Goal: Task Accomplishment & Management: Complete application form

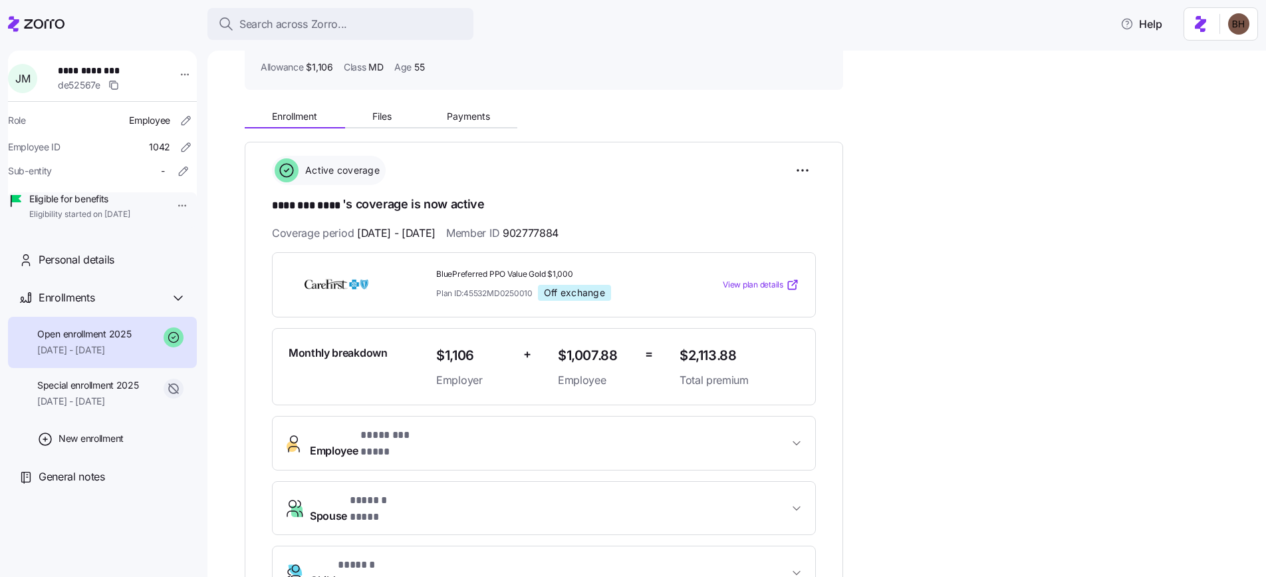
scroll to position [91, 0]
click at [475, 118] on span "Payments" at bounding box center [468, 116] width 43 height 9
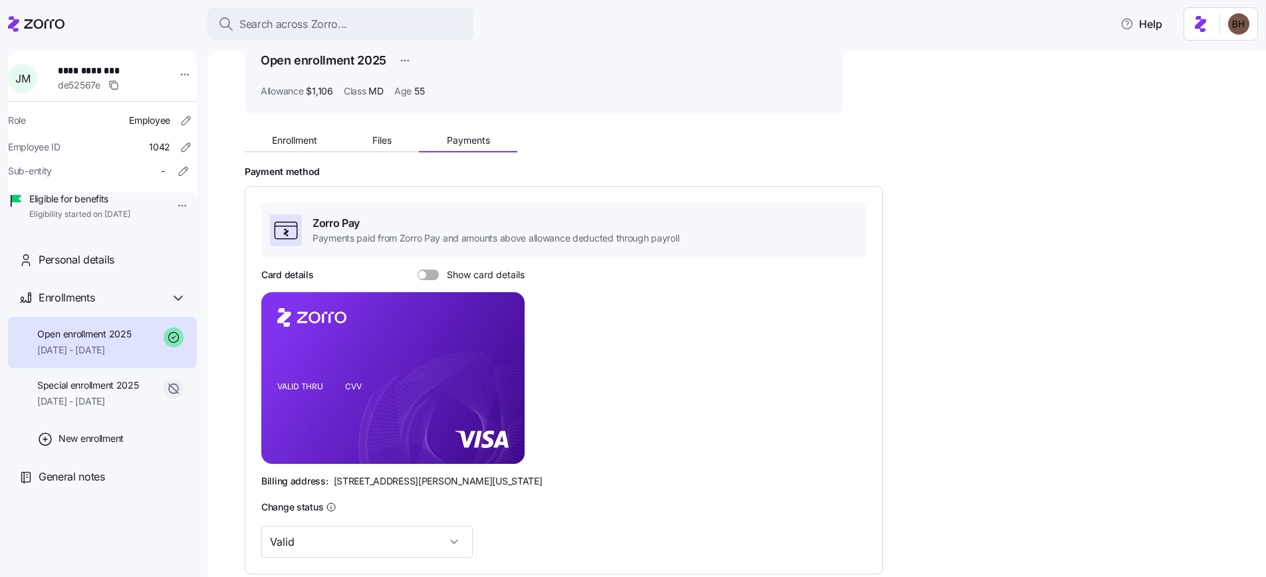
scroll to position [59, 0]
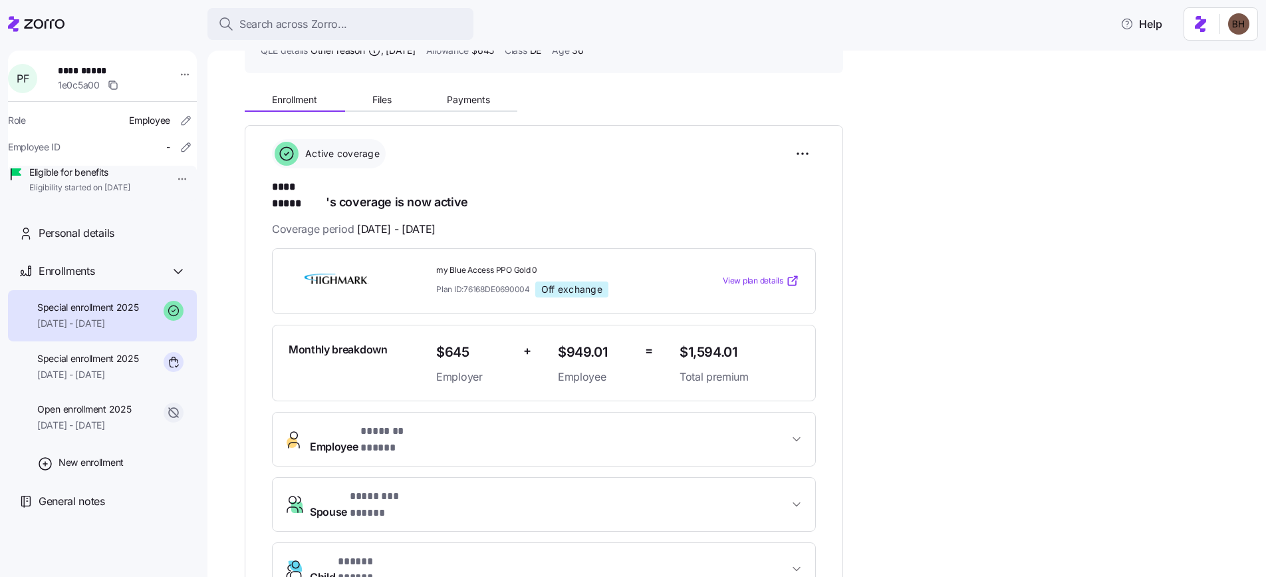
scroll to position [95, 0]
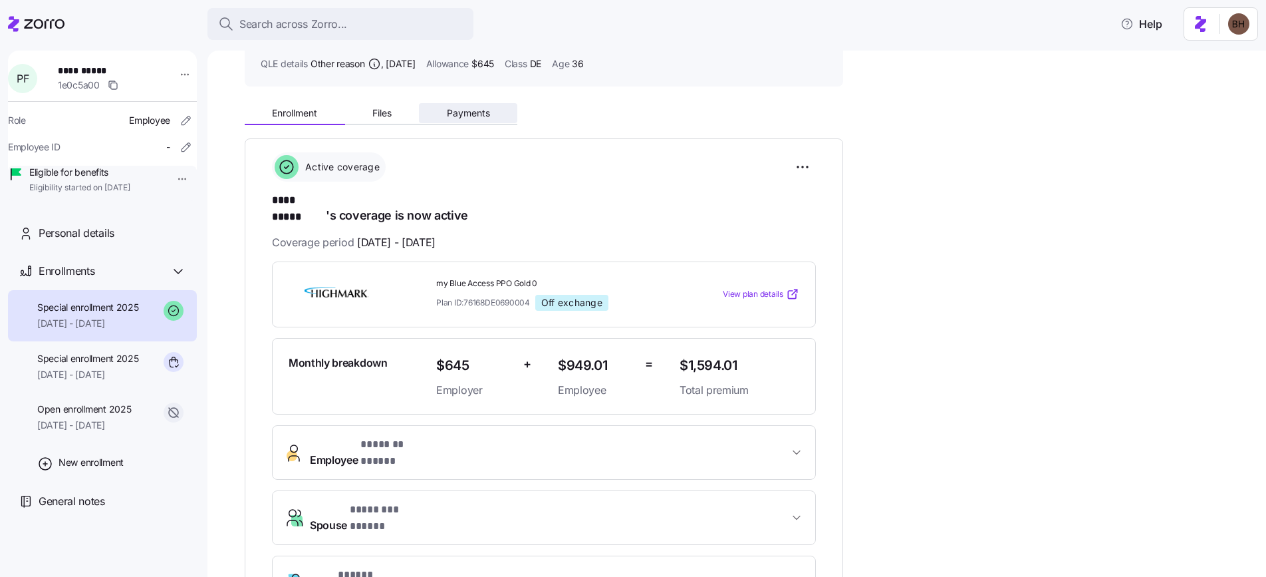
click at [460, 112] on span "Payments" at bounding box center [468, 112] width 43 height 9
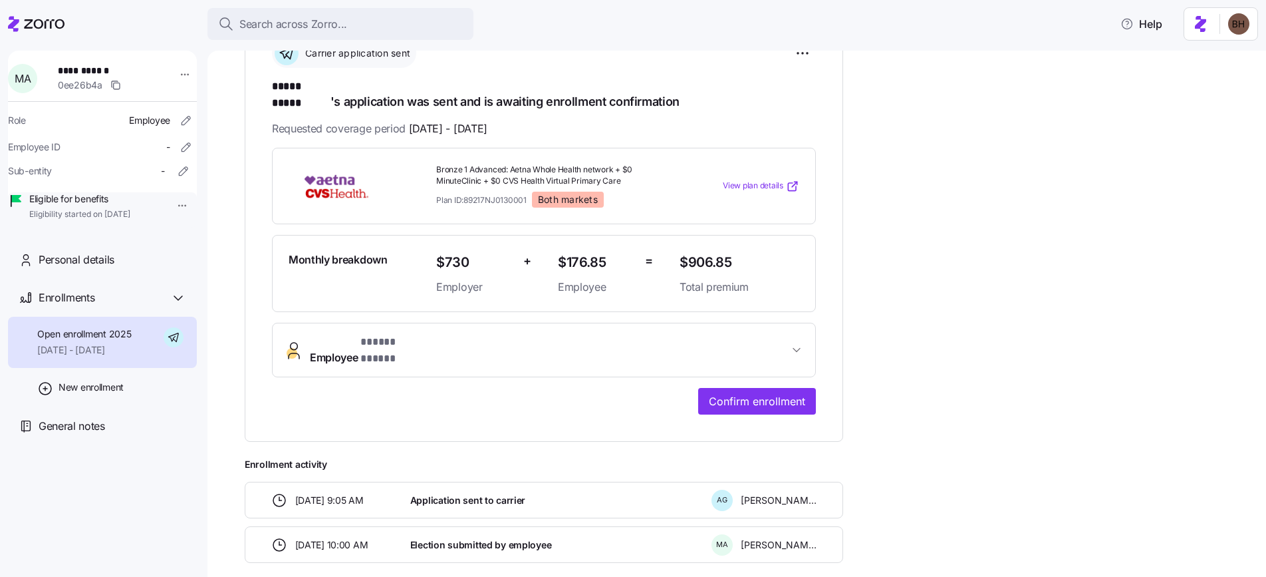
scroll to position [181, 0]
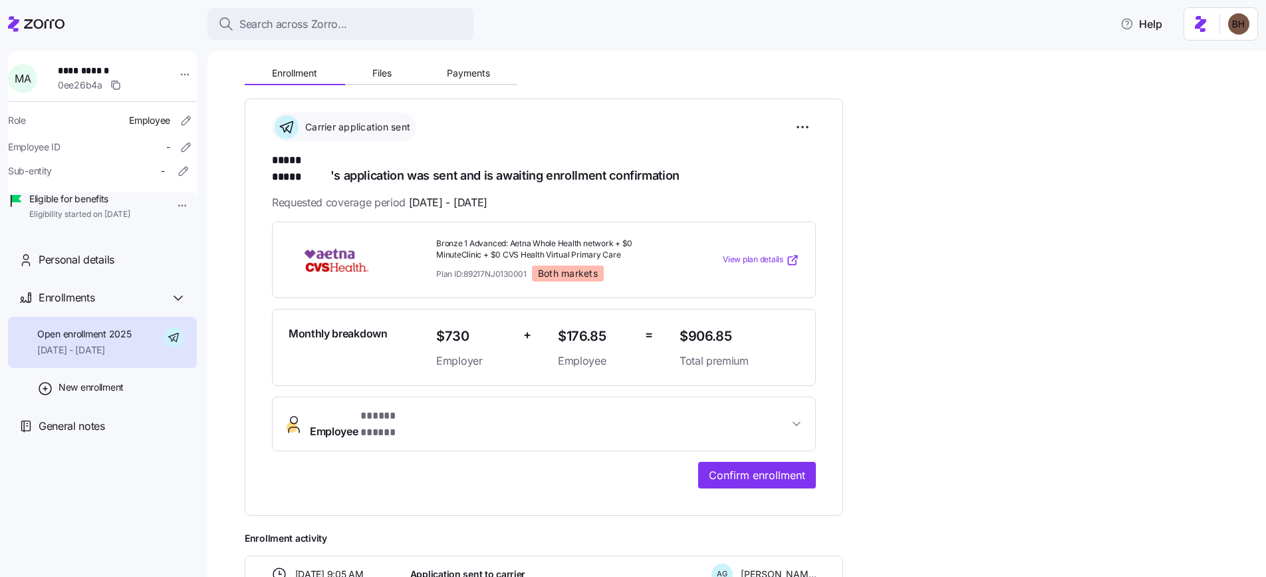
scroll to position [134, 0]
click at [390, 77] on span "Files" at bounding box center [381, 74] width 19 height 9
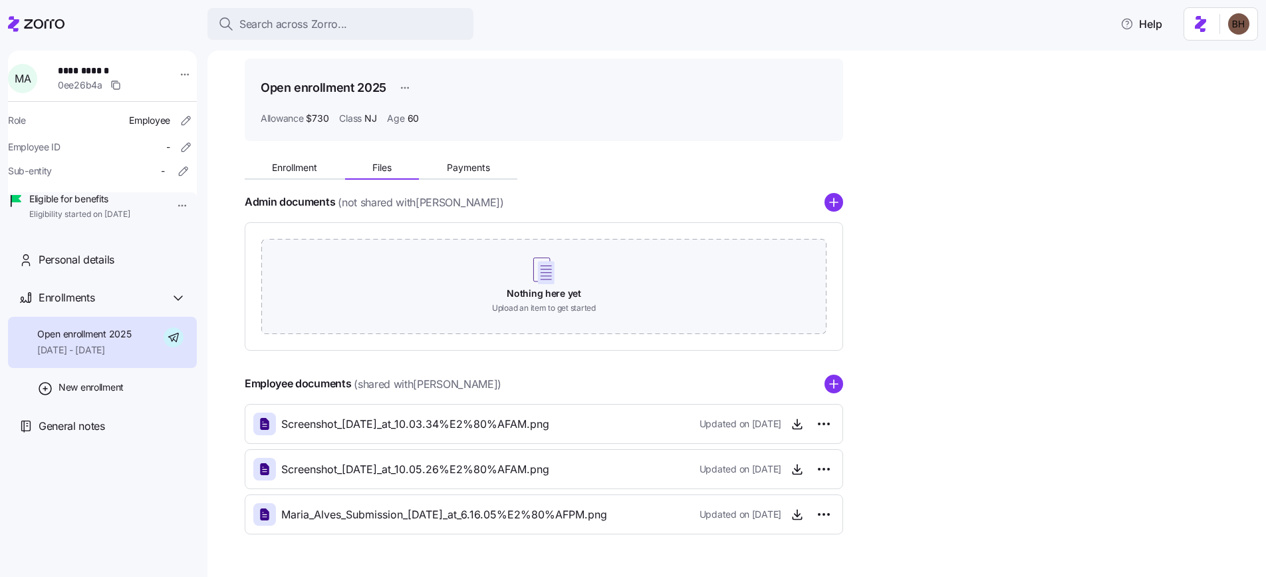
scroll to position [42, 0]
click at [589, 515] on span "Maria_Alves_Submission_2025-07-31_at_6.16.05%E2%80%AFPM.png" at bounding box center [444, 513] width 326 height 17
click at [794, 514] on icon "button" at bounding box center [797, 512] width 13 height 13
click at [793, 468] on icon "button" at bounding box center [797, 467] width 13 height 13
click at [462, 162] on span "Payments" at bounding box center [468, 166] width 43 height 9
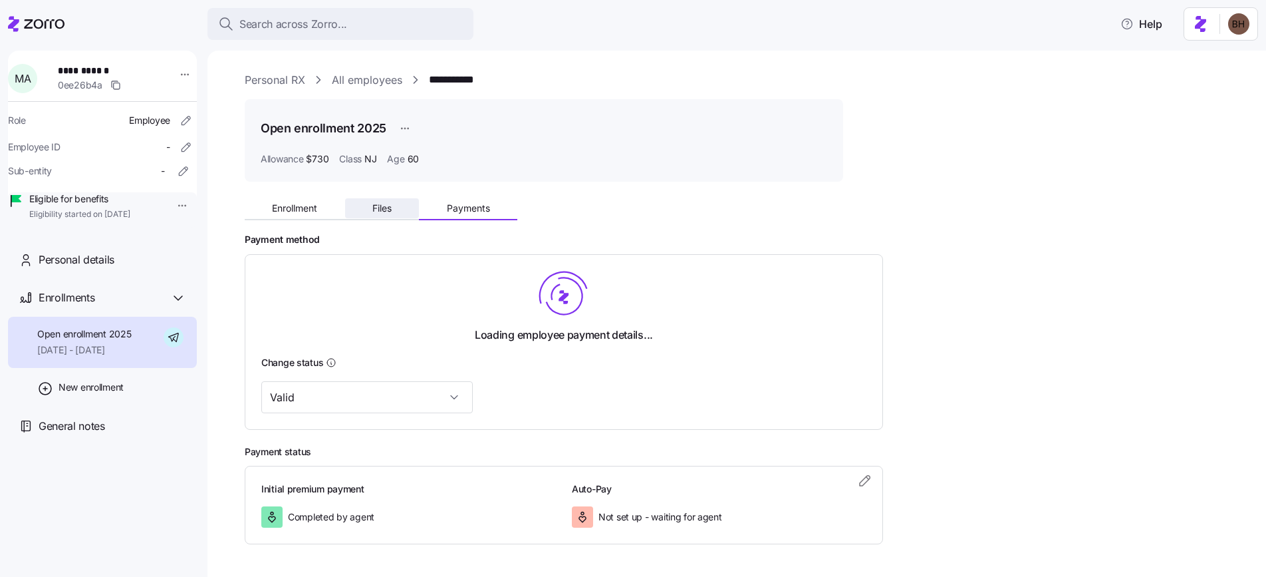
click at [386, 206] on span "Files" at bounding box center [381, 208] width 19 height 9
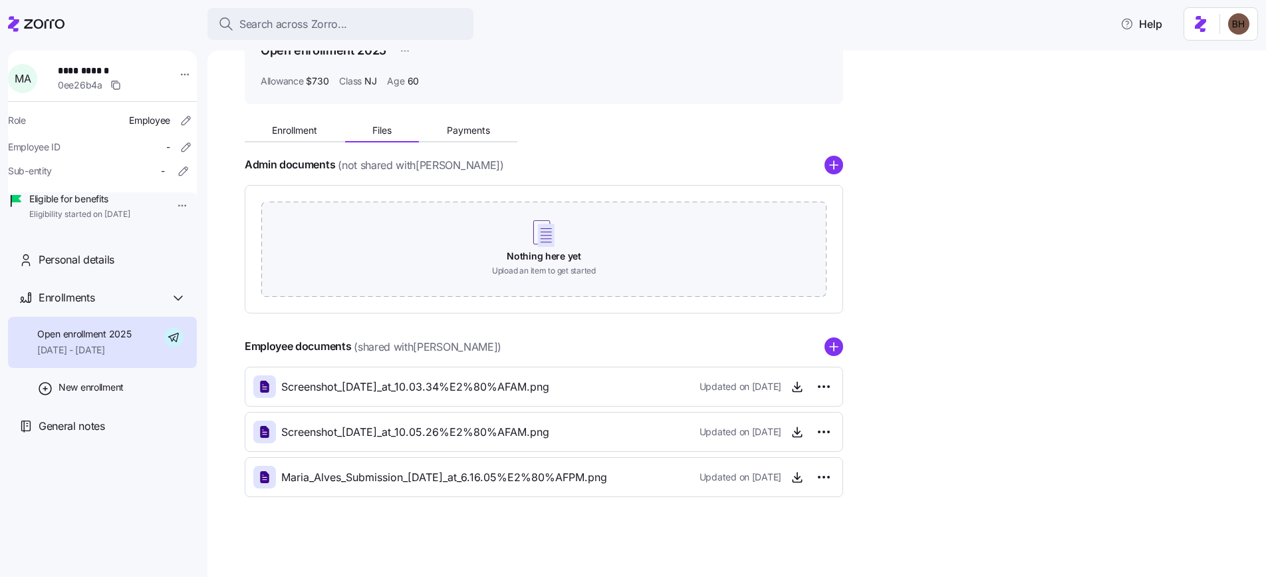
scroll to position [78, 0]
click at [136, 268] on div "Personal details" at bounding box center [113, 259] width 148 height 17
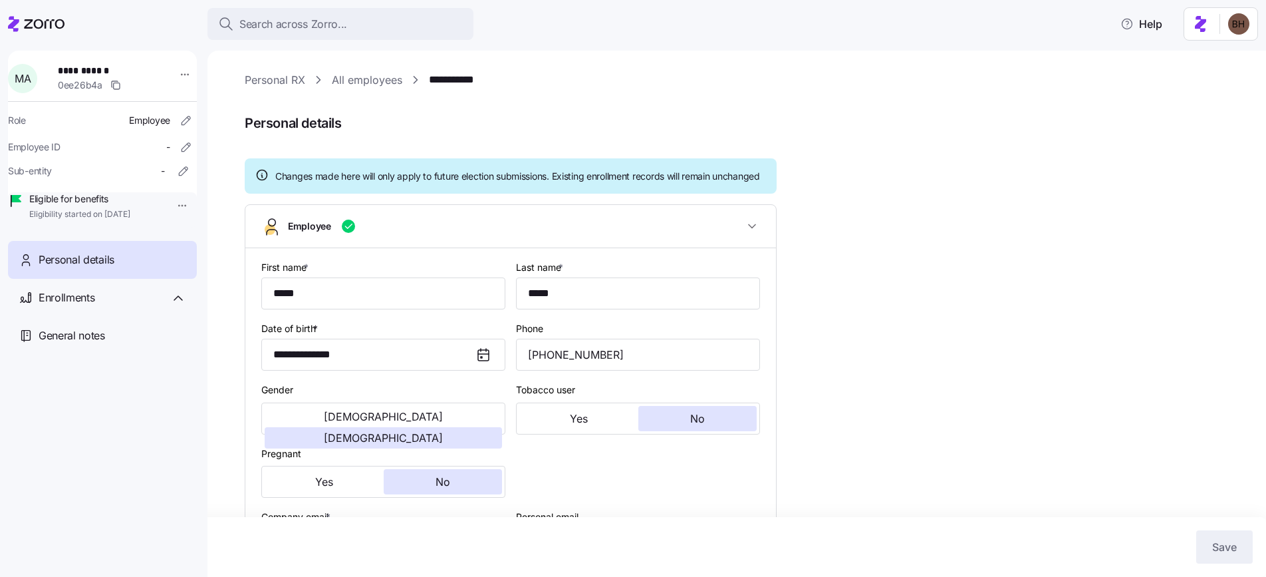
type input "NJ"
click at [116, 268] on div "Personal details" at bounding box center [113, 259] width 148 height 17
click at [80, 306] on span "Enrollments" at bounding box center [67, 297] width 56 height 17
click at [99, 341] on span "Open enrollment 2025" at bounding box center [84, 333] width 94 height 13
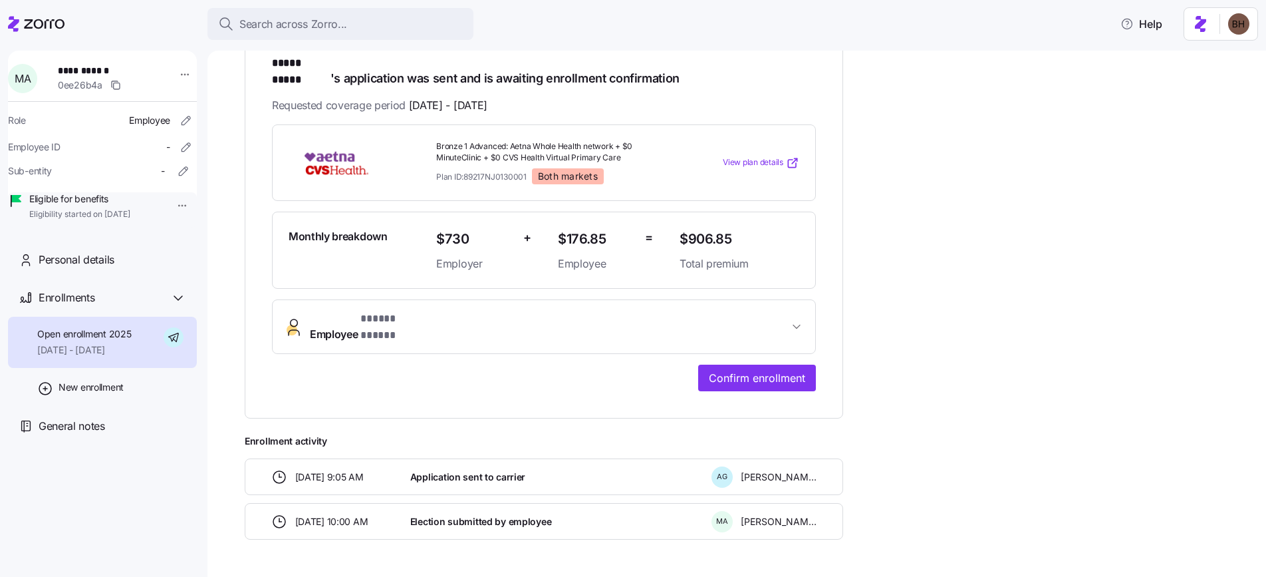
scroll to position [7, 0]
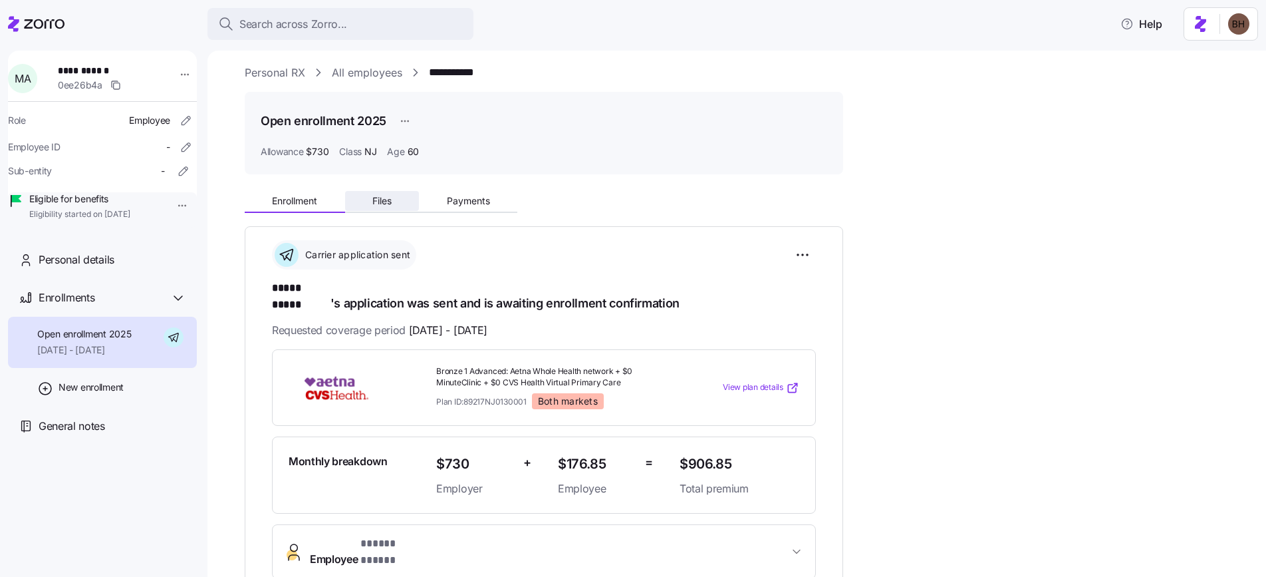
click at [380, 207] on button "Files" at bounding box center [382, 201] width 74 height 20
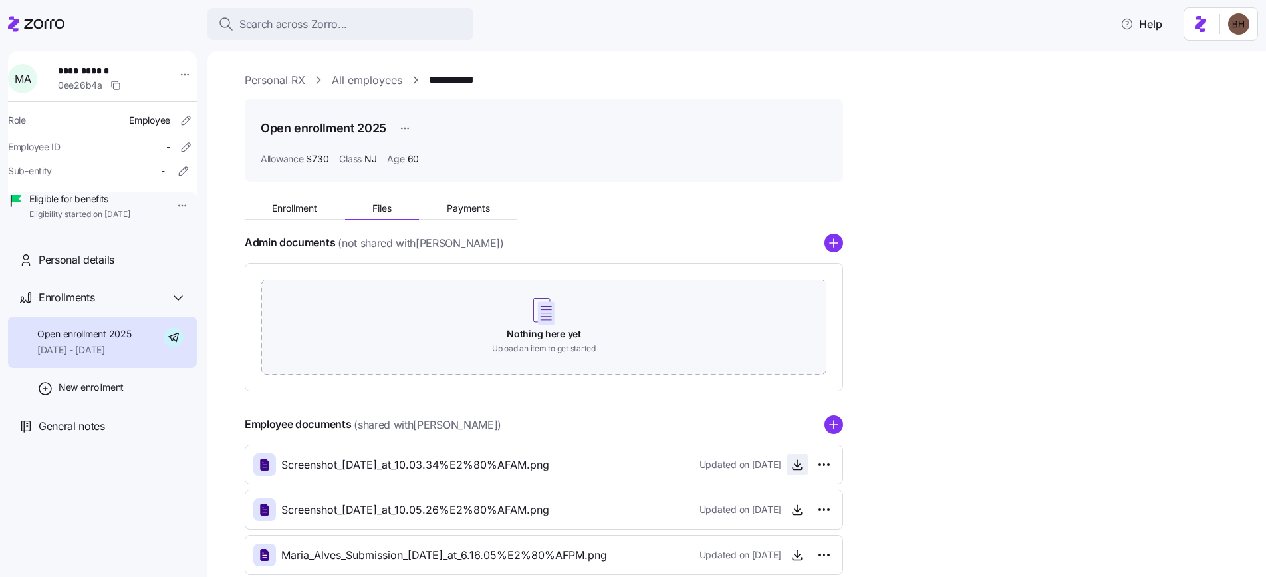
click at [800, 464] on icon "button" at bounding box center [797, 464] width 13 height 13
click at [286, 81] on link "Personal RX" at bounding box center [275, 80] width 61 height 17
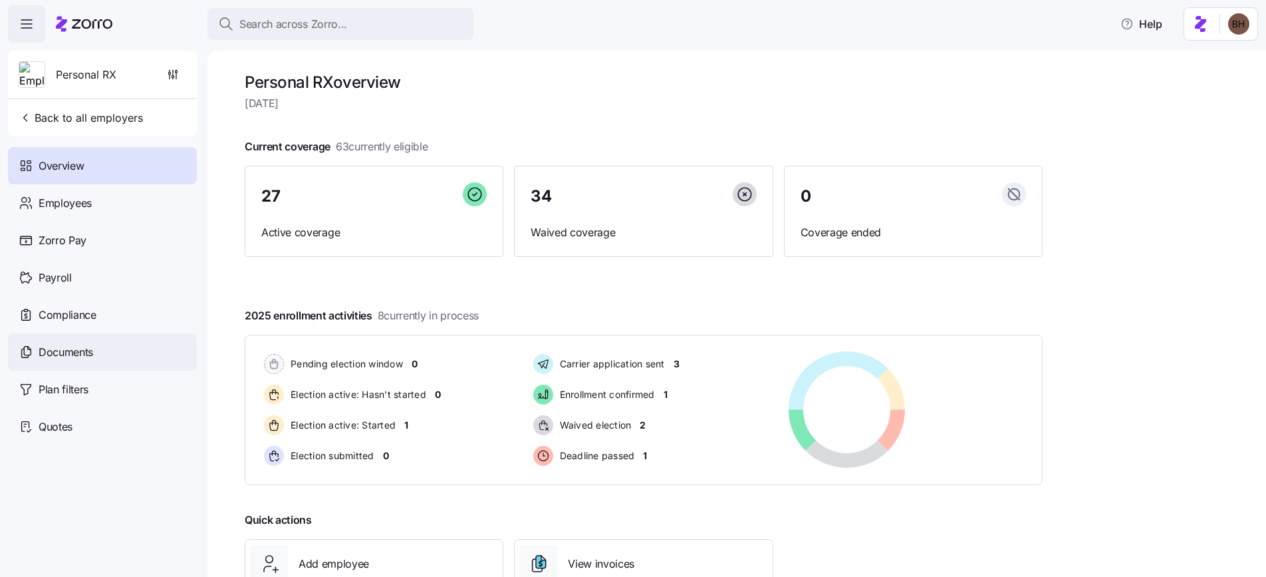
click at [102, 355] on div "Documents" at bounding box center [102, 351] width 189 height 37
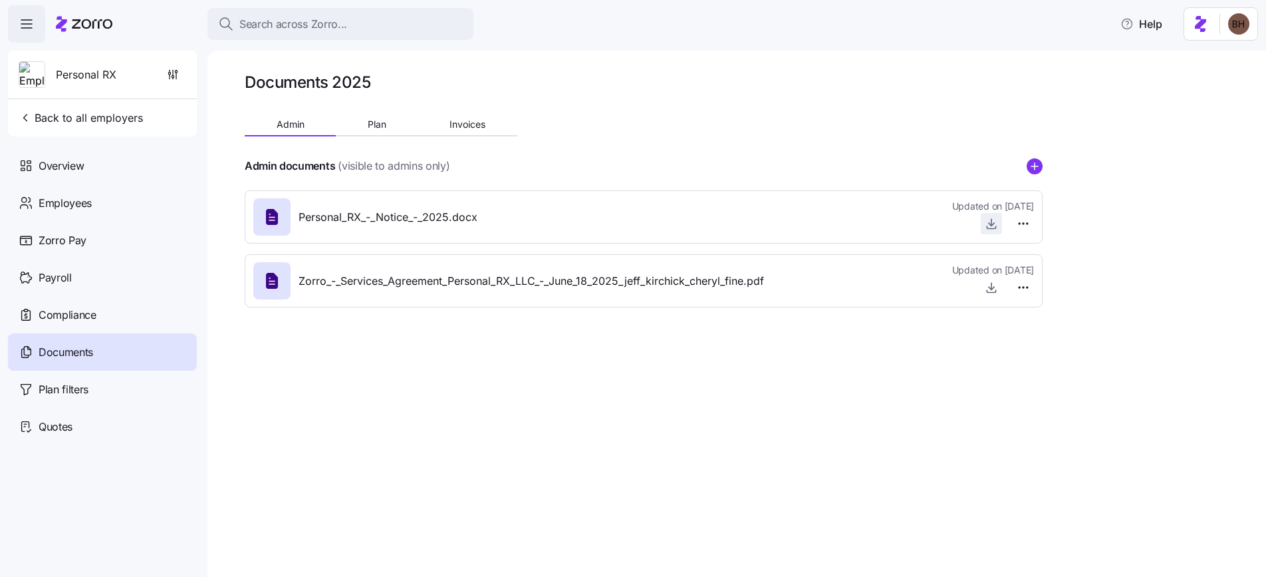
click at [994, 221] on icon "button" at bounding box center [991, 223] width 13 height 13
click at [309, 21] on span "Search across Zorro..." at bounding box center [293, 24] width 108 height 17
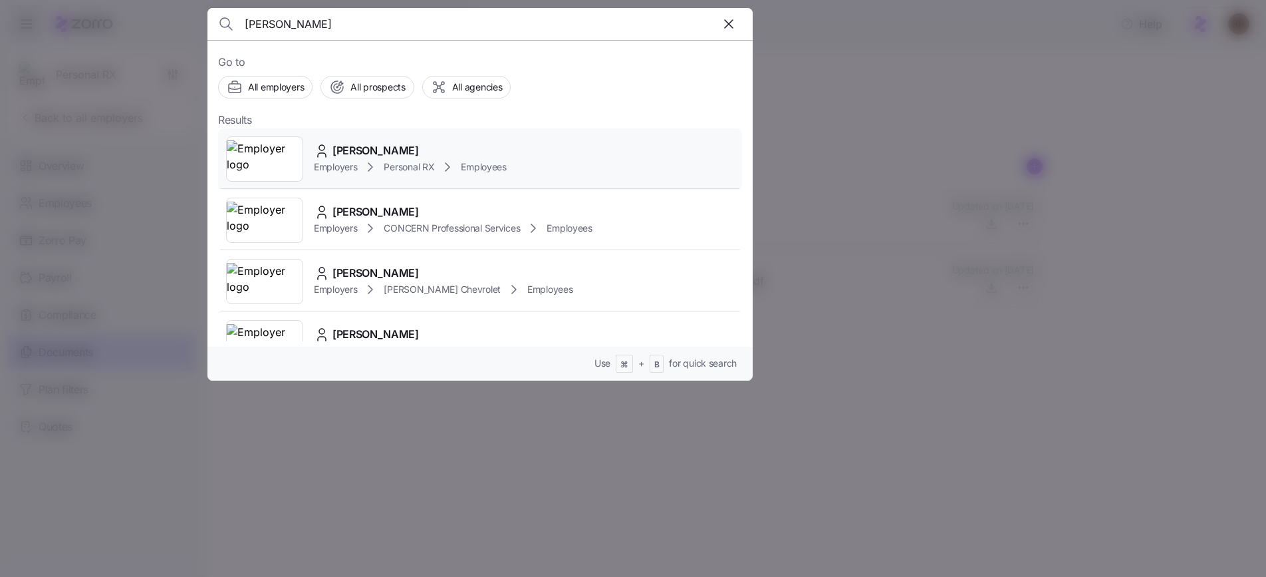
type input "maria alves"
click at [397, 149] on div "Maria Alves" at bounding box center [410, 150] width 193 height 17
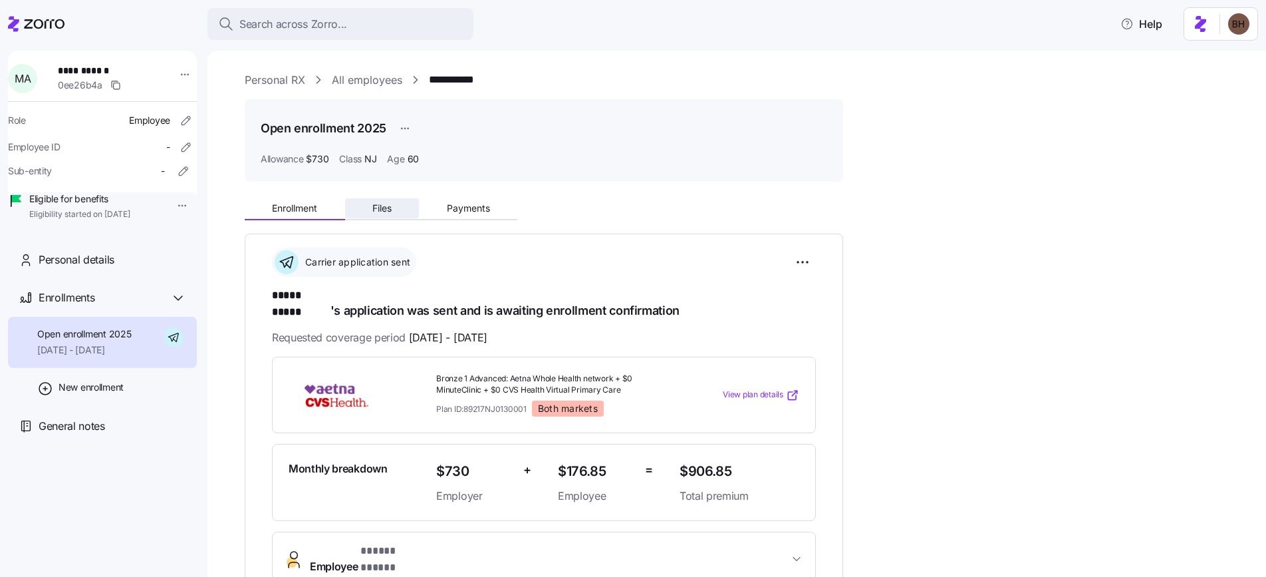
click at [400, 201] on button "Files" at bounding box center [382, 208] width 74 height 20
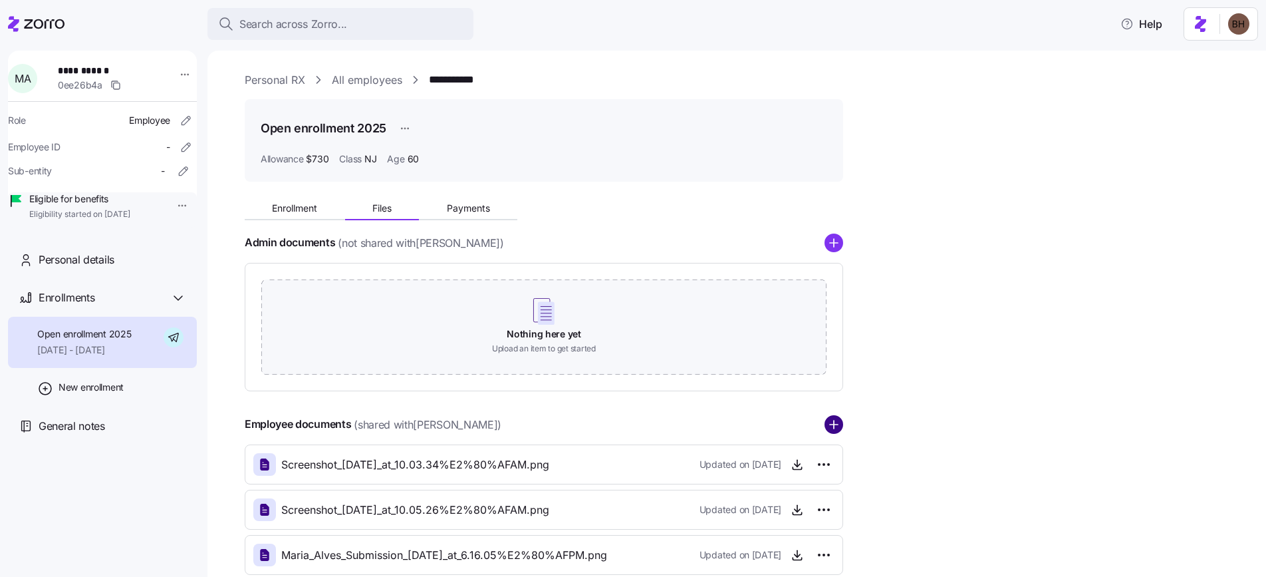
click at [836, 422] on circle "add icon" at bounding box center [833, 424] width 17 height 17
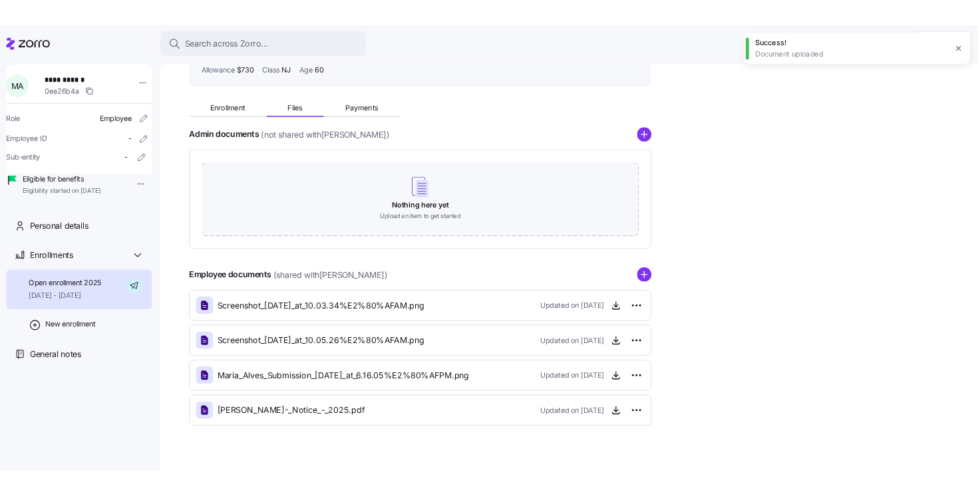
scroll to position [123, 0]
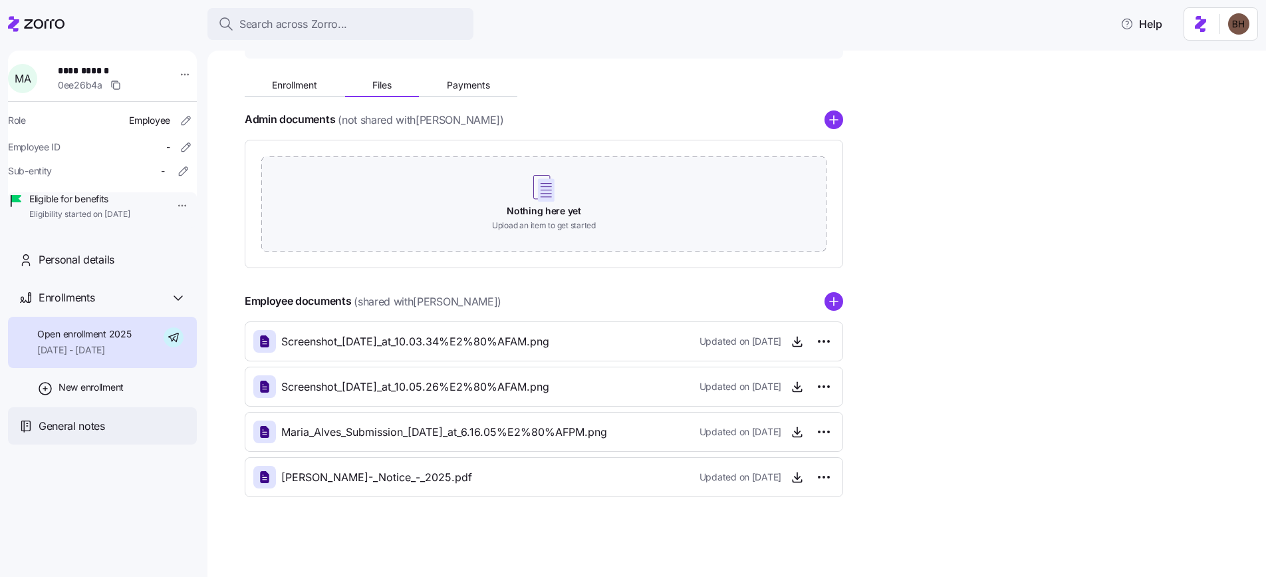
click at [94, 434] on span "General notes" at bounding box center [72, 426] width 67 height 17
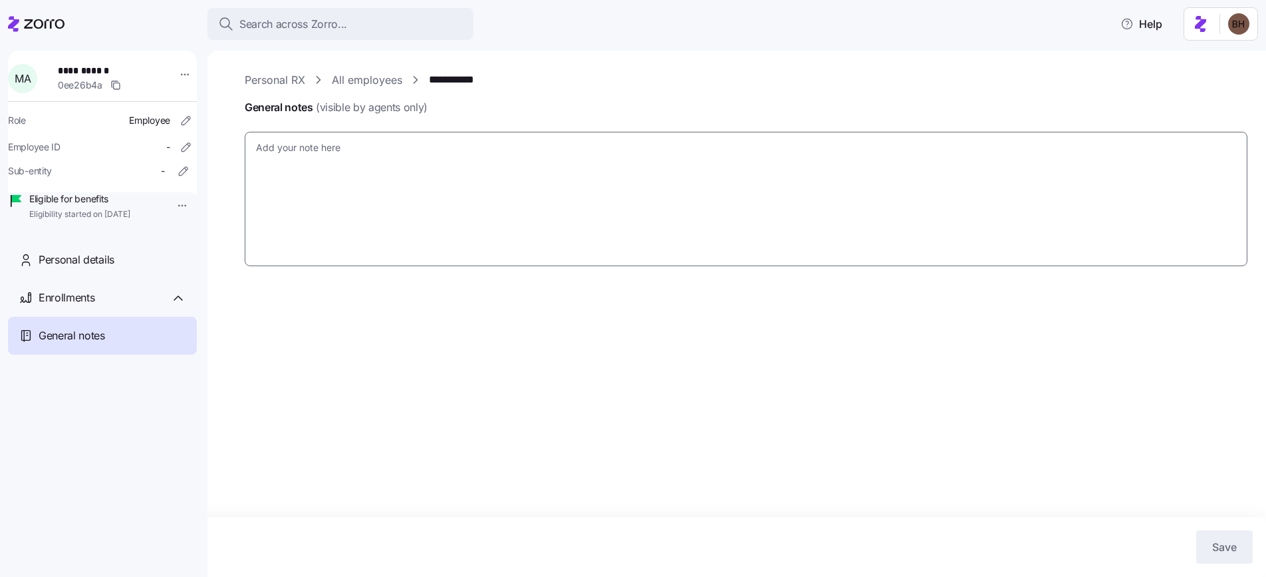
type textarea "x"
type textarea "Call Ref# 653550 Spoke to Adam J. App still shows as being processed, but every…"
click at [337, 170] on textarea "Call Ref# 653550 Spoke to Adam J. App still shows as being processed, but every…" at bounding box center [746, 199] width 1003 height 134
type textarea "x"
type textarea "Call Ref# 653550 Spoke to Adam J. App still shows as being processed, but every…"
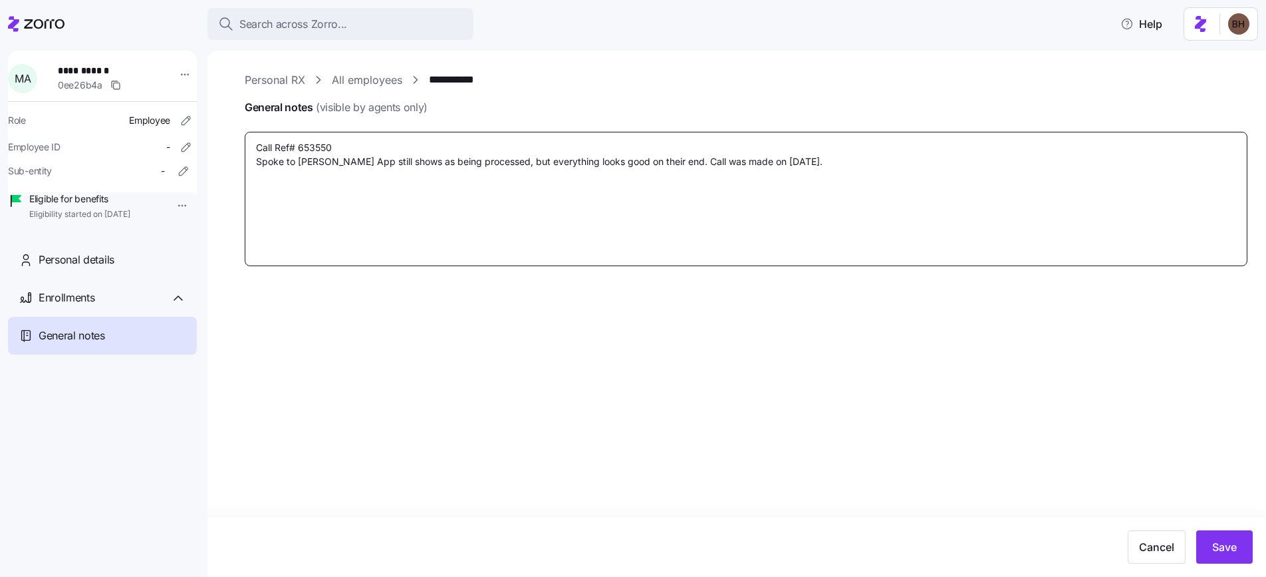
type textarea "x"
type textarea "Call Ref# 653550 Spoke to Adam J. App still shows as being processed, but every…"
paste textarea "https://app.intercom.com/a/inbox/km9g81ma/inbox/conversation/215470452503945?vi…"
type textarea "x"
type textarea "Call Ref# 653550 Spoke to Adam J. App still shows as being processed, but every…"
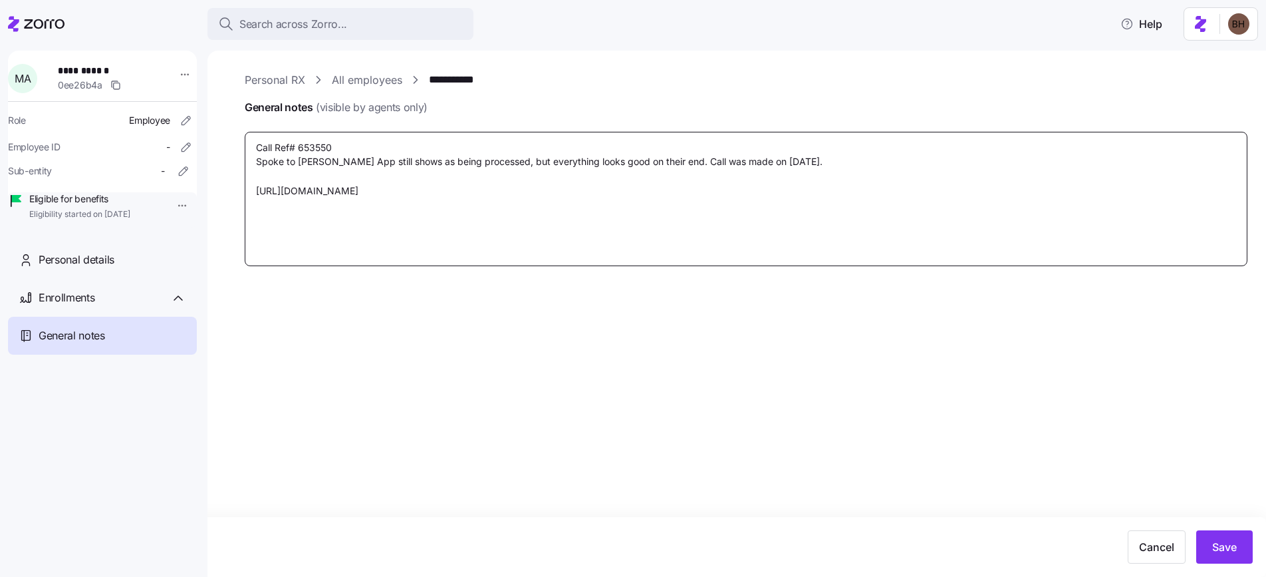
click at [253, 192] on textarea "Call Ref# 653550 Spoke to Adam J. App still shows as being processed, but every…" at bounding box center [746, 199] width 1003 height 134
type textarea "x"
type textarea "Call Ref# 653550 Spoke to Adam J. App still shows as being processed, but every…"
type textarea "x"
type textarea "Call Ref# 653550 Spoke to Adam J. App still shows as being processed, but every…"
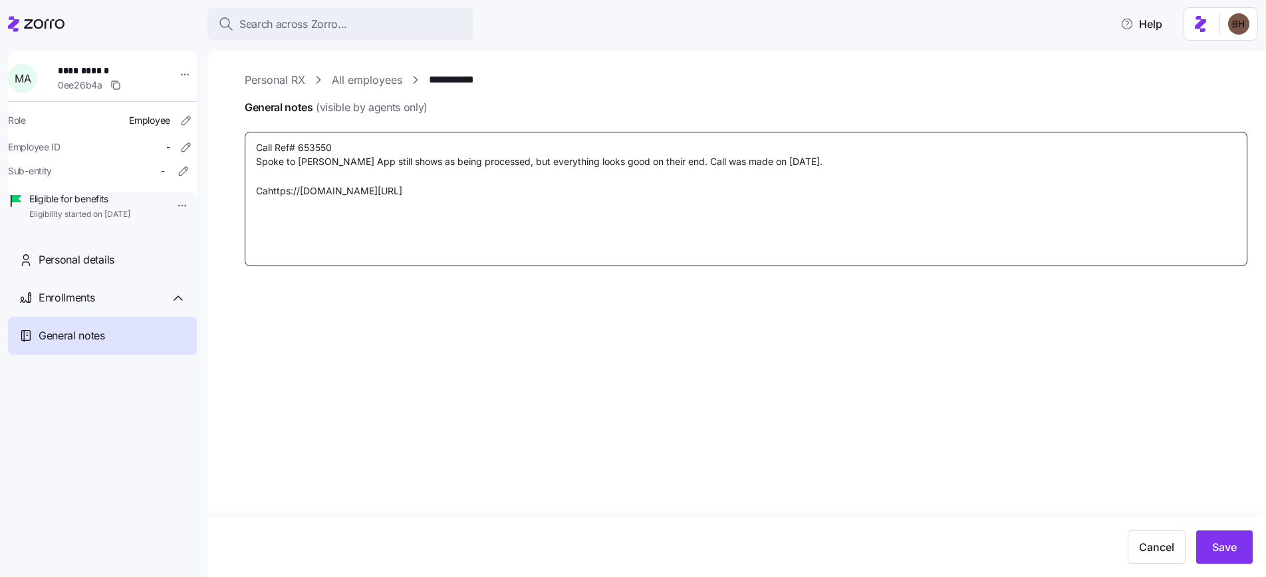
type textarea "x"
type textarea "Call Ref# 653550 Spoke to Adam J. App still shows as being processed, but every…"
type textarea "x"
type textarea "Call Ref# 653550 Spoke to Adam J. App still shows as being processed, but every…"
type textarea "x"
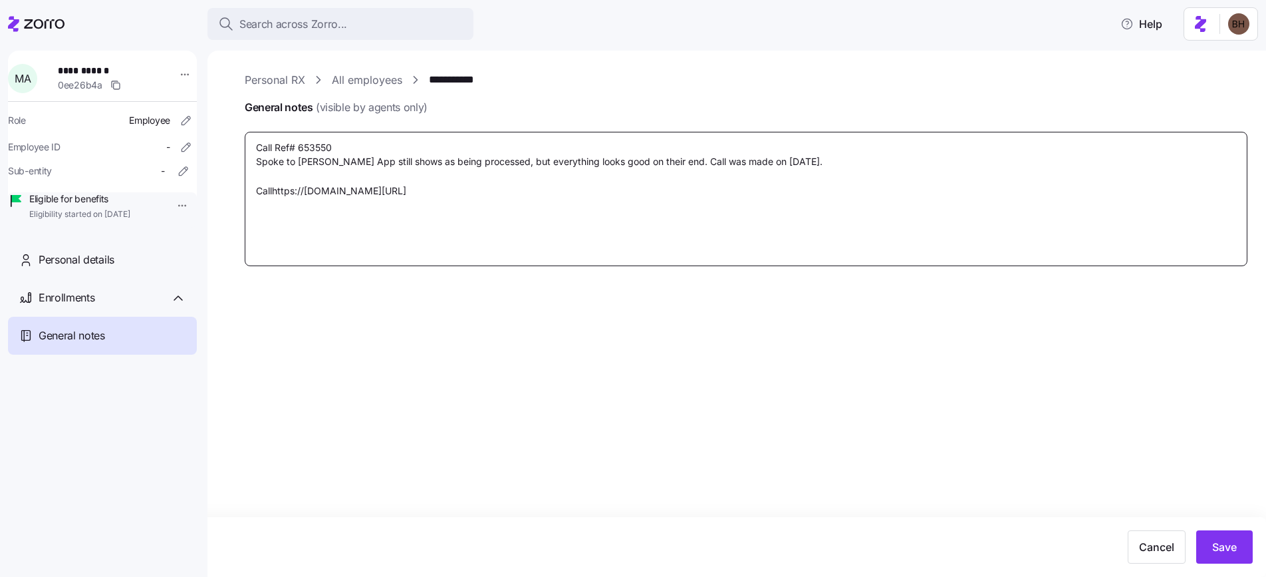
type textarea "Call Ref# 653550 Spoke to Adam J. App still shows as being processed, but every…"
type textarea "x"
type textarea "Call Ref# 653550 Spoke to Adam J. App still shows as being processed, but every…"
type textarea "x"
type textarea "Call Ref# 653550 Spoke to Adam J. App still shows as being processed, but every…"
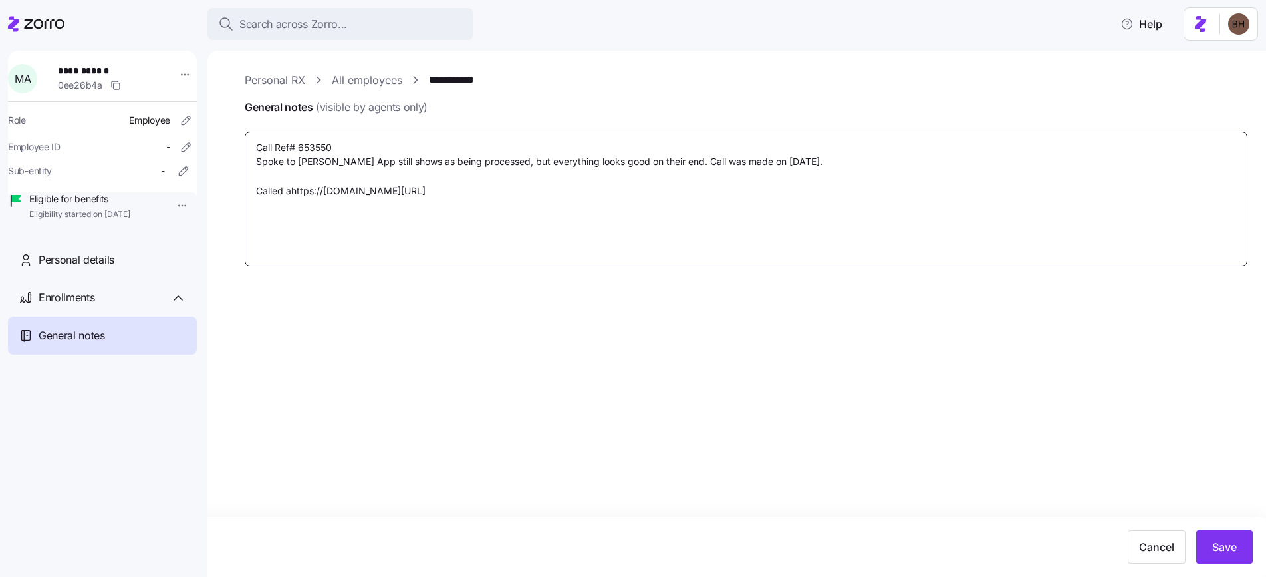
type textarea "x"
type textarea "Call Ref# 653550 Spoke to Adam J. App still shows as being processed, but every…"
type textarea "x"
type textarea "Call Ref# 653550 Spoke to Adam J. App still shows as being processed, but every…"
type textarea "x"
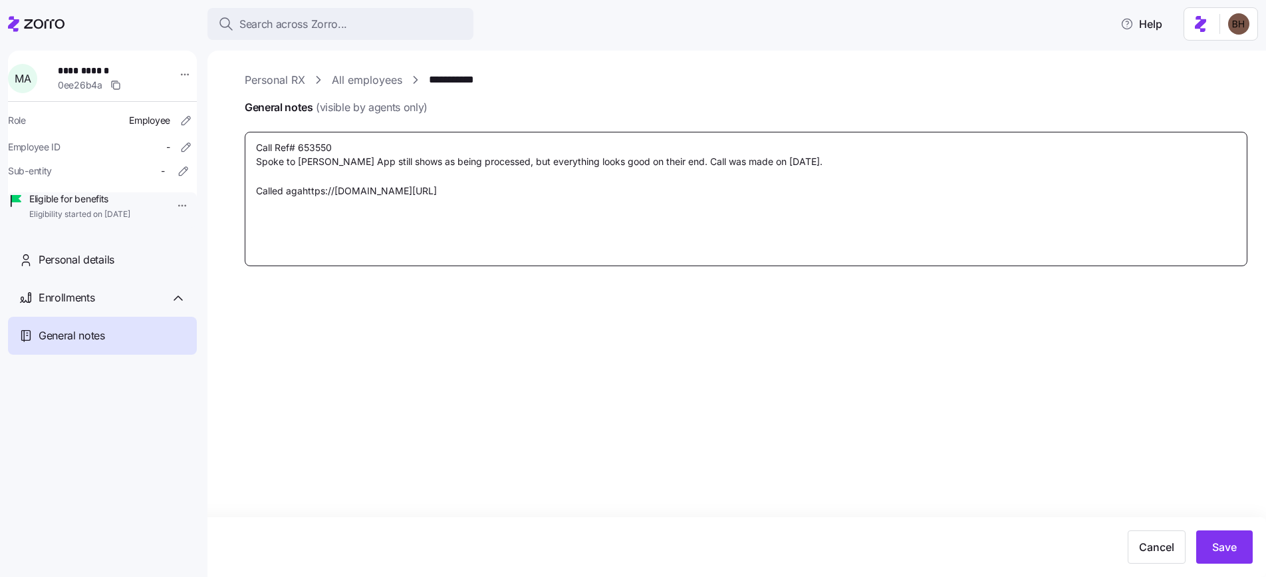
type textarea "Call Ref# 653550 Spoke to Adam J. App still shows as being processed, but every…"
type textarea "x"
type textarea "Call Ref# 653550 Spoke to Adam J. App still shows as being processed, but every…"
type textarea "x"
type textarea "Call Ref# 653550 Spoke to Adam J. App still shows as being processed, but every…"
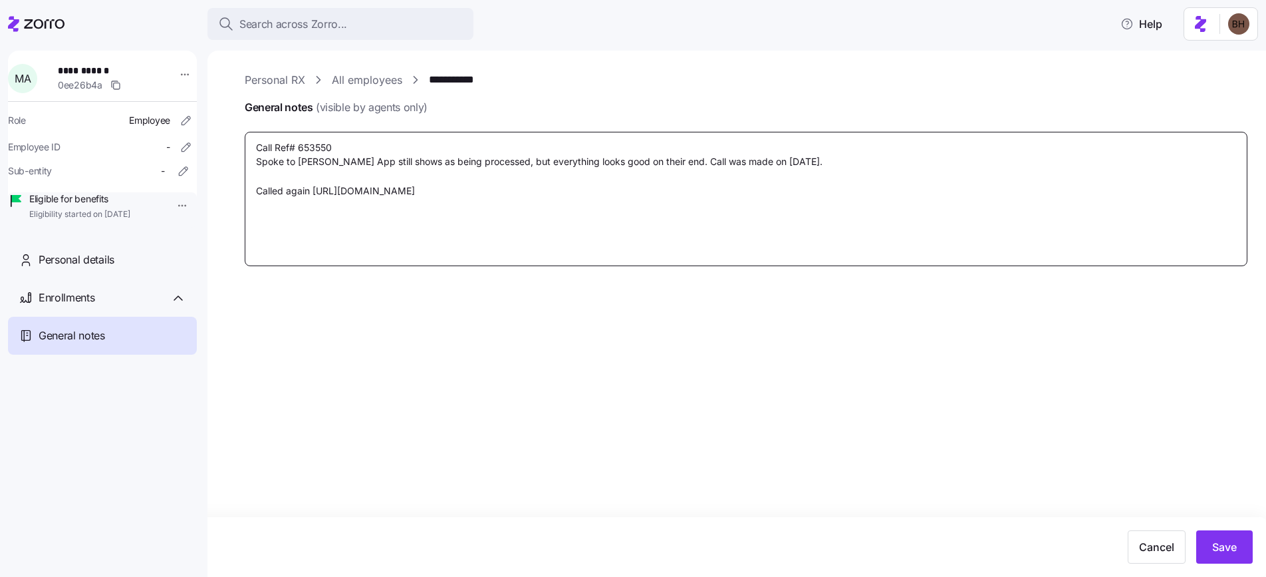
type textarea "x"
type textarea "Call Ref# 653550 Spoke to Adam J. App still shows as being processed, but every…"
type textarea "x"
type textarea "Call Ref# 653550 Spoke to Adam J. App still shows as being processed, but every…"
type textarea "x"
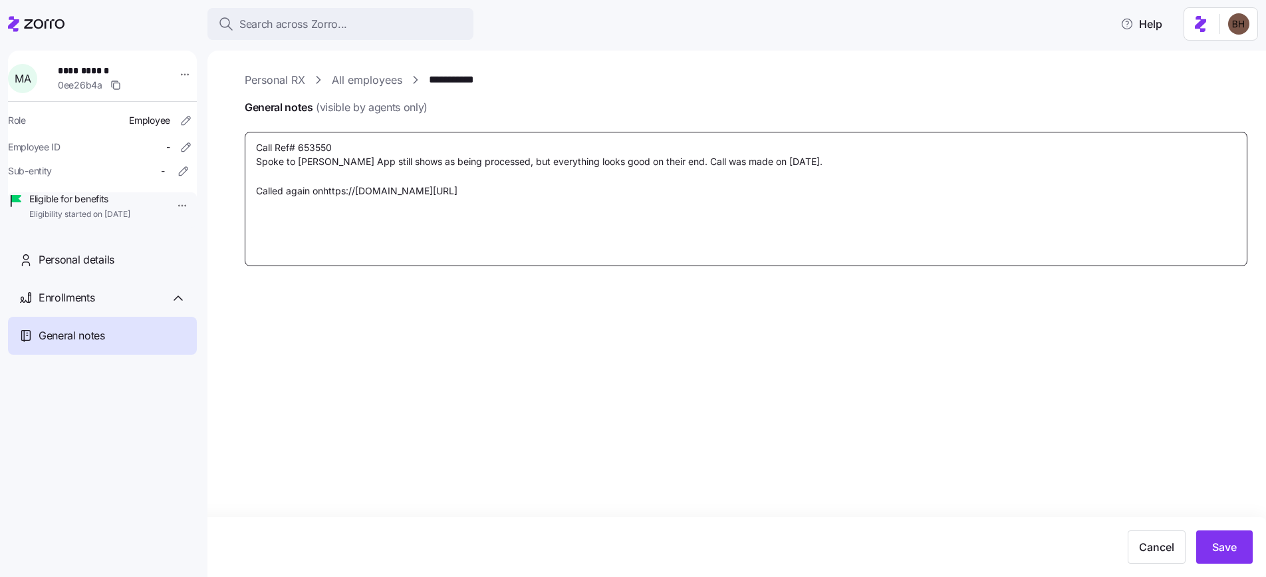
type textarea "Call Ref# 653550 Spoke to Adam J. App still shows as being processed, but every…"
type textarea "x"
type textarea "Call Ref# 653550 Spoke to Adam J. App still shows as being processed, but every…"
type textarea "x"
type textarea "Call Ref# 653550 Spoke to Adam J. App still shows as being processed, but every…"
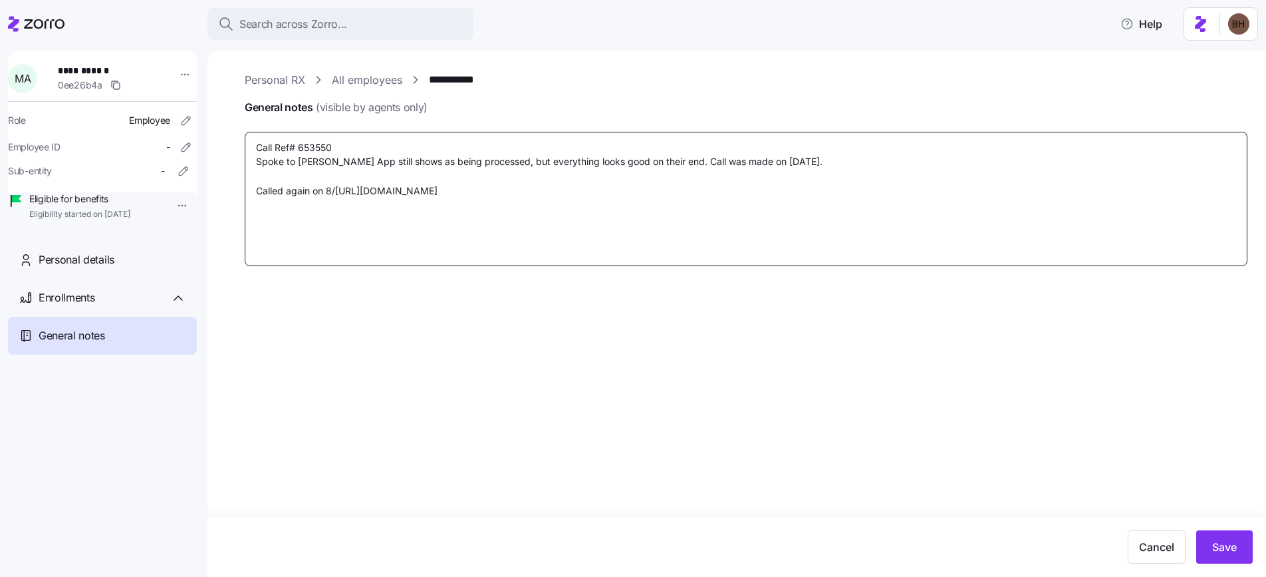
type textarea "x"
type textarea "Call Ref# 653550 Spoke to Adam J. App still shows as being processed, but every…"
type textarea "x"
type textarea "Call Ref# 653550 Spoke to Adam J. App still shows as being processed, but every…"
type textarea "x"
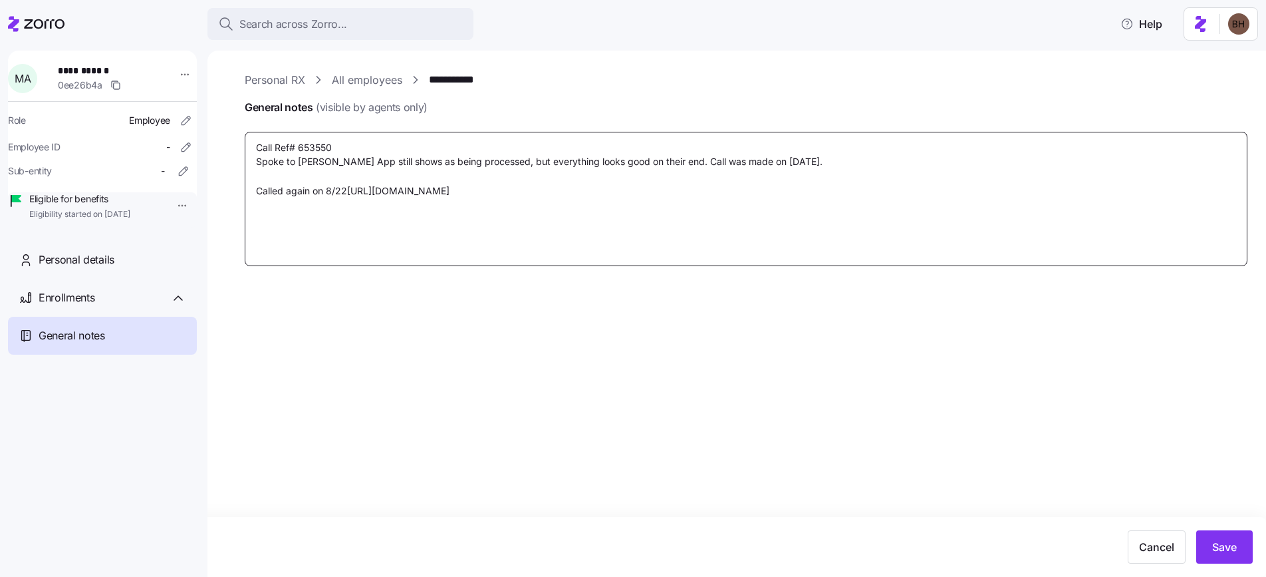
type textarea "Call Ref# 653550 Spoke to Adam J. App still shows as being processed, but every…"
type textarea "x"
type textarea "Call Ref# 653550 Spoke to Adam J. App still shows as being processed, but every…"
type textarea "x"
type textarea "Call Ref# 653550 Spoke to Adam J. App still shows as being processed, but every…"
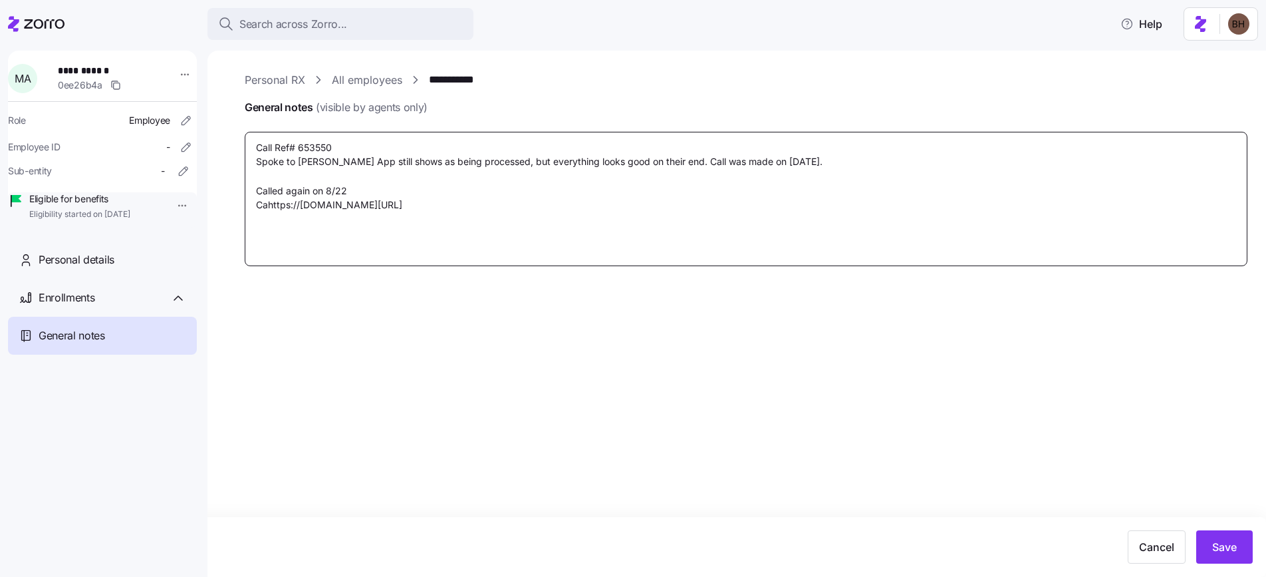
type textarea "x"
type textarea "Call Ref# 653550 Spoke to Adam J. App still shows as being processed, but every…"
type textarea "x"
type textarea "Call Ref# 653550 Spoke to Adam J. App still shows as being processed, but every…"
type textarea "x"
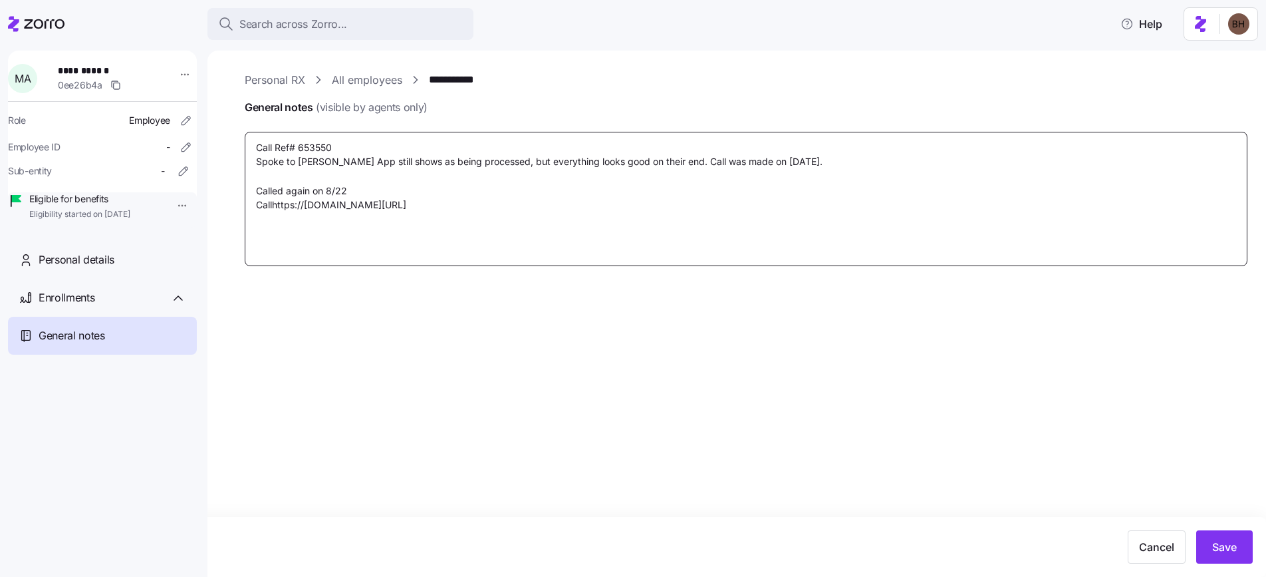
type textarea "Call Ref# 653550 Spoke to Adam J. App still shows as being processed, but every…"
type textarea "x"
type textarea "Call Ref# 653550 Spoke to Adam J. App still shows as being processed, but every…"
type textarea "x"
type textarea "Call Ref# 653550 Spoke to Adam J. App still shows as being processed, but every…"
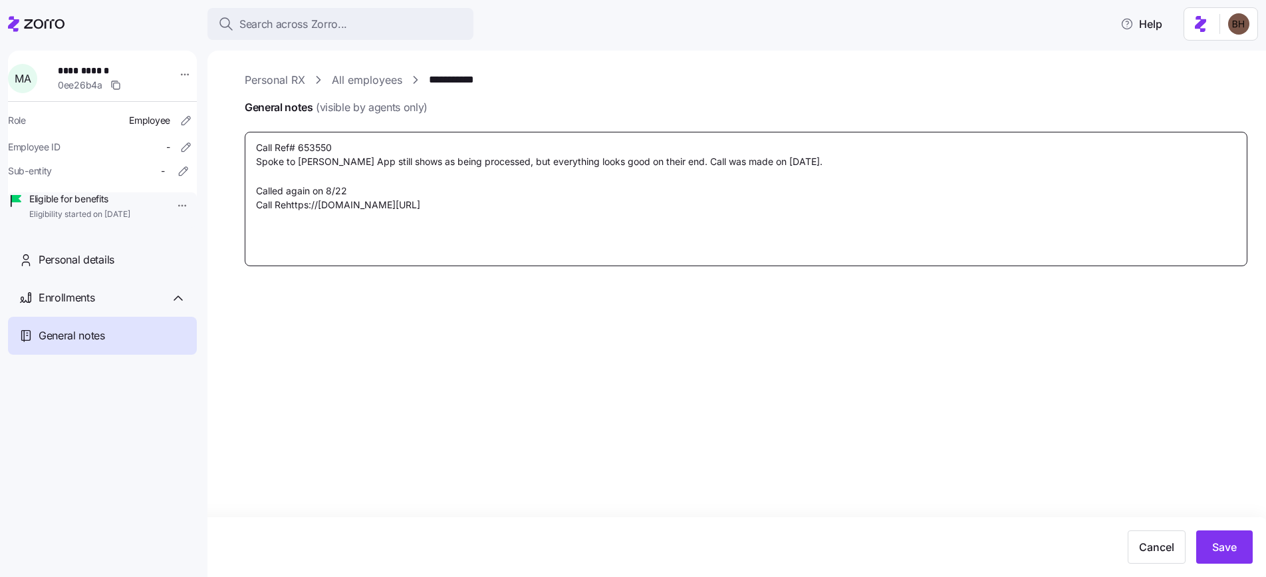
type textarea "x"
type textarea "Call Ref# 653550 Spoke to Adam J. App still shows as being processed, but every…"
type textarea "x"
type textarea "Call Ref# 653550 Spoke to Adam J. App still shows as being processed, but every…"
click at [359, 194] on textarea "Call Ref# 653550 Spoke to Adam J. App still shows as being processed, but every…" at bounding box center [746, 199] width 1003 height 134
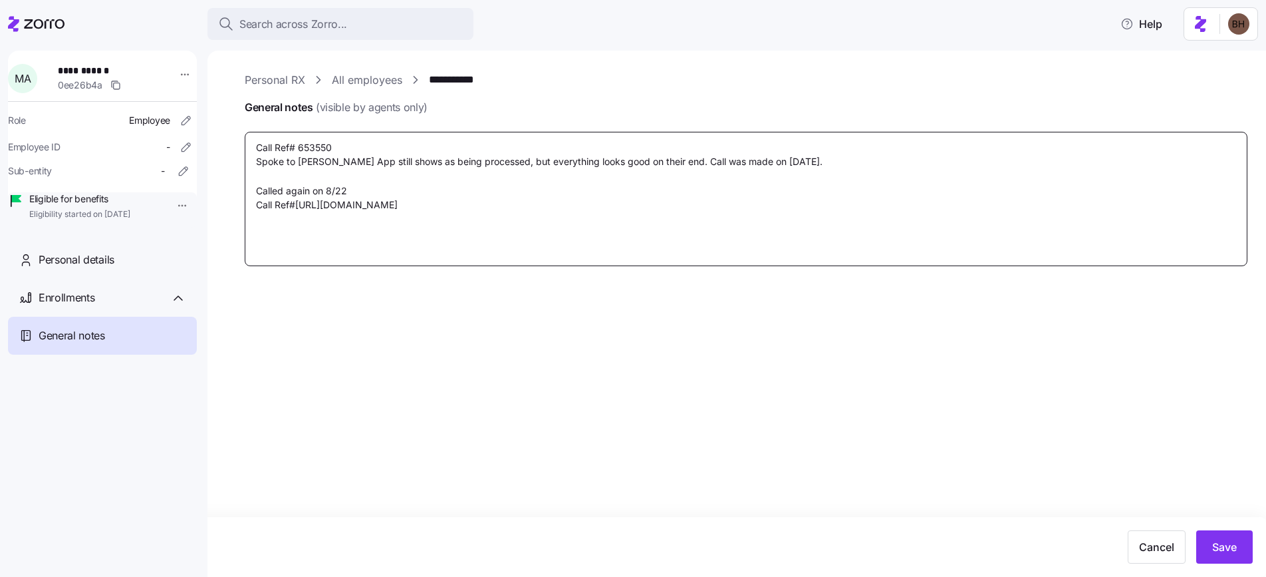
type textarea "x"
type textarea "Call Ref# 653550 Spoke to Adam J. App still shows as being processed, but every…"
type textarea "x"
type textarea "Call Ref# 653550 Spoke to Adam J. App still shows as being processed, but every…"
type textarea "x"
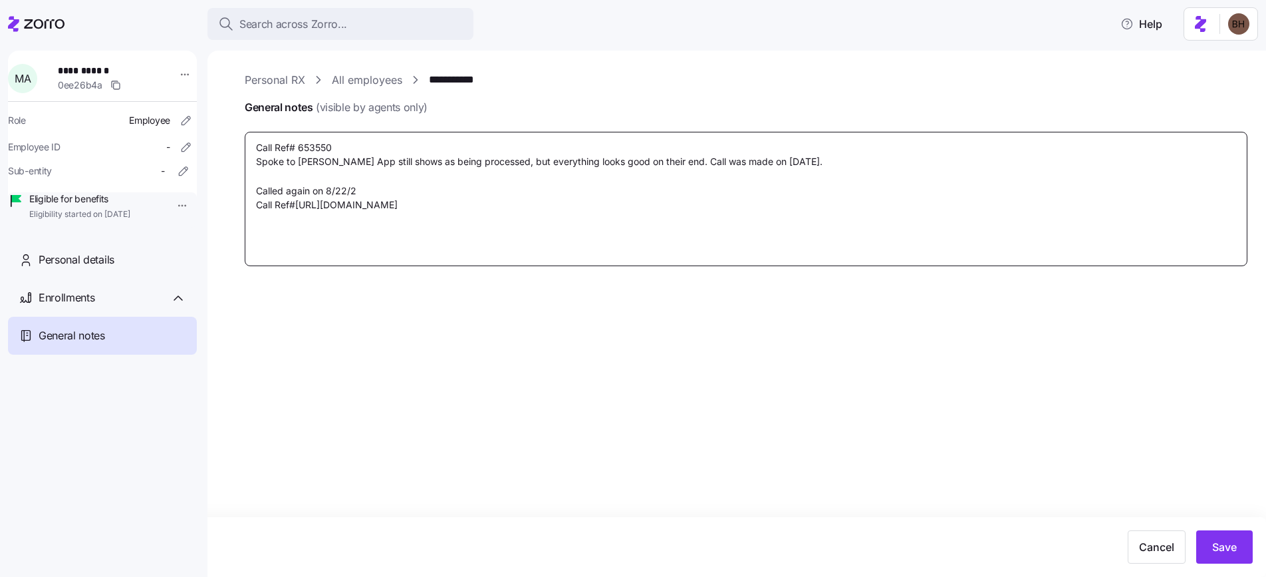
type textarea "Call Ref# 653550 Spoke to Adam J. App still shows as being processed, but every…"
type textarea "x"
type textarea "Call Ref# 653550 Spoke to Adam J. App still shows as being processed, but every…"
type textarea "x"
type textarea "Call Ref# 653550 Spoke to Adam J. App still shows as being processed, but every…"
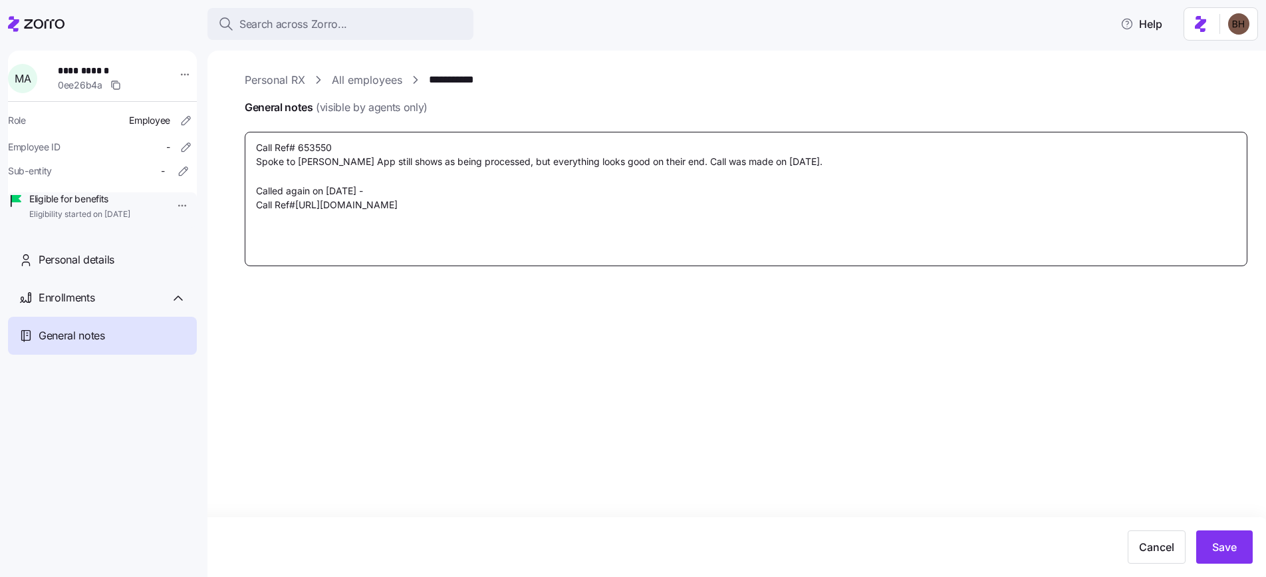
type textarea "x"
type textarea "Call Ref# 653550 Spoke to Adam J. App still shows as being processed, but every…"
type textarea "x"
type textarea "Call Ref# 653550 Spoke to Adam J. App still shows as being processed, but every…"
type textarea "x"
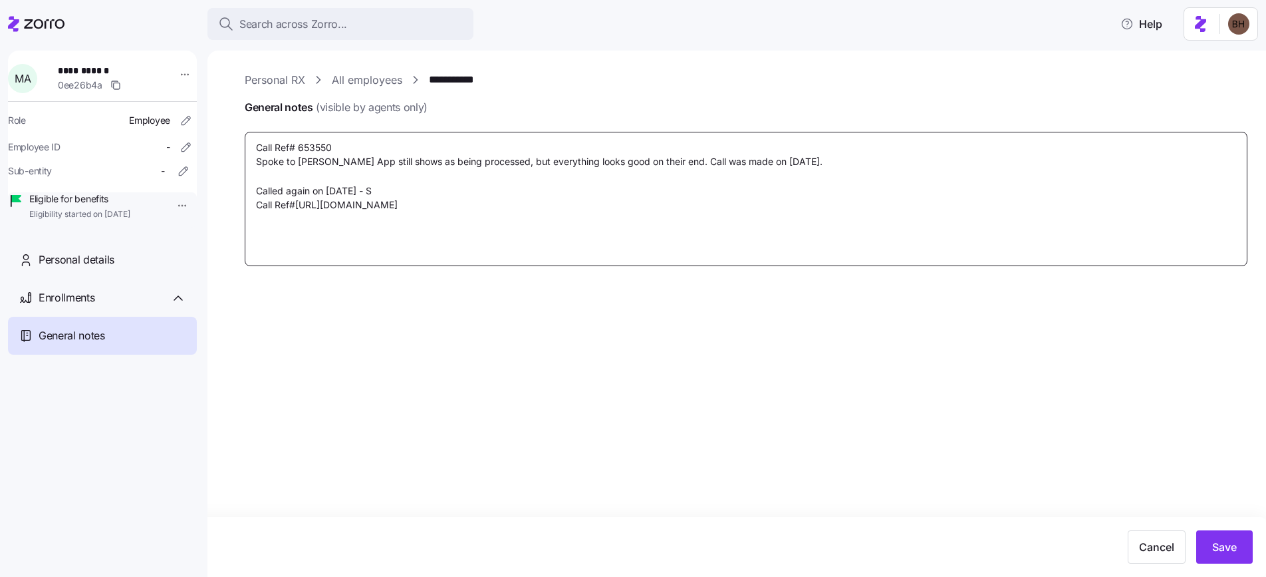
type textarea "Call Ref# 653550 Spoke to Adam J. App still shows as being processed, but every…"
type textarea "x"
type textarea "Call Ref# 653550 Spoke to Adam J. App still shows as being processed, but every…"
type textarea "x"
type textarea "Call Ref# 653550 Spoke to Adam J. App still shows as being processed, but every…"
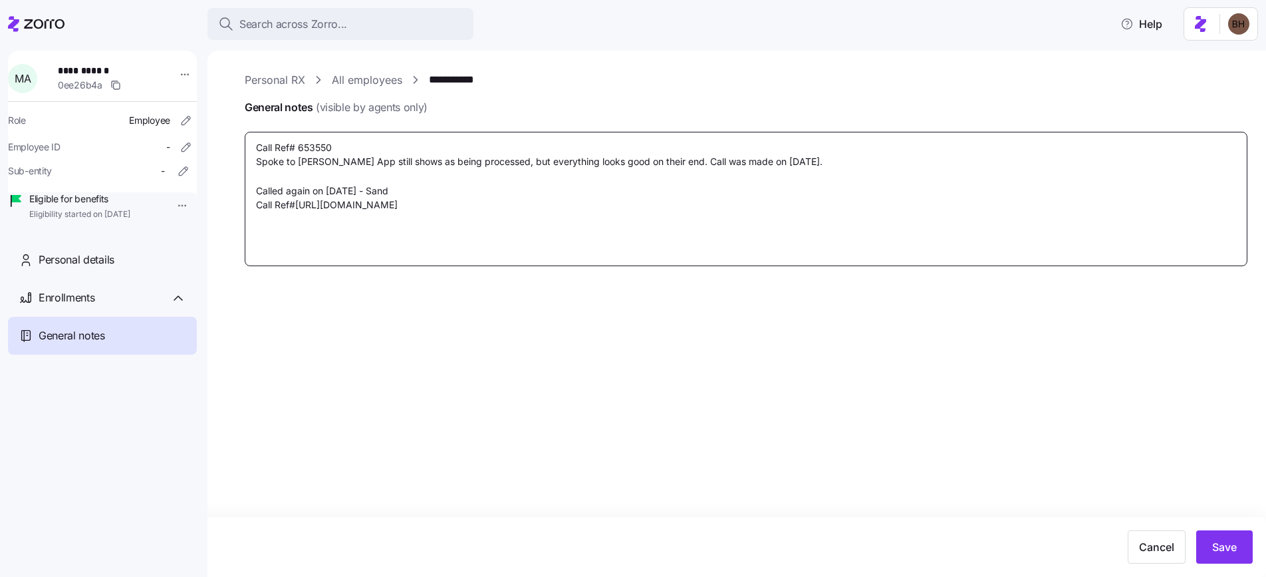
type textarea "x"
type textarea "Call Ref# 653550 Spoke to Adam J. App still shows as being processed, but every…"
type textarea "x"
type textarea "Call Ref# 653550 Spoke to Adam J. App still shows as being processed, but every…"
type textarea "x"
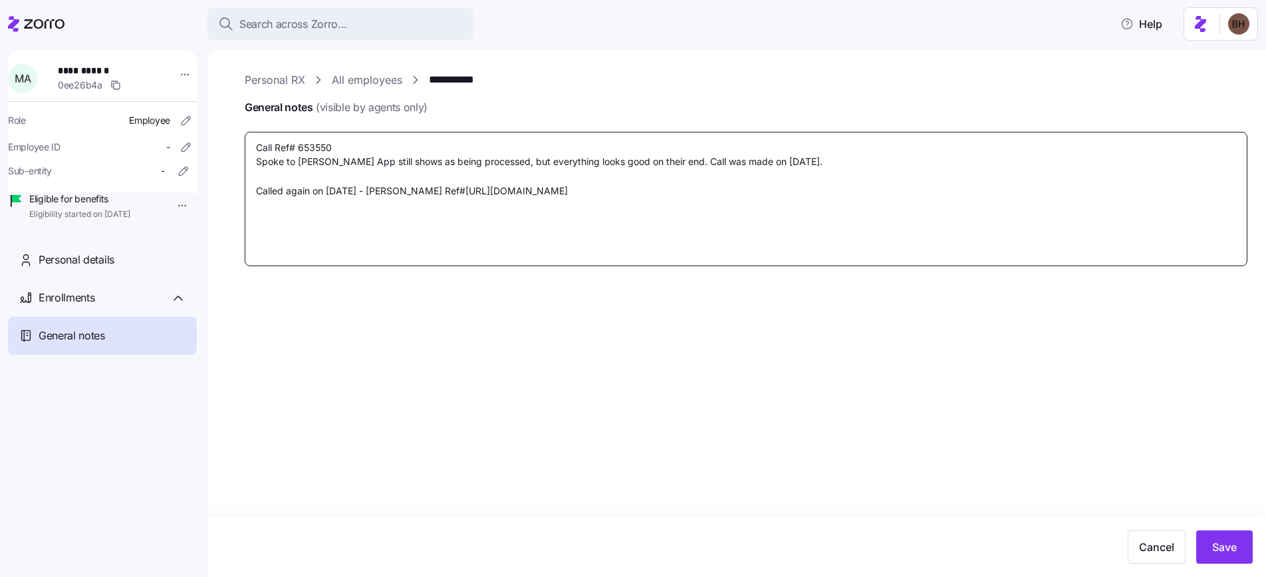
type textarea "Call Ref# 653550 Spoke to Adam J. App still shows as being processed, but every…"
type textarea "x"
type textarea "Call Ref# 653550 Spoke to Adam J. App still shows as being processed, but every…"
type textarea "x"
type textarea "Call Ref# 653550 Spoke to Adam J. App still shows as being processed, but every…"
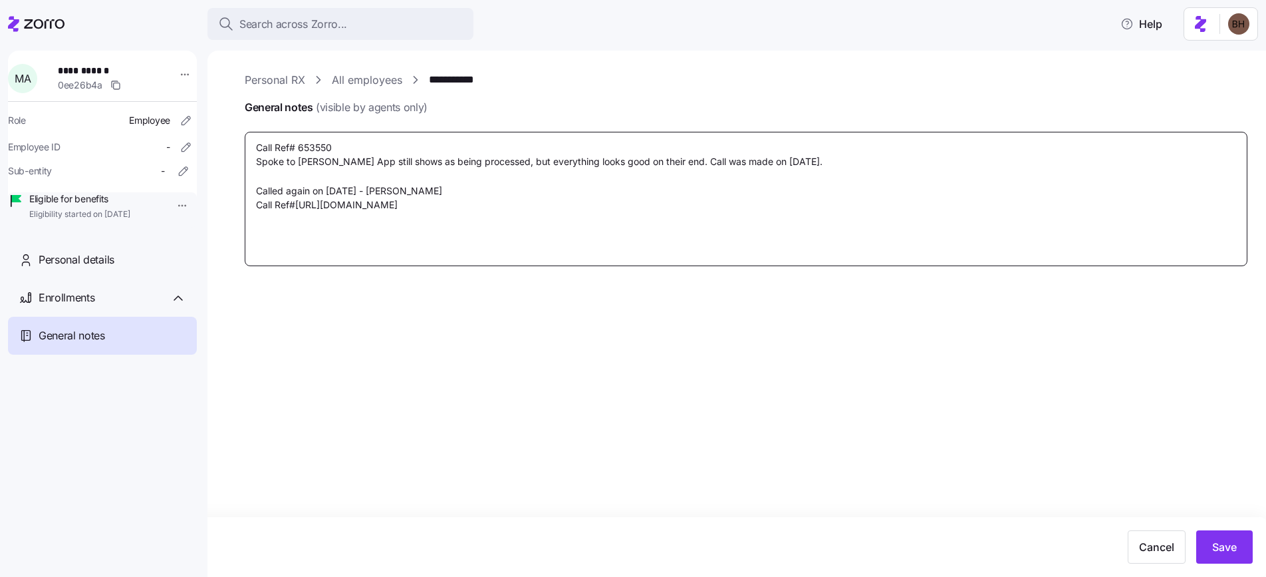
type textarea "x"
type textarea "Call Ref# 653550 Spoke to Adam J. App still shows as being processed, but every…"
type textarea "x"
type textarea "Call Ref# 653550 Spoke to Adam J. App still shows as being processed, but every…"
type textarea "x"
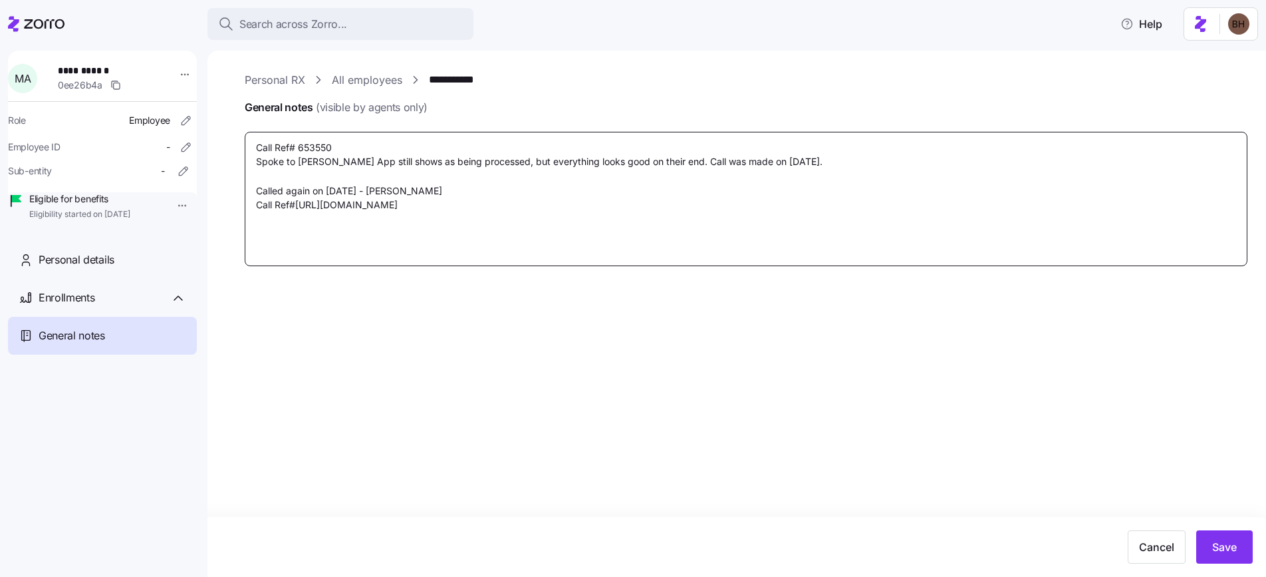
type textarea "Call Ref# 653550 Spoke to Adam J. App still shows as being processed, but every…"
type textarea "x"
type textarea "Call Ref# 653550 Spoke to Adam J. App still shows as being processed, but every…"
drag, startPoint x: 297, startPoint y: 204, endPoint x: 258, endPoint y: 204, distance: 39.2
click at [258, 204] on textarea "Call Ref# 653550 Spoke to Adam J. App still shows as being processed, but every…" at bounding box center [746, 199] width 1003 height 134
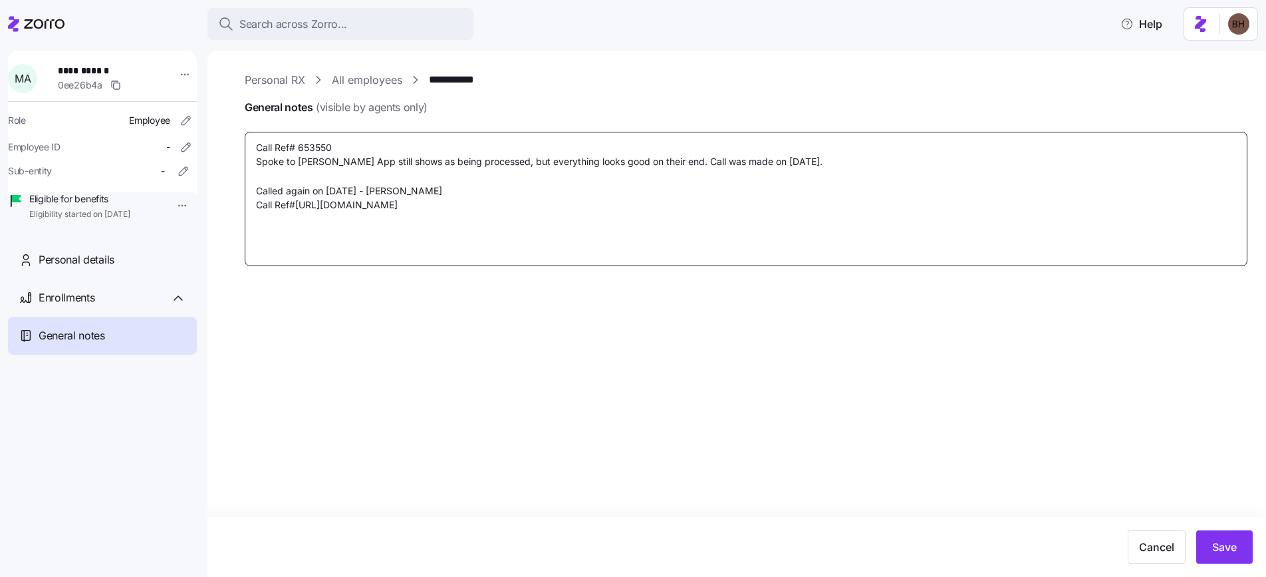
type textarea "x"
type textarea "Call Ref# 653550 Spoke to Adam J. App still shows as being processed, but every…"
click at [372, 192] on textarea "Call Ref# 653550 Spoke to Adam J. App still shows as being processed, but every…" at bounding box center [746, 199] width 1003 height 134
type textarea "x"
type textarea "Call Ref# 653550 Spoke to Adam J. App still shows as being processed, but every…"
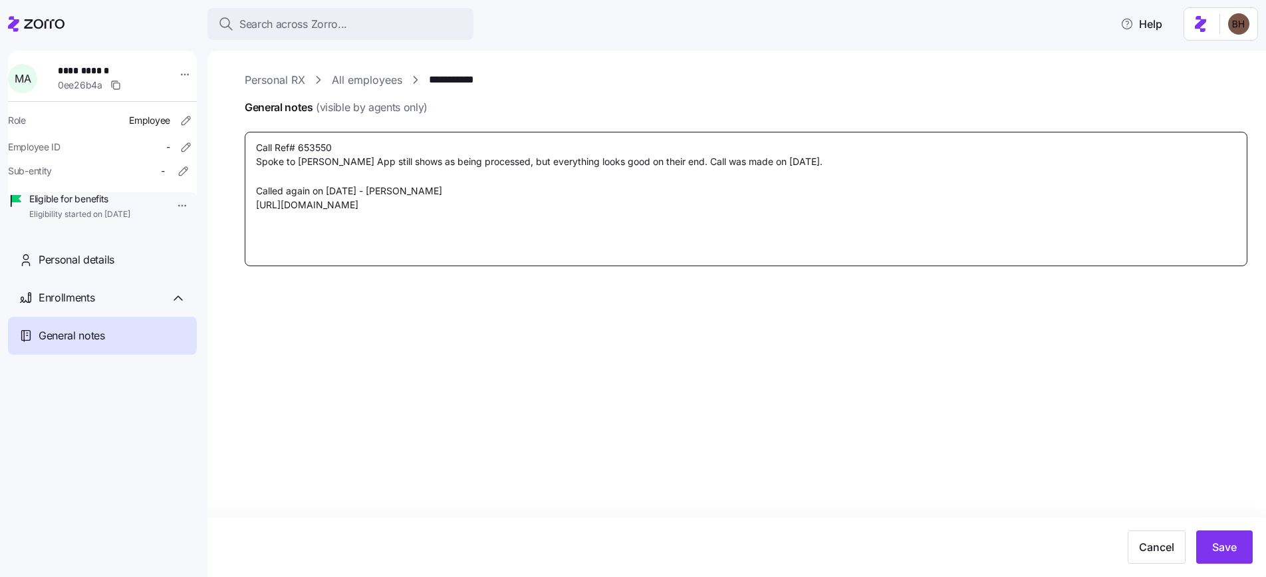
type textarea "x"
type textarea "Call Ref# 653550 Spoke to Adam J. App still shows as being processed, but every…"
type textarea "x"
type textarea "Call Ref# 653550 Spoke to Adam J. App still shows as being processed, but every…"
type textarea "x"
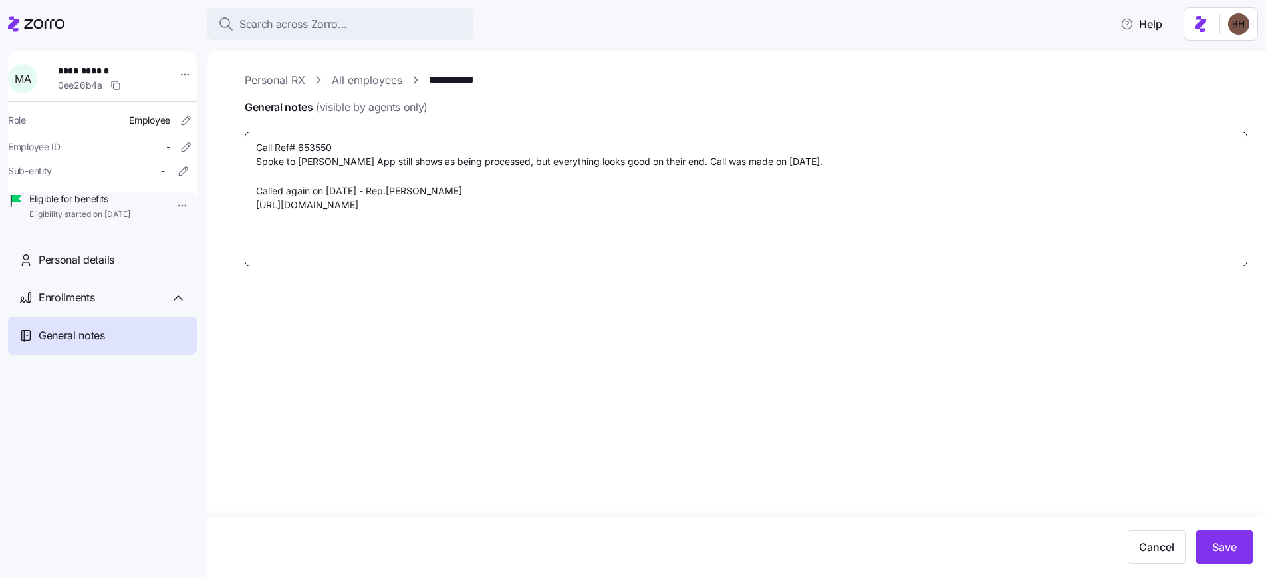
type textarea "Call Ref# 653550 Spoke to Adam J. App still shows as being processed, but every…"
click at [511, 241] on textarea "Call Ref# 653550 Spoke to Adam J. App still shows as being processed, but every…" at bounding box center [746, 199] width 1003 height 134
type textarea "x"
type textarea "Call Ref# 653550 Spoke to Adam J. App still shows as being processed, but every…"
type textarea "x"
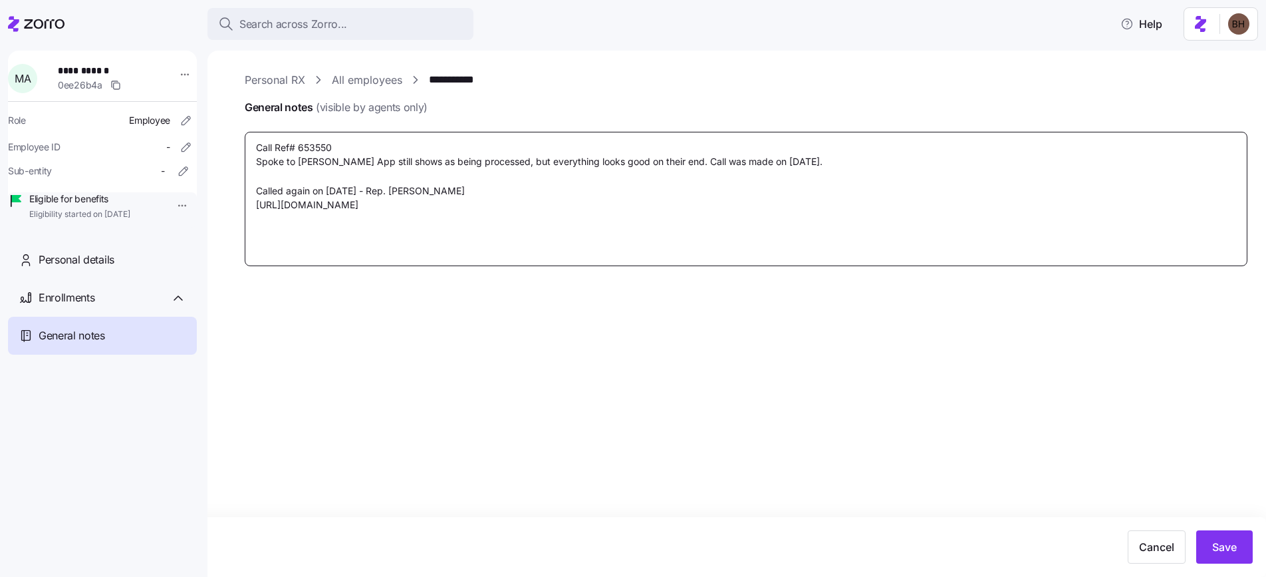
type textarea "Call Ref# 653550 Spoke to Adam J. App still shows as being processed, but every…"
type textarea "x"
type textarea "Call Ref# 653550 Spoke to Adam J. App still shows as being processed, but every…"
type textarea "x"
type textarea "Call Ref# 653550 Spoke to Adam J. App still shows as being processed, but every…"
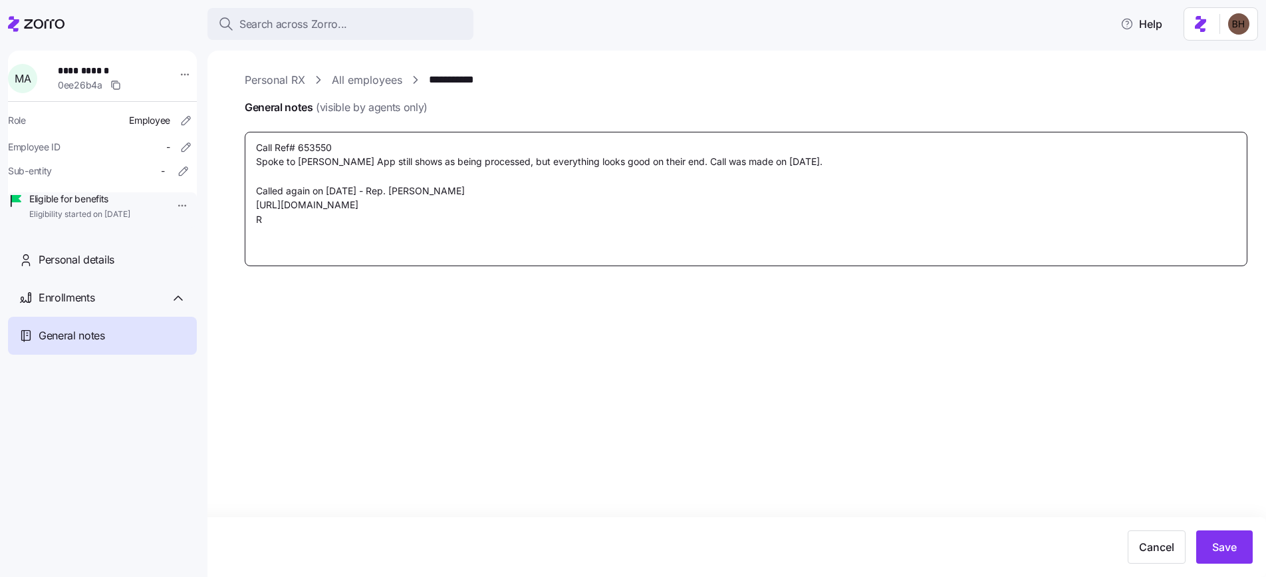
type textarea "x"
type textarea "Call Ref# 653550 Spoke to Adam J. App still shows as being processed, but every…"
type textarea "x"
type textarea "Call Ref# 653550 Spoke to Adam J. App still shows as being processed, but every…"
type textarea "x"
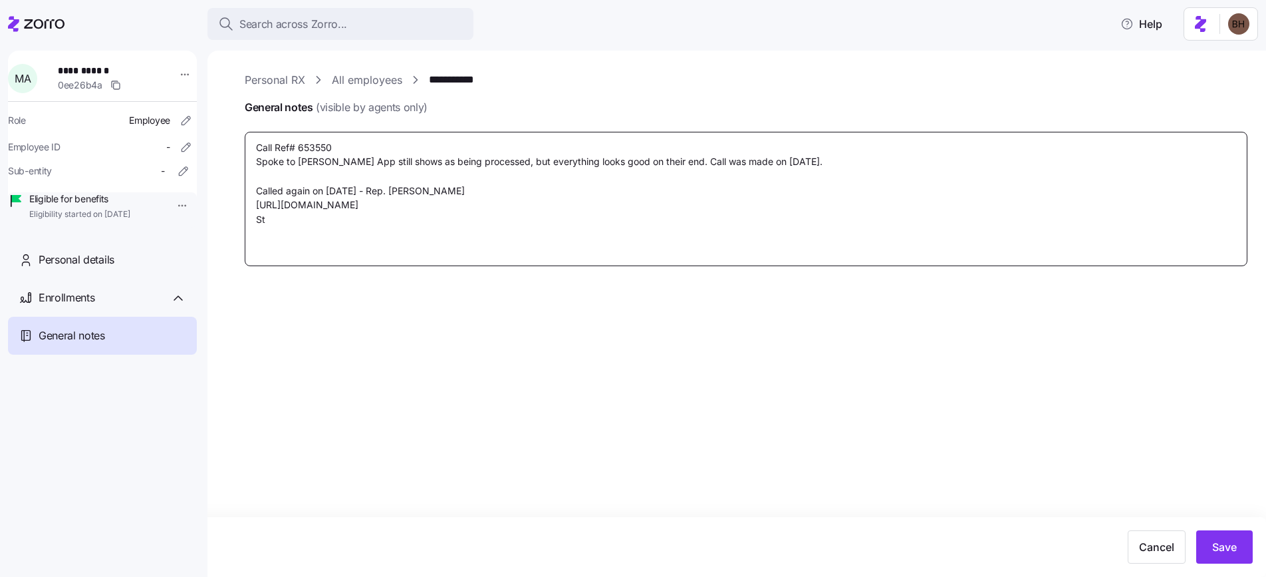
type textarea "Call Ref# 653550 Spoke to Adam J. App still shows as being processed, but every…"
type textarea "x"
type textarea "Call Ref# 653550 Spoke to Adam J. App still shows as being processed, but every…"
type textarea "x"
type textarea "Call Ref# 653550 Spoke to Adam J. App still shows as being processed, but every…"
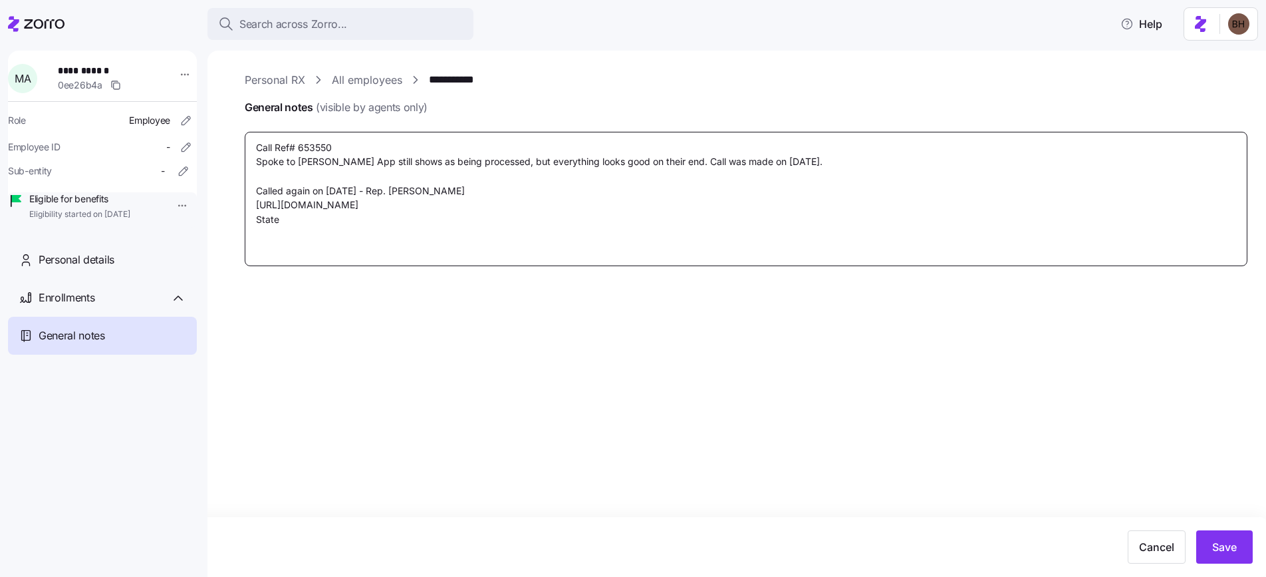
type textarea "x"
type textarea "Call Ref# 653550 Spoke to Adam J. App still shows as being processed, but every…"
type textarea "x"
type textarea "Call Ref# 653550 Spoke to Adam J. App still shows as being processed, but every…"
type textarea "x"
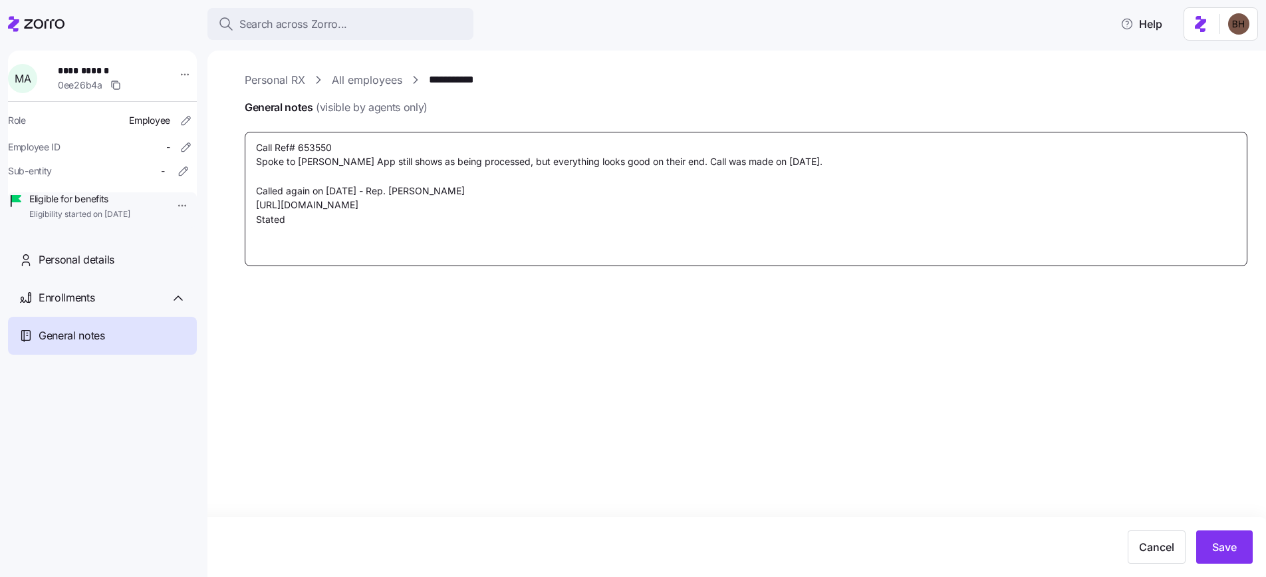
type textarea "Call Ref# 653550 Spoke to Adam J. App still shows as being processed, but every…"
type textarea "x"
type textarea "Call Ref# 653550 Spoke to Adam J. App still shows as being processed, but every…"
type textarea "x"
type textarea "Call Ref# 653550 Spoke to Adam J. App still shows as being processed, but every…"
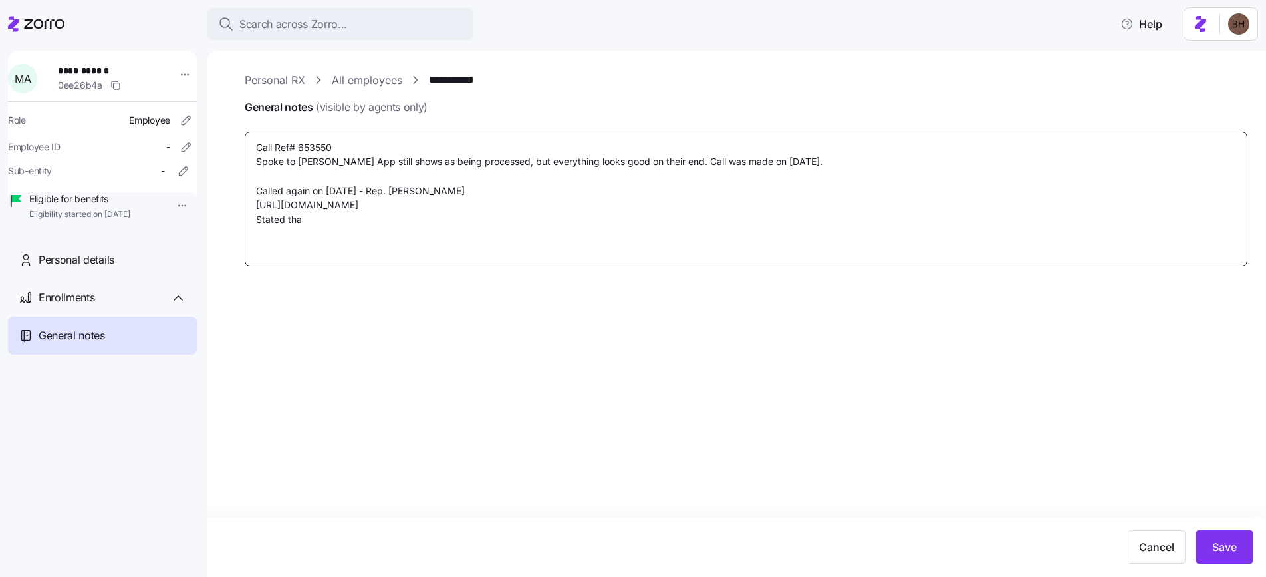
type textarea "x"
type textarea "Call Ref# 653550 Spoke to Adam J. App still shows as being processed, but every…"
type textarea "x"
type textarea "Call Ref# 653550 Spoke to Adam J. App still shows as being processed, but every…"
type textarea "x"
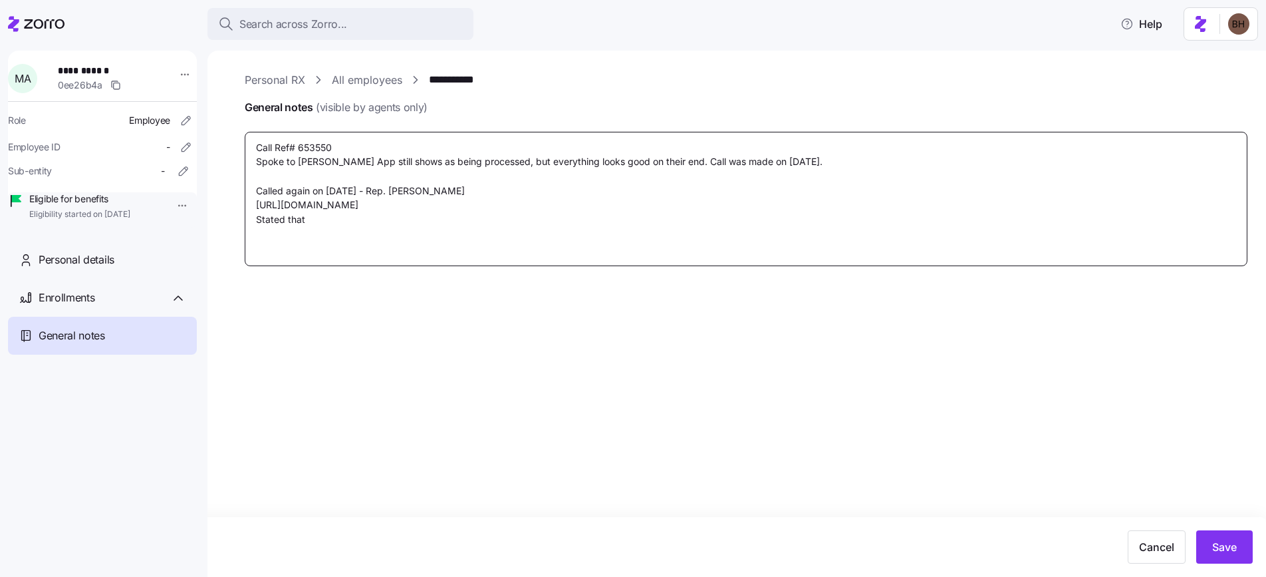
type textarea "Call Ref# 653550 Spoke to Adam J. App still shows as being processed, but every…"
type textarea "x"
type textarea "Call Ref# 653550 Spoke to Adam J. App still shows as being processed, but every…"
type textarea "x"
type textarea "Call Ref# 653550 Spoke to Adam J. App still shows as being processed, but every…"
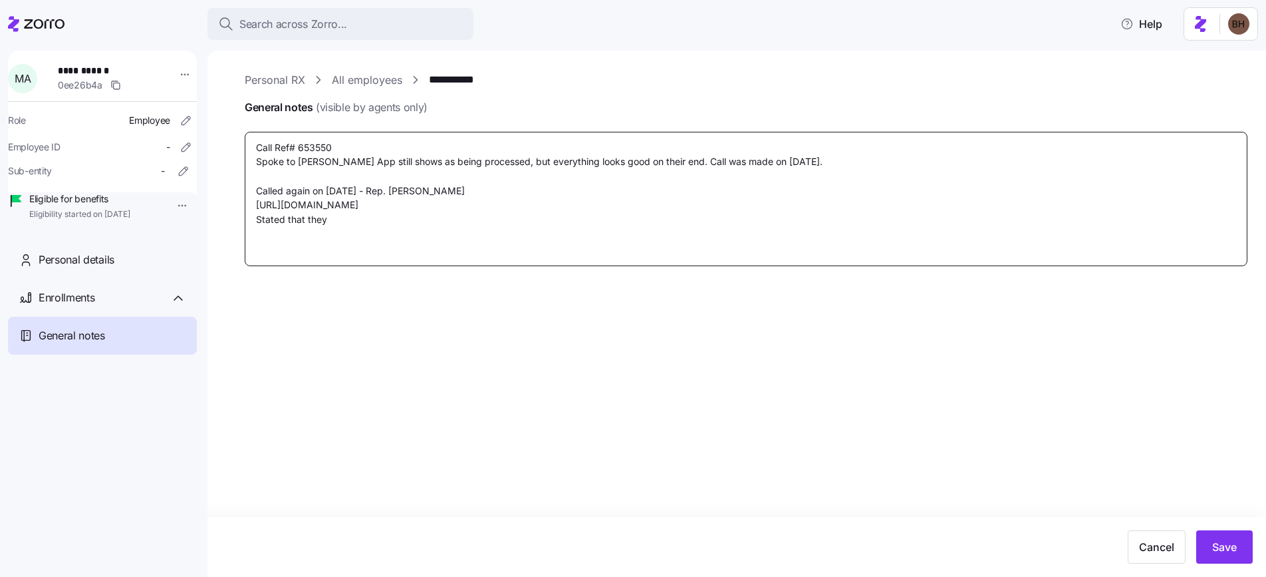
type textarea "x"
type textarea "Call Ref# 653550 Spoke to Adam J. App still shows as being processed, but every…"
type textarea "x"
type textarea "Call Ref# 653550 Spoke to Adam J. App still shows as being processed, but every…"
type textarea "x"
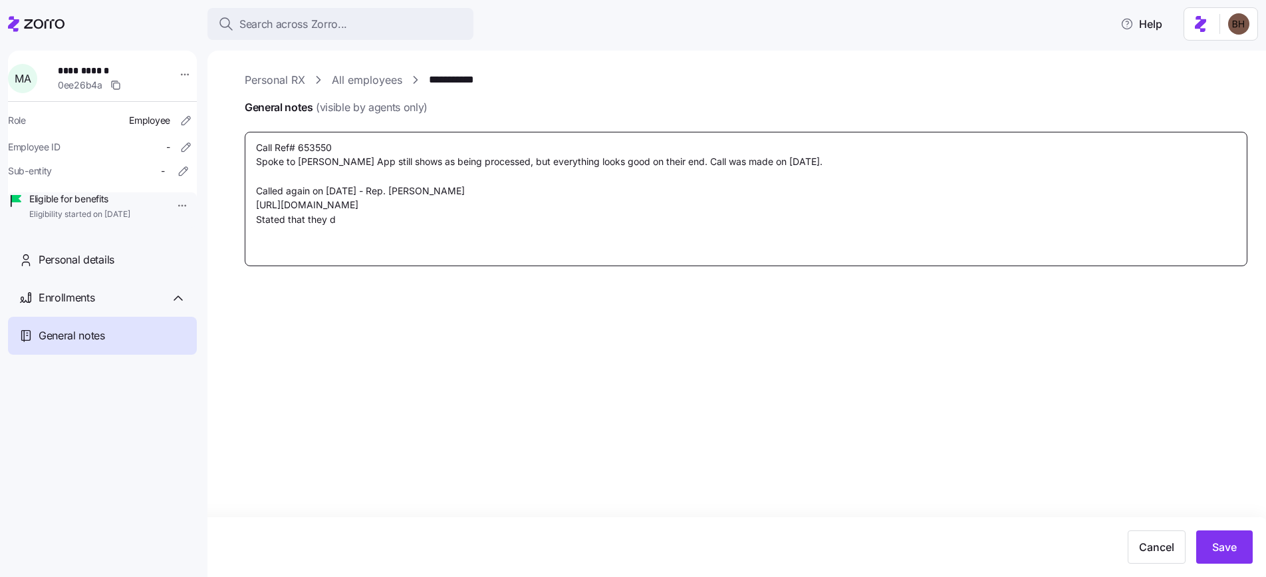
type textarea "Call Ref# 653550 Spoke to Adam J. App still shows as being processed, but every…"
type textarea "x"
type textarea "Call Ref# 653550 Spoke to Adam J. App still shows as being processed, but every…"
type textarea "x"
type textarea "Call Ref# 653550 Spoke to Adam J. App still shows as being processed, but every…"
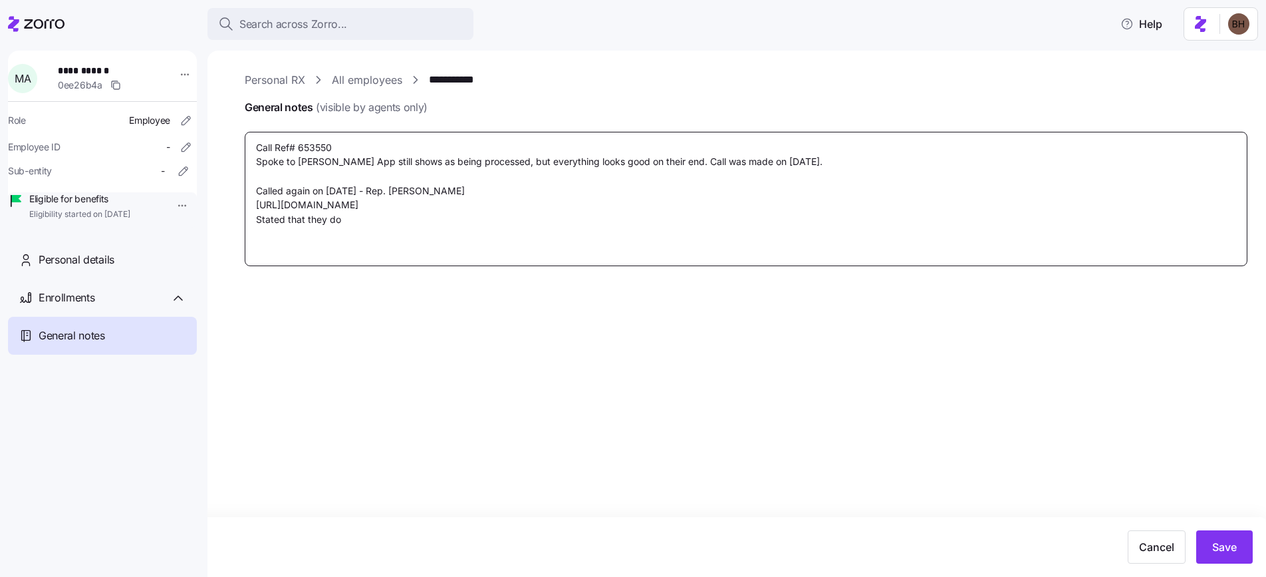
type textarea "x"
type textarea "Call Ref# 653550 Spoke to Adam J. App still shows as being processed, but every…"
type textarea "x"
type textarea "Call Ref# 653550 Spoke to Adam J. App still shows as being processed, but every…"
type textarea "x"
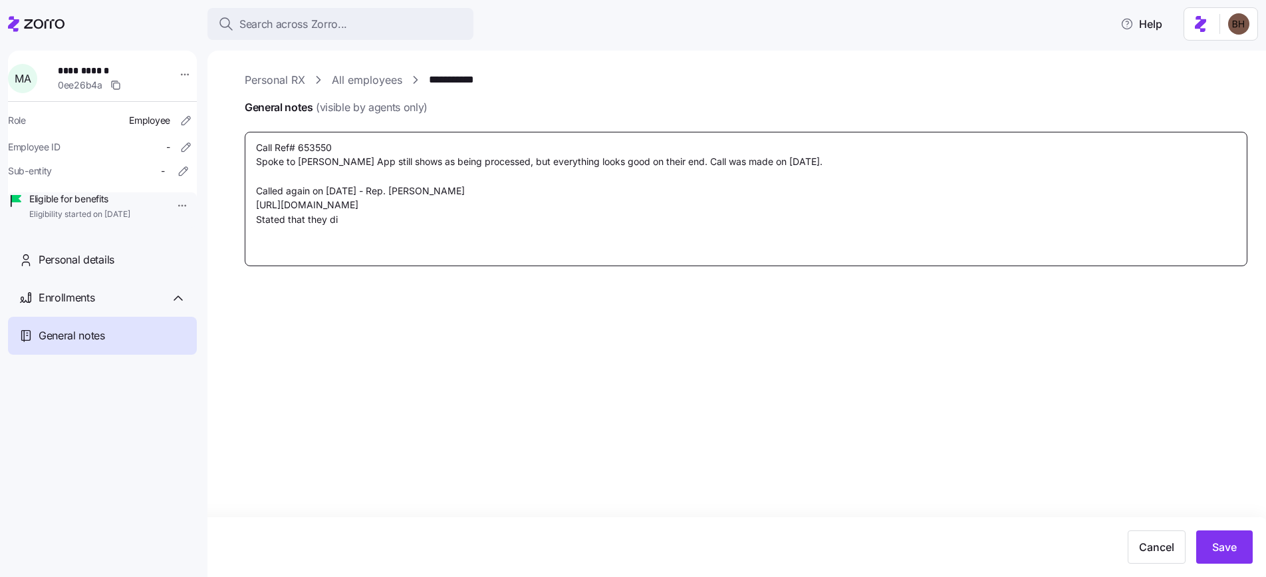
type textarea "Call Ref# 653550 Spoke to Adam J. App still shows as being processed, but every…"
type textarea "x"
type textarea "Call Ref# 653550 Spoke to Adam J. App still shows as being processed, but every…"
type textarea "x"
type textarea "Call Ref# 653550 Spoke to Adam J. App still shows as being processed, but every…"
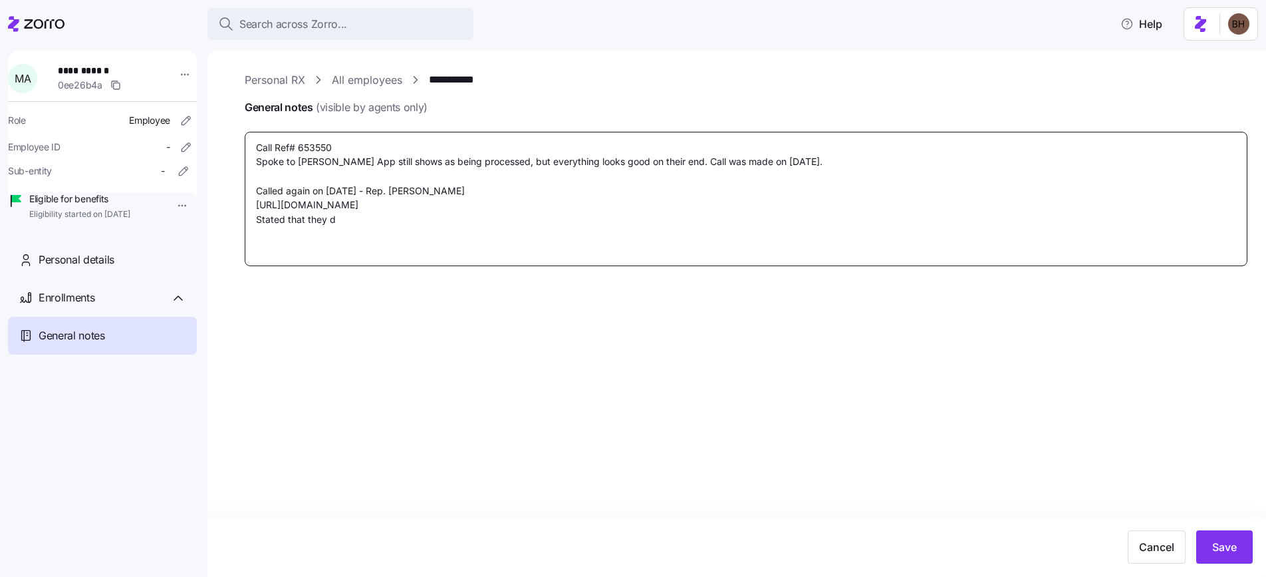
type textarea "x"
type textarea "Call Ref# 653550 Spoke to Adam J. App still shows as being processed, but every…"
type textarea "x"
type textarea "Call Ref# 653550 Spoke to Adam J. App still shows as being processed, but every…"
type textarea "x"
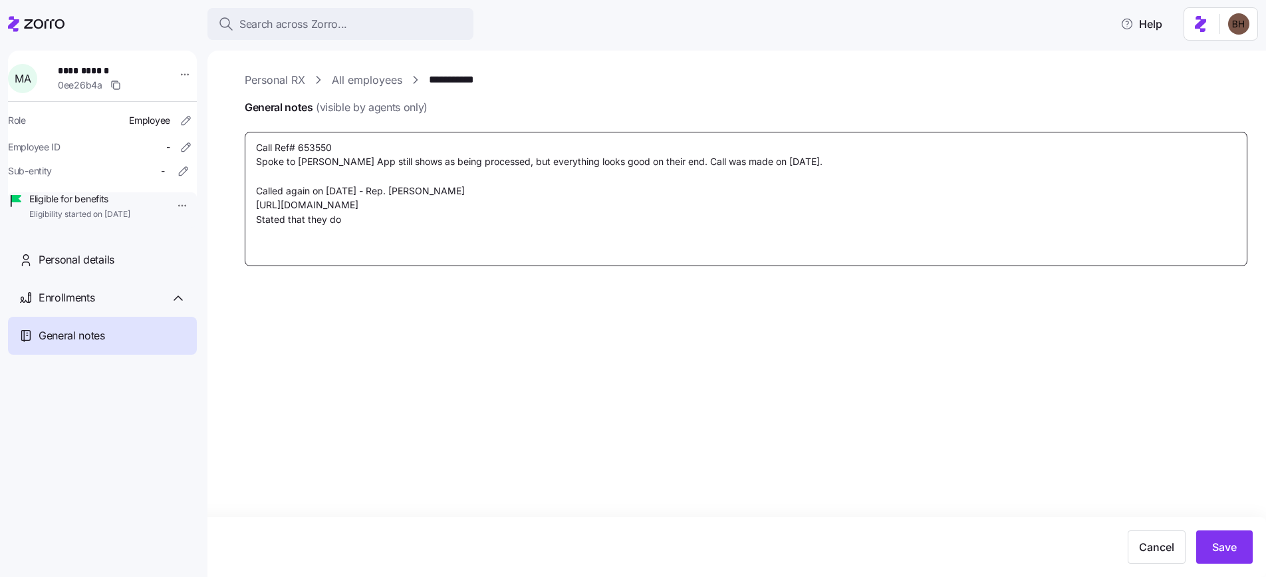
type textarea "Call Ref# 653550 Spoke to Adam J. App still shows as being processed, but every…"
type textarea "x"
type textarea "Call Ref# 653550 Spoke to Adam J. App still shows as being processed, but every…"
type textarea "x"
type textarea "Call Ref# 653550 Spoke to Adam J. App still shows as being processed, but every…"
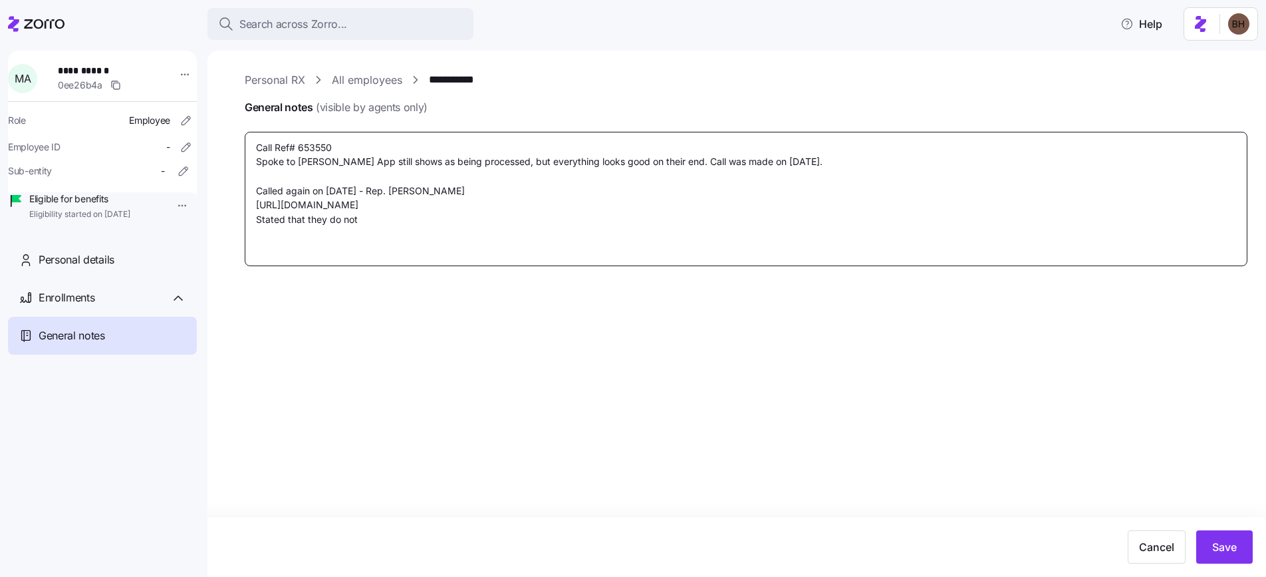
type textarea "x"
type textarea "Call Ref# 653550 Spoke to Adam J. App still shows as being processed, but every…"
type textarea "x"
type textarea "Call Ref# 653550 Spoke to Adam J. App still shows as being processed, but every…"
type textarea "x"
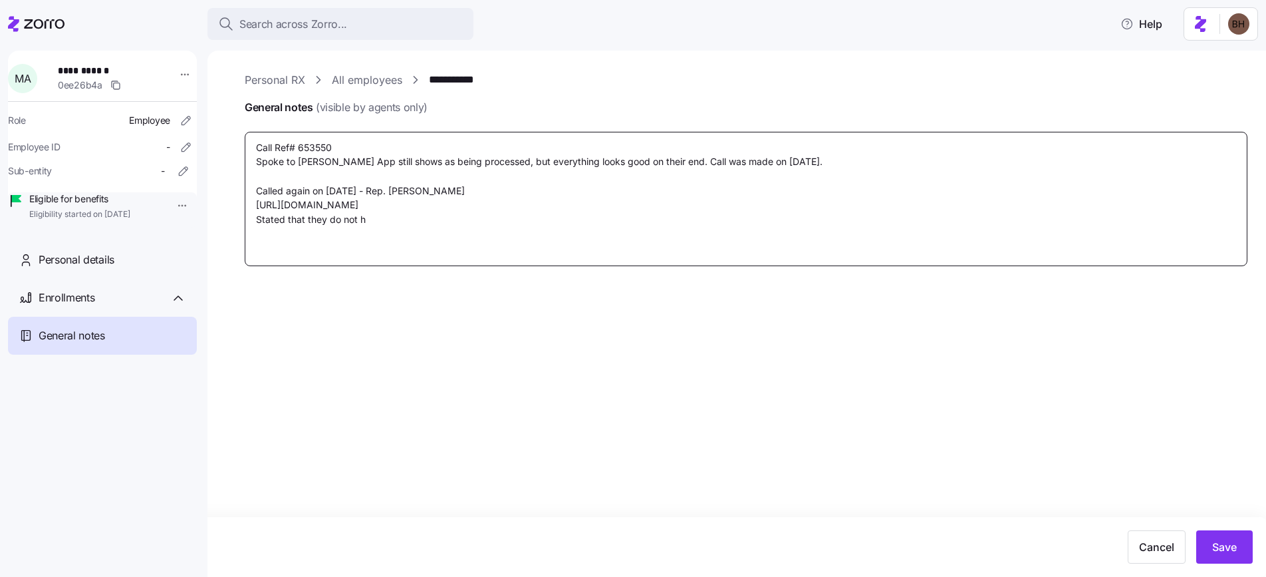
type textarea "Call Ref# 653550 Spoke to Adam J. App still shows as being processed, but every…"
type textarea "x"
type textarea "Call Ref# 653550 Spoke to Adam J. App still shows as being processed, but every…"
type textarea "x"
type textarea "Call Ref# 653550 Spoke to Adam J. App still shows as being processed, but every…"
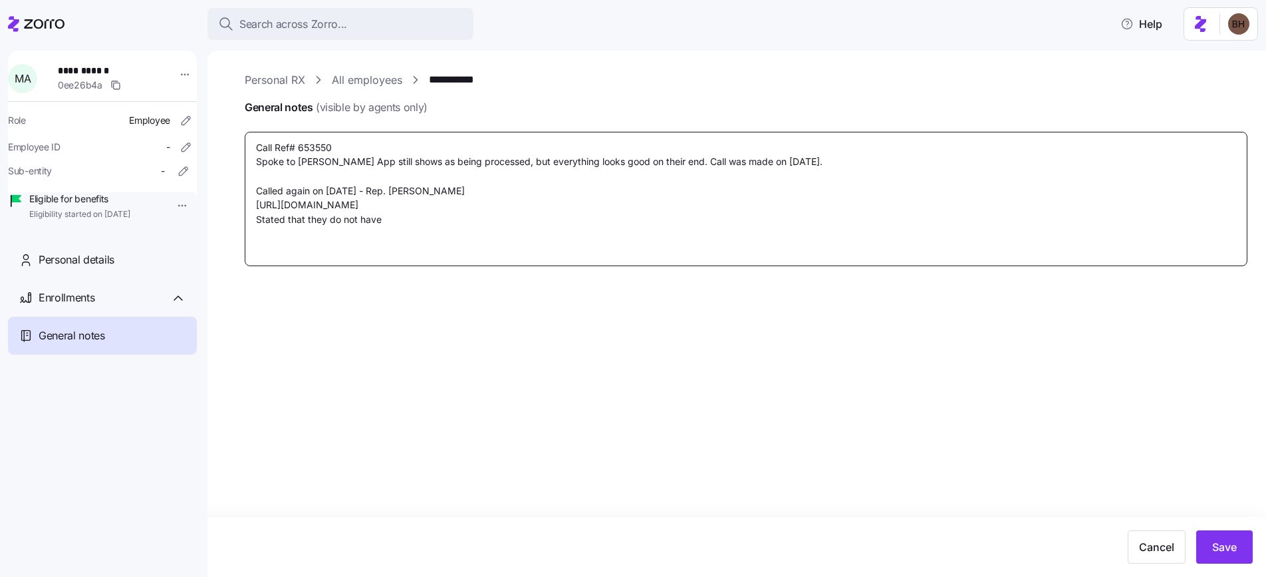
type textarea "x"
type textarea "Call Ref# 653550 Spoke to Adam J. App still shows as being processed, but every…"
type textarea "x"
type textarea "Call Ref# 653550 Spoke to Adam J. App still shows as being processed, but every…"
type textarea "x"
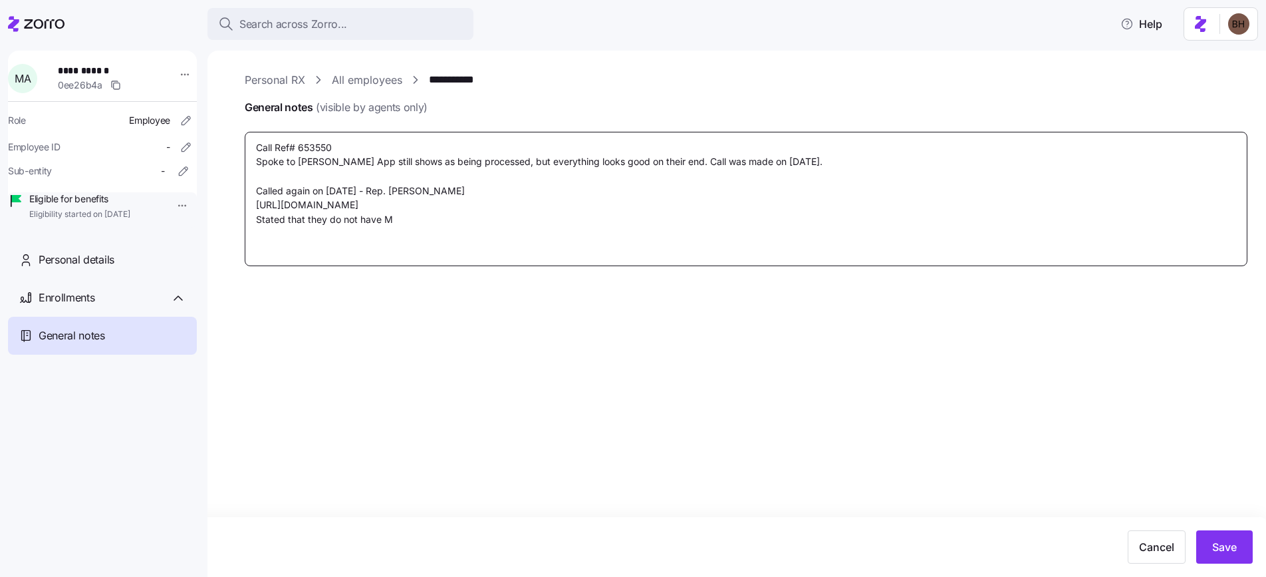
type textarea "Call Ref# 653550 Spoke to Adam J. App still shows as being processed, but every…"
click at [331, 163] on textarea "Call Ref# 653550 Spoke to Adam J. App still shows as being processed, but every…" at bounding box center [746, 199] width 1003 height 134
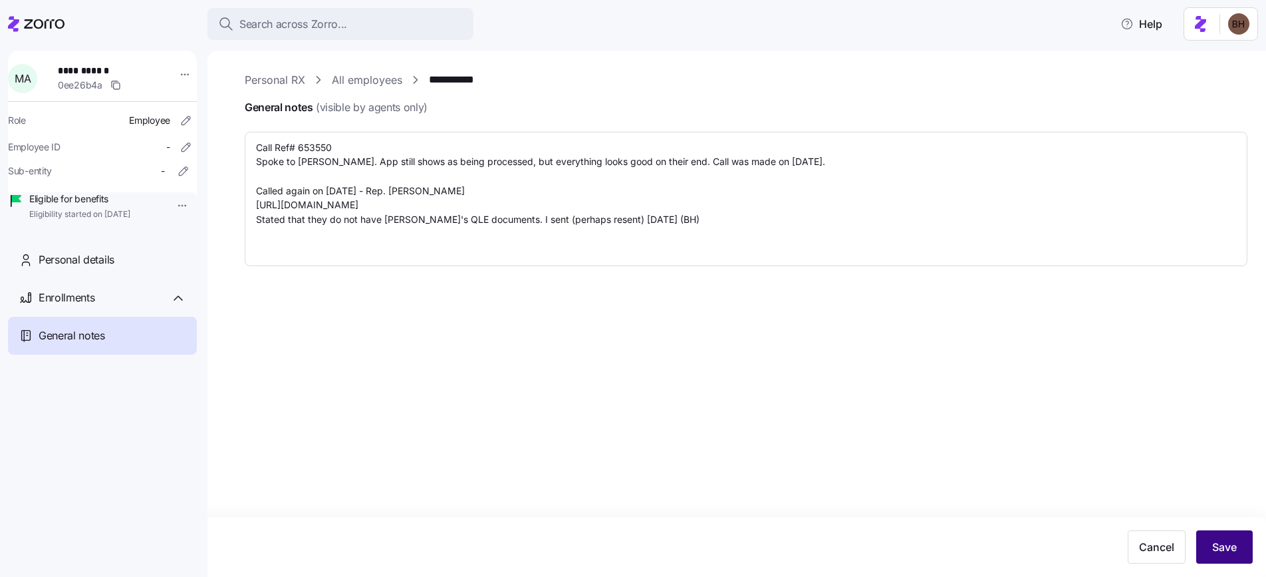
click at [1235, 549] on span "Save" at bounding box center [1225, 547] width 25 height 16
click at [668, 219] on textarea "Call Ref# 653550 Spoke to Adam Johnson. App still shows as being processed, but…" at bounding box center [746, 199] width 1003 height 134
click at [880, 165] on textarea "Call Ref# 653550 Spoke to Adam Johnson. App still shows as being processed, but…" at bounding box center [746, 199] width 1003 height 134
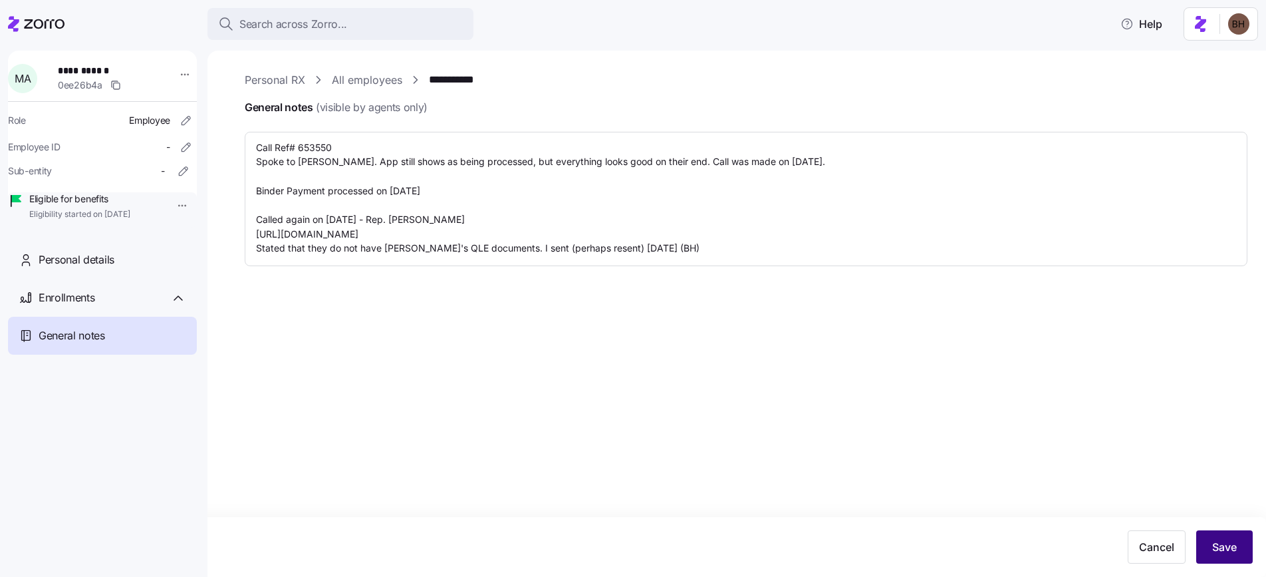
click at [1211, 556] on button "Save" at bounding box center [1225, 546] width 57 height 33
click at [486, 221] on textarea "Call Ref# 653550 Spoke to Adam Johnson. App still shows as being processed, but…" at bounding box center [746, 199] width 1003 height 134
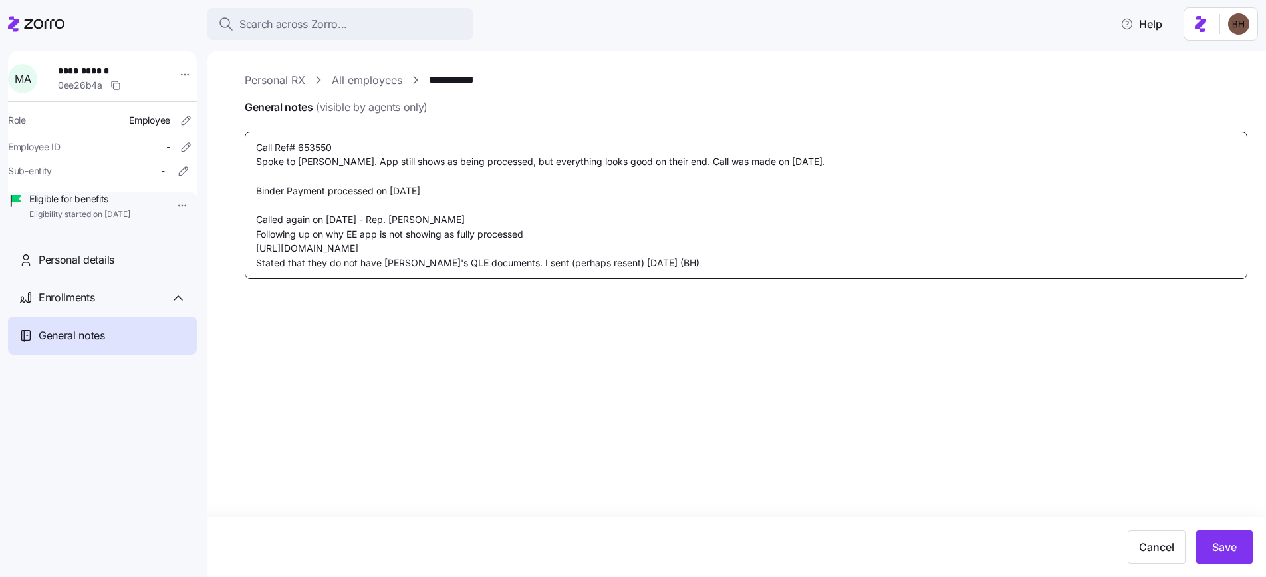
click at [660, 259] on textarea "Call Ref# 653550 Spoke to Adam Johnson. App still shows as being processed, but…" at bounding box center [746, 205] width 1003 height 147
drag, startPoint x: 664, startPoint y: 264, endPoint x: 253, endPoint y: 215, distance: 413.9
click at [253, 215] on textarea "Call Ref# 653550 Spoke to Adam Johnson. App still shows as being processed, but…" at bounding box center [746, 205] width 1003 height 147
click at [558, 257] on textarea "Call Ref# 653550 Spoke to Adam Johnson. App still shows as being processed, but…" at bounding box center [746, 205] width 1003 height 147
click at [1233, 544] on span "Save" at bounding box center [1225, 547] width 25 height 16
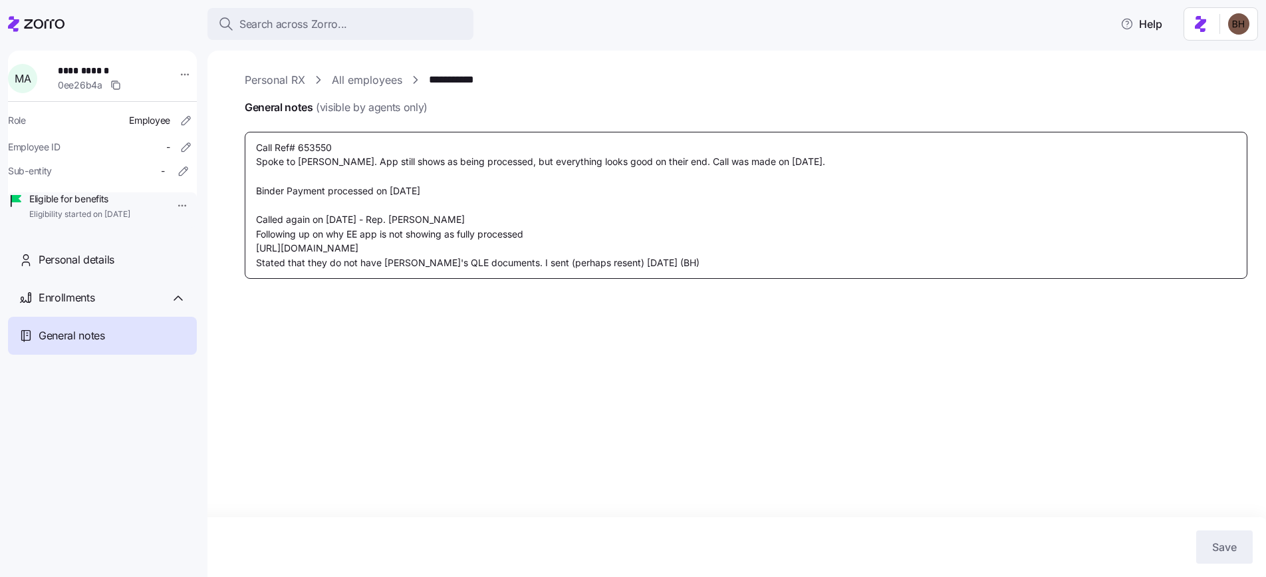
click at [652, 265] on textarea "Call Ref# 653550 Spoke to Adam Johnson. App still shows as being processed, but…" at bounding box center [746, 205] width 1003 height 147
paste textarea "https://app.intercom.com/a/inbox/km9g81ma/inbox/conversation/215470452146802"
drag, startPoint x: 691, startPoint y: 247, endPoint x: 255, endPoint y: 247, distance: 435.7
click at [255, 247] on textarea "Call Ref# 653550 Spoke to Adam Johnson. App still shows as being processed, but…" at bounding box center [746, 213] width 1003 height 162
click at [664, 281] on textarea "Call Ref# 653550 Spoke to Adam Johnson. App still shows as being processed, but…" at bounding box center [746, 213] width 1003 height 162
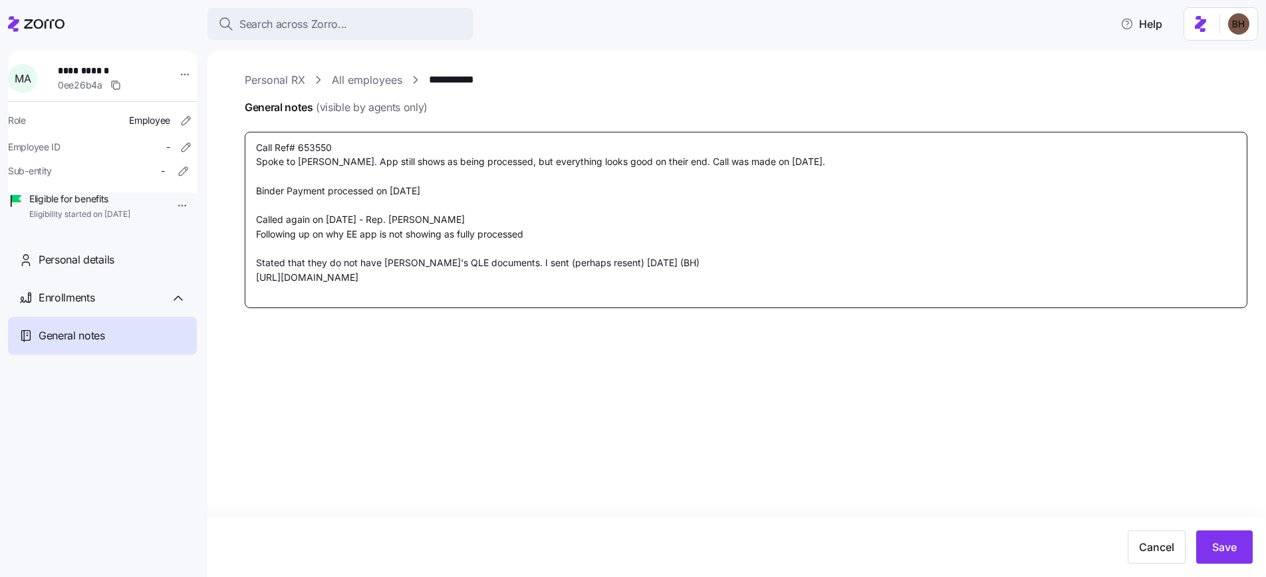
paste textarea "https://app.intercom.com/a/inbox/km9g81ma/inbox/conversation/215470452503945?vi…"
click at [252, 263] on textarea "Call Ref# 653550 Spoke to Adam Johnson. App still shows as being processed, but…" at bounding box center [746, 220] width 1003 height 176
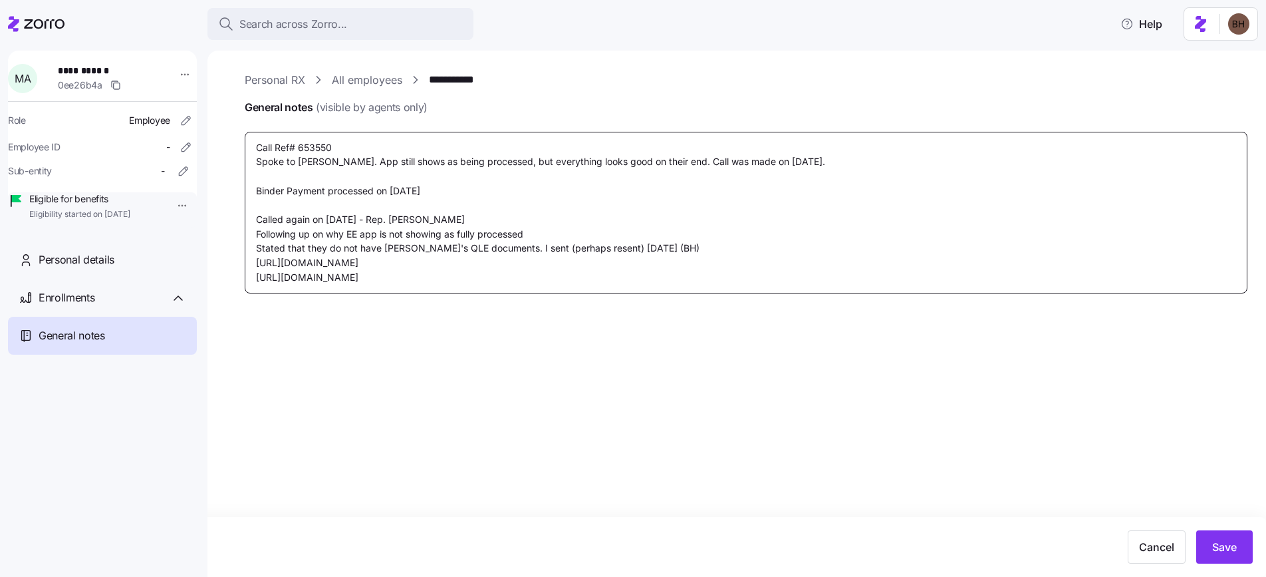
click at [704, 247] on textarea "Call Ref# 653550 Spoke to Adam Johnson. App still shows as being processed, but…" at bounding box center [746, 213] width 1003 height 162
click at [1218, 545] on span "Save" at bounding box center [1225, 547] width 25 height 16
drag, startPoint x: 257, startPoint y: 146, endPoint x: 747, endPoint y: 279, distance: 507.3
click at [747, 279] on textarea "Call Ref# 653550 Spoke to Adam Johnson. App still shows as being processed, but…" at bounding box center [746, 213] width 1003 height 162
click at [438, 191] on textarea "Call Ref# 653550 Spoke to Adam Johnson. App still shows as being processed, but…" at bounding box center [746, 213] width 1003 height 162
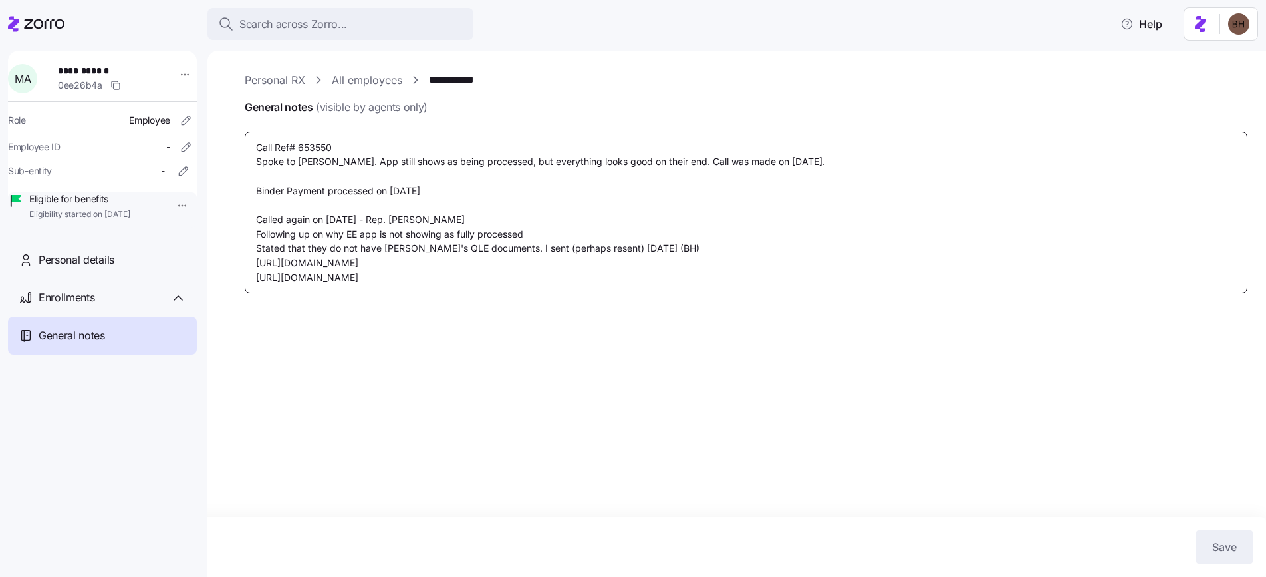
drag, startPoint x: 438, startPoint y: 190, endPoint x: 241, endPoint y: 146, distance: 201.7
click at [241, 146] on div "**********" at bounding box center [737, 314] width 1059 height 526
drag, startPoint x: 255, startPoint y: 220, endPoint x: 712, endPoint y: 279, distance: 460.7
click at [712, 279] on textarea "Call Ref# 653550 Spoke to Adam Johnson. App still shows as being processed, but…" at bounding box center [746, 213] width 1003 height 162
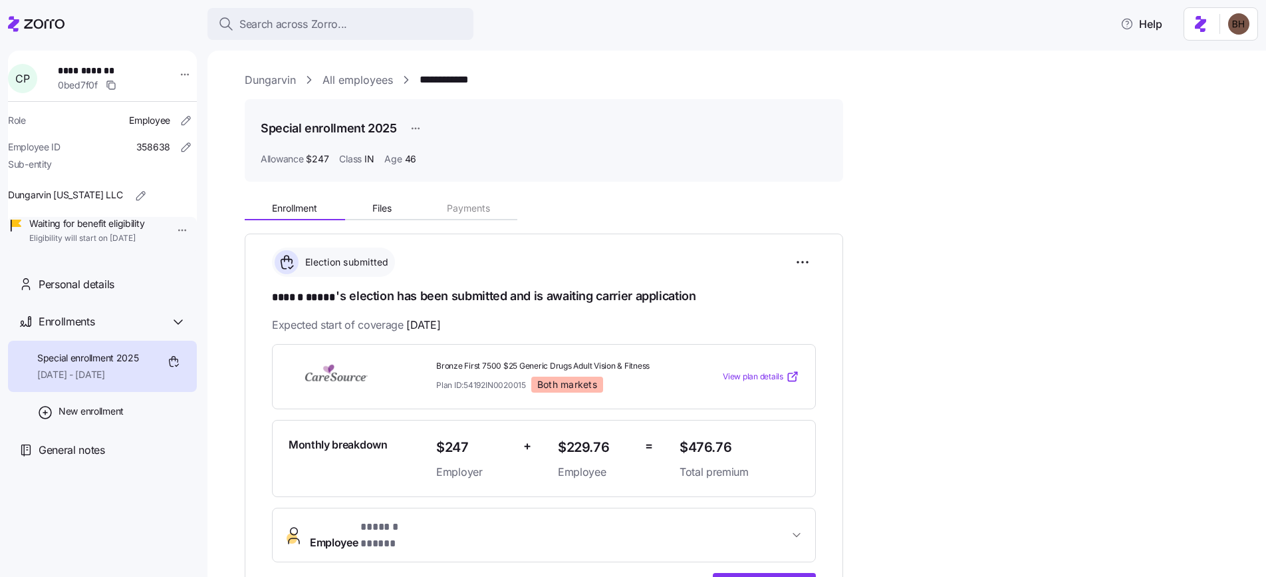
scroll to position [162, 0]
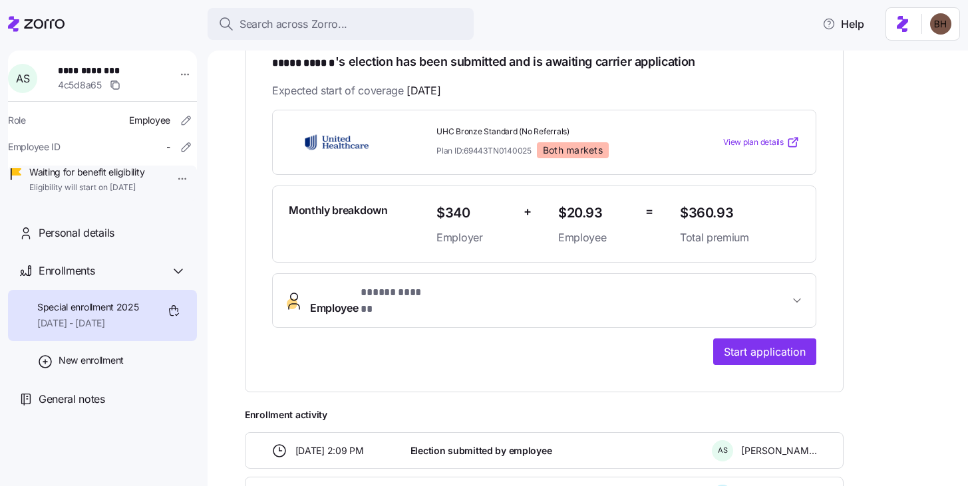
scroll to position [245, 0]
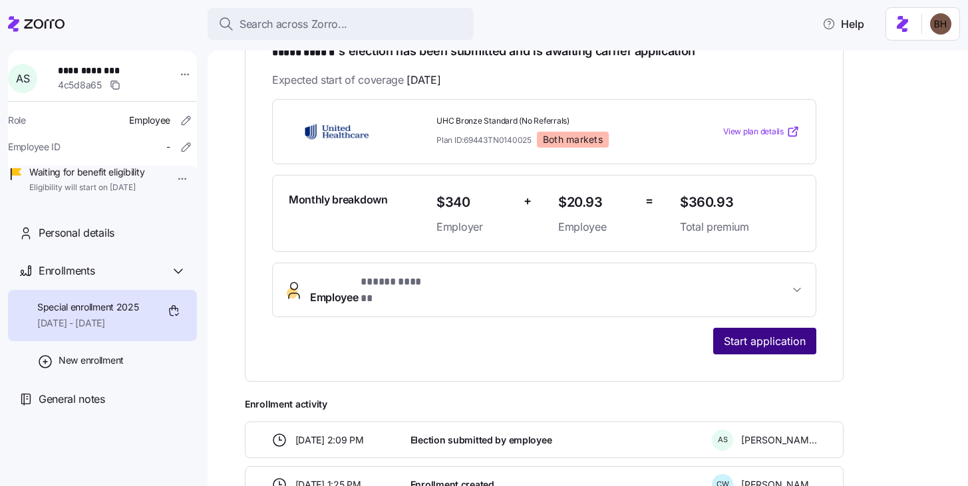
click at [762, 333] on span "Start application" at bounding box center [765, 341] width 82 height 16
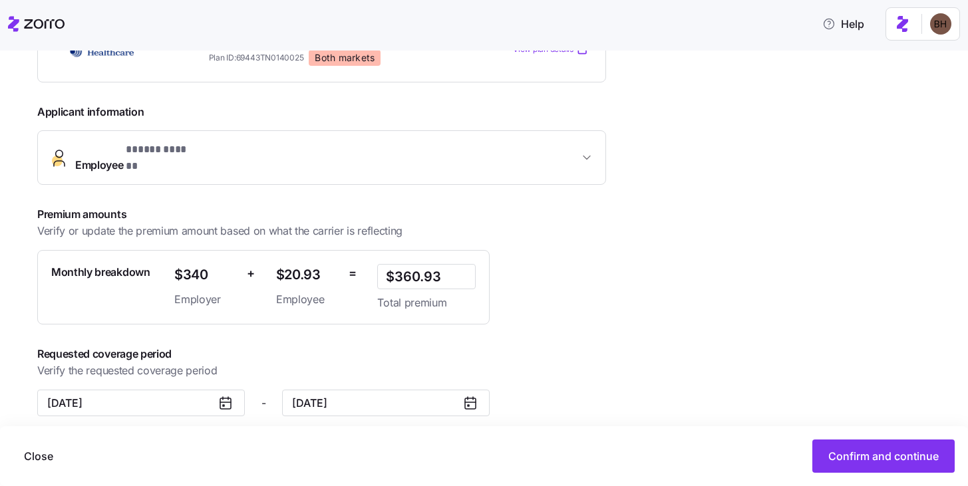
scroll to position [261, 0]
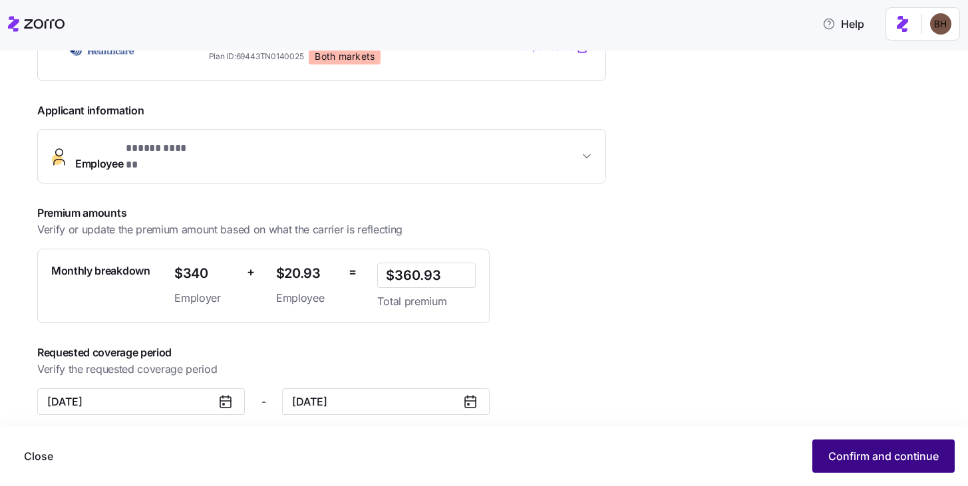
click at [841, 454] on span "Confirm and continue" at bounding box center [883, 456] width 110 height 16
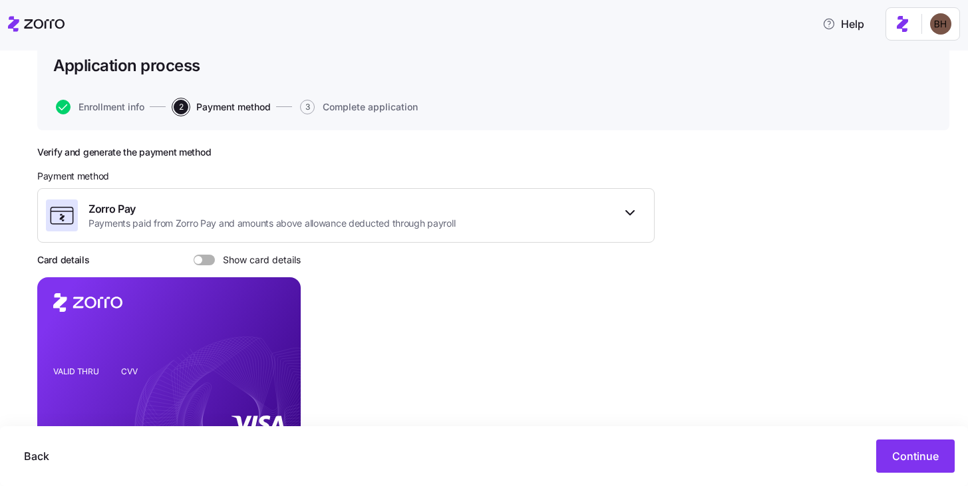
scroll to position [158, 0]
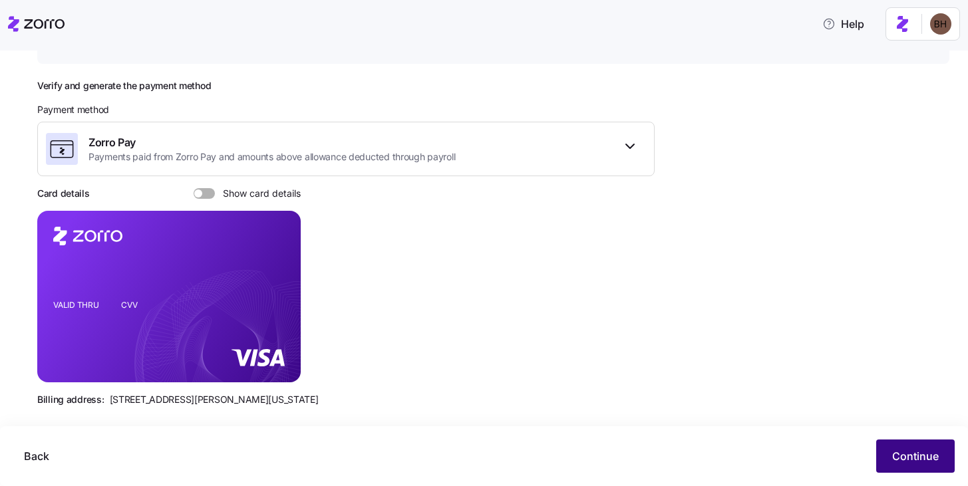
click at [919, 448] on button "Continue" at bounding box center [915, 456] width 78 height 33
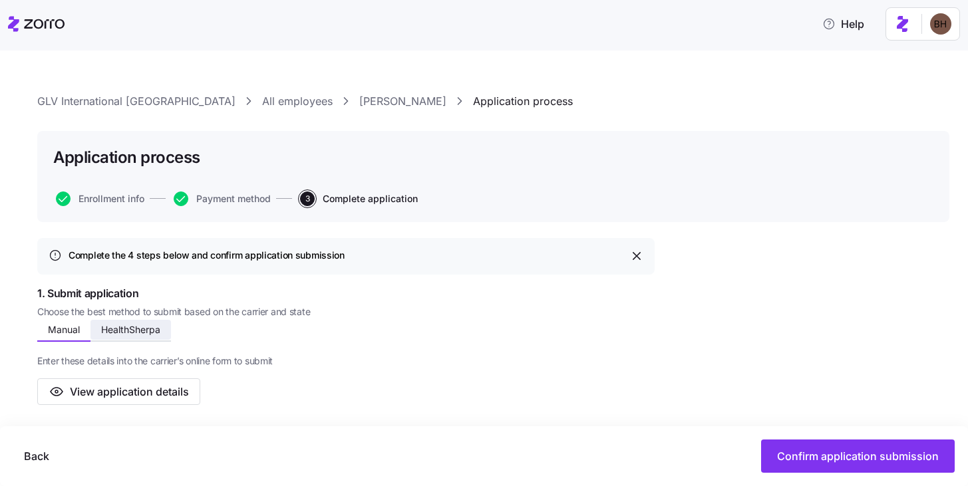
click at [128, 336] on button "HealthSherpa" at bounding box center [130, 330] width 80 height 20
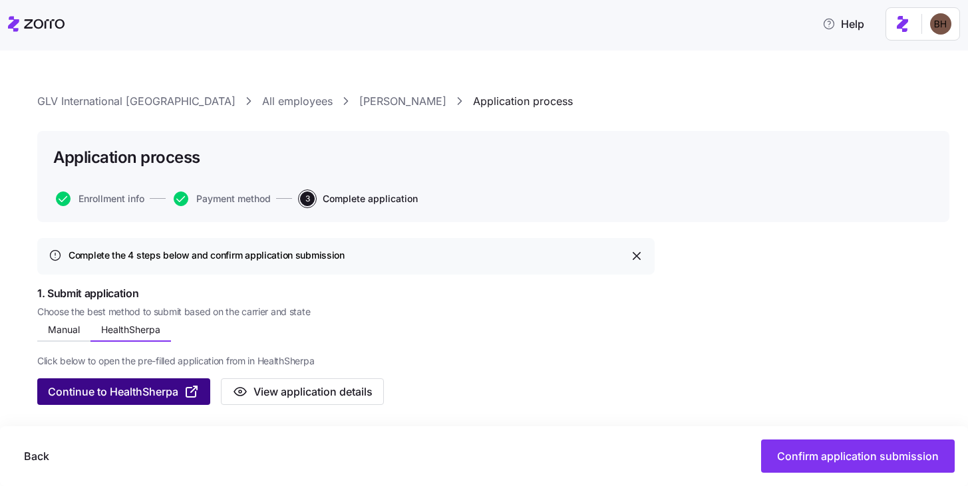
click at [143, 394] on span "Continue to HealthSherpa" at bounding box center [113, 392] width 130 height 16
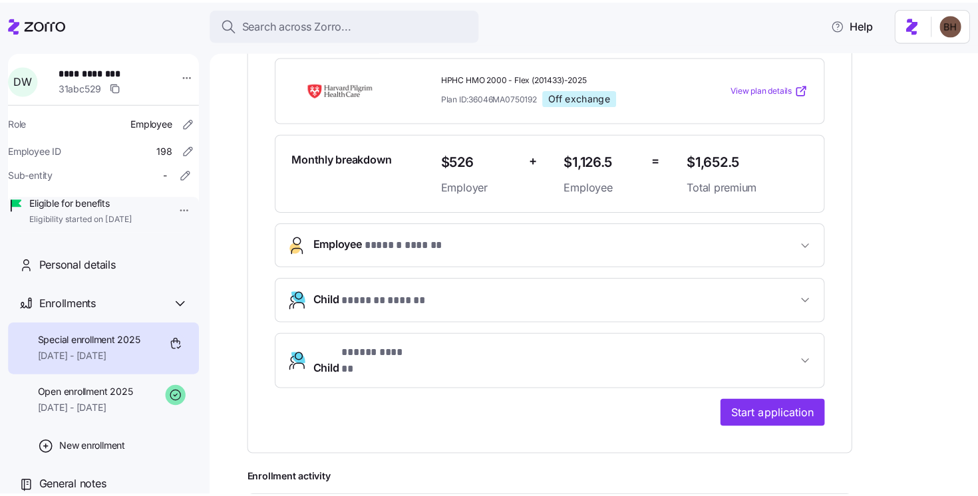
scroll to position [253, 0]
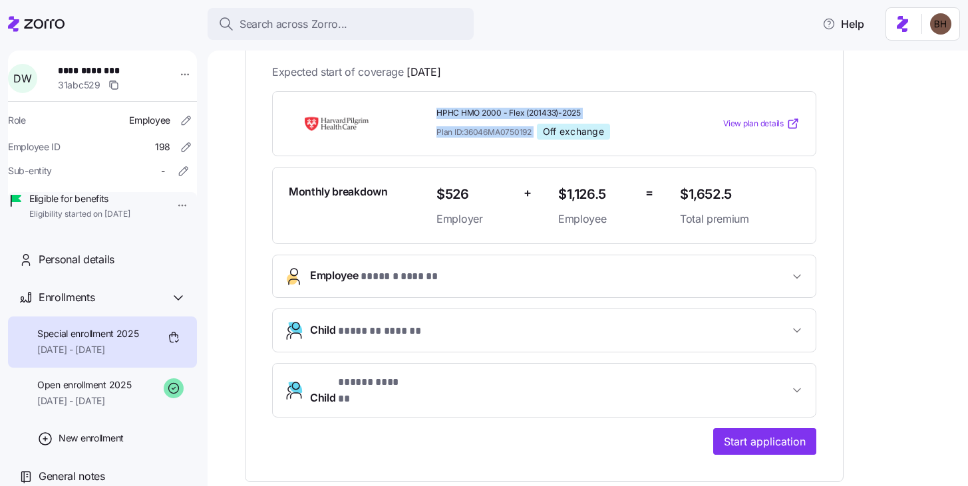
drag, startPoint x: 433, startPoint y: 110, endPoint x: 537, endPoint y: 130, distance: 106.3
click at [537, 130] on div "HPHC HMO 2000 - Flex (201433)-2025 Plan ID: 36046MA0750192 Off exchange" at bounding box center [552, 123] width 243 height 43
copy div "HPHC HMO 2000 - Flex (201433)-2025 Plan ID: 36046MA0750192"
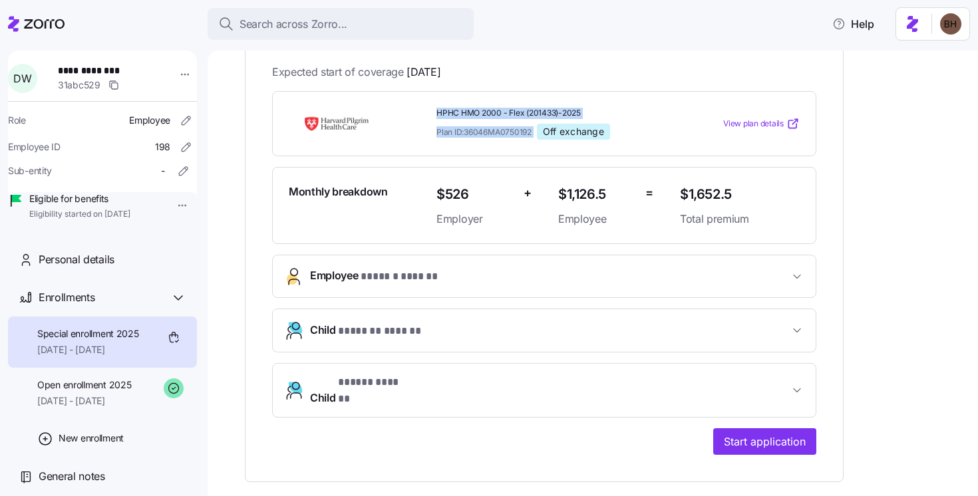
click at [797, 273] on icon "button" at bounding box center [796, 276] width 13 height 13
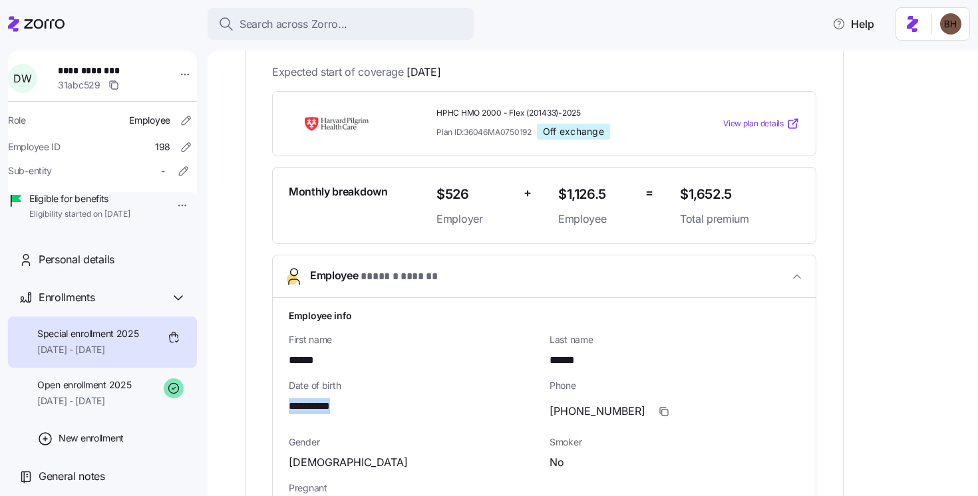
drag, startPoint x: 349, startPoint y: 403, endPoint x: 291, endPoint y: 402, distance: 58.5
click at [291, 402] on div "**********" at bounding box center [414, 406] width 250 height 17
copy span "**********"
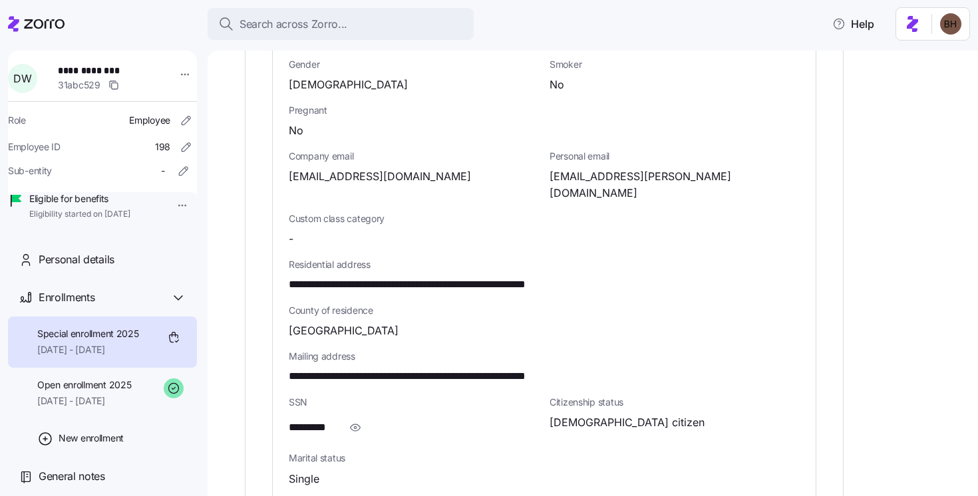
scroll to position [377, 0]
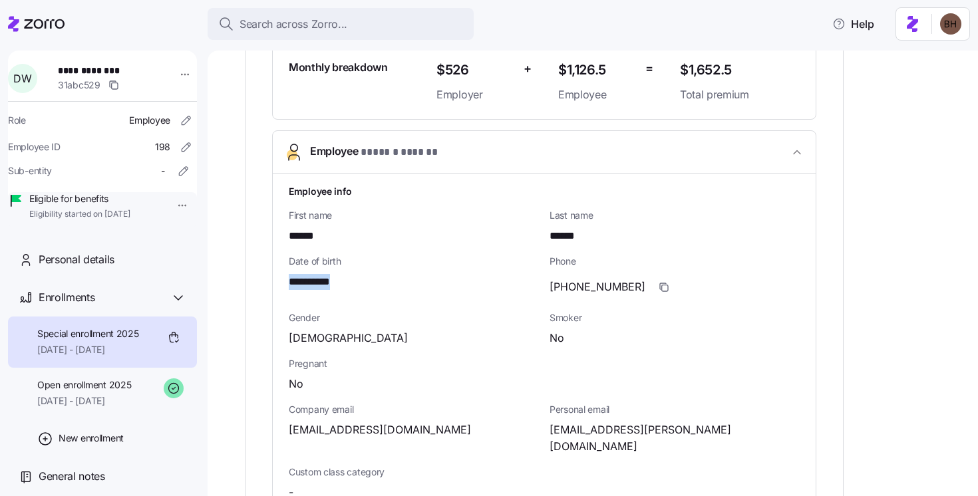
click at [806, 153] on button "Employee * ****** ****** *" at bounding box center [544, 152] width 543 height 43
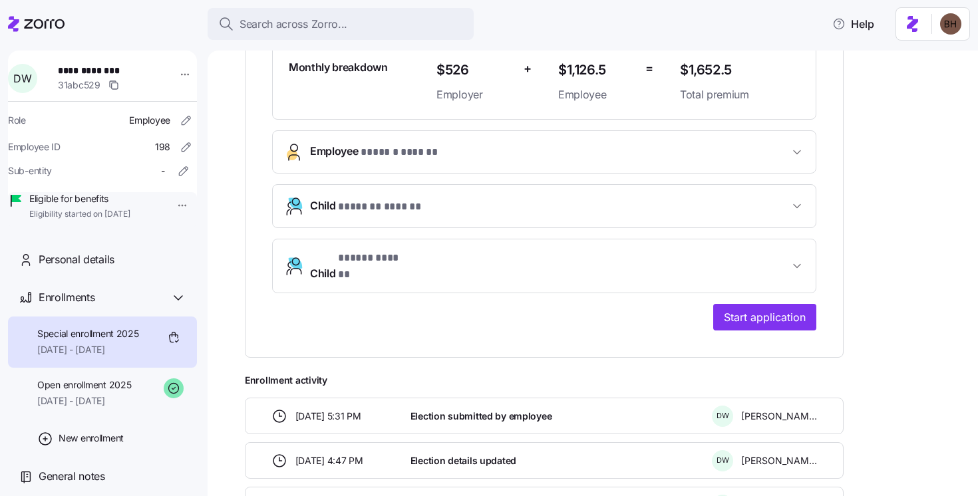
click at [795, 206] on icon "button" at bounding box center [796, 206] width 7 height 3
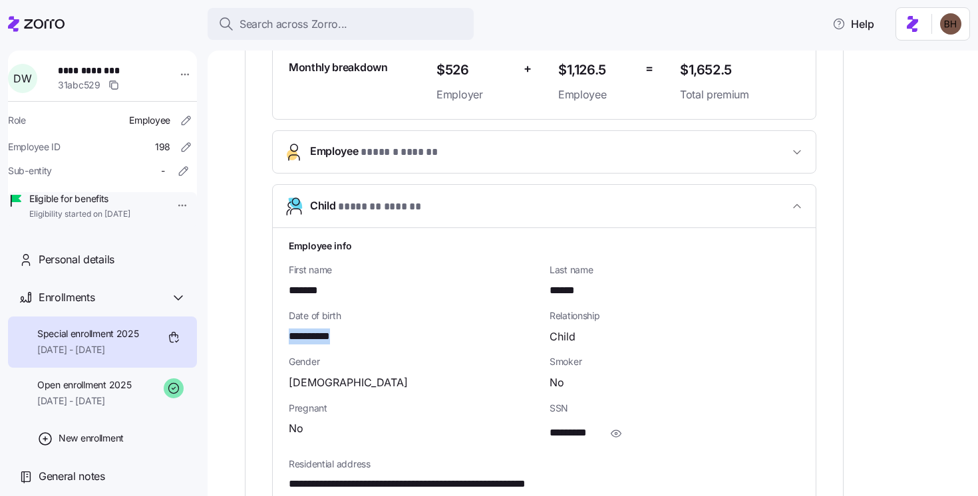
drag, startPoint x: 354, startPoint y: 328, endPoint x: 290, endPoint y: 330, distance: 63.9
click at [290, 330] on div "**********" at bounding box center [414, 337] width 250 height 17
copy span "**********"
click at [800, 208] on icon "button" at bounding box center [796, 206] width 13 height 13
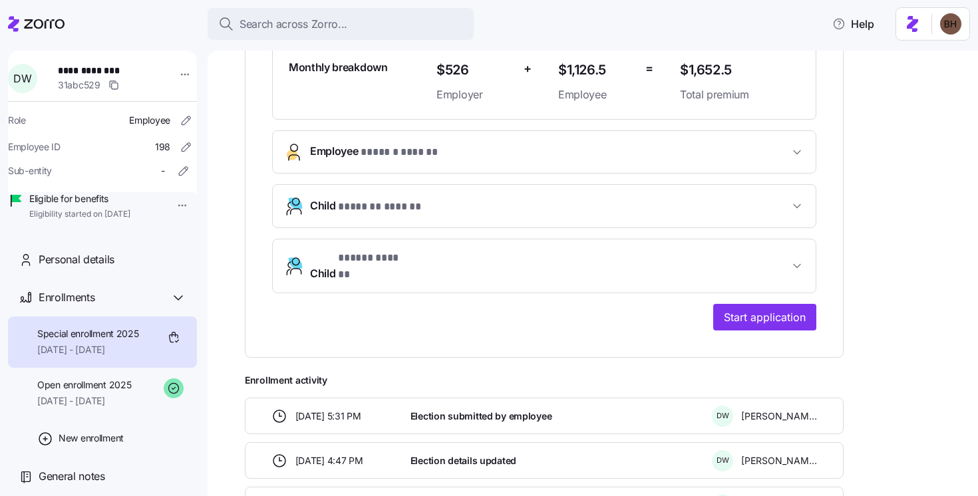
click at [798, 259] on icon "button" at bounding box center [796, 265] width 13 height 13
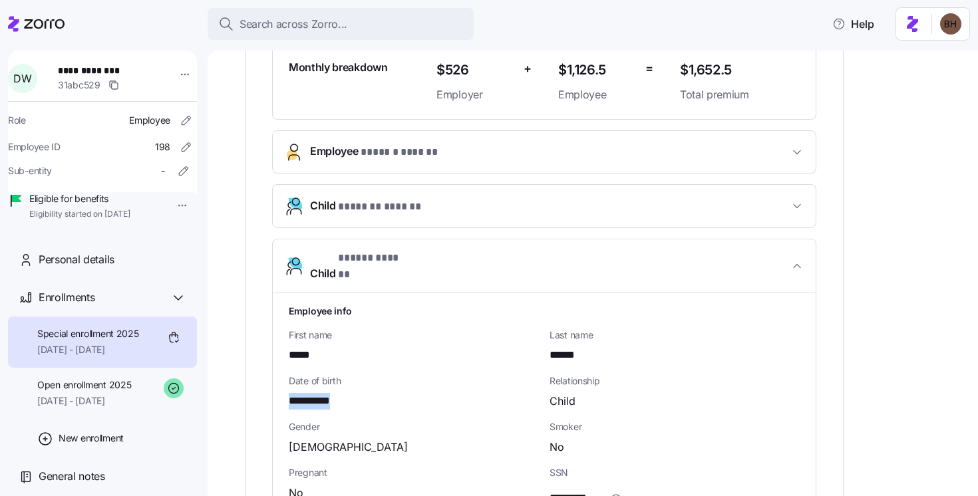
drag, startPoint x: 361, startPoint y: 386, endPoint x: 281, endPoint y: 378, distance: 80.2
click at [281, 378] on div "**********" at bounding box center [544, 430] width 543 height 275
copy span "**********"
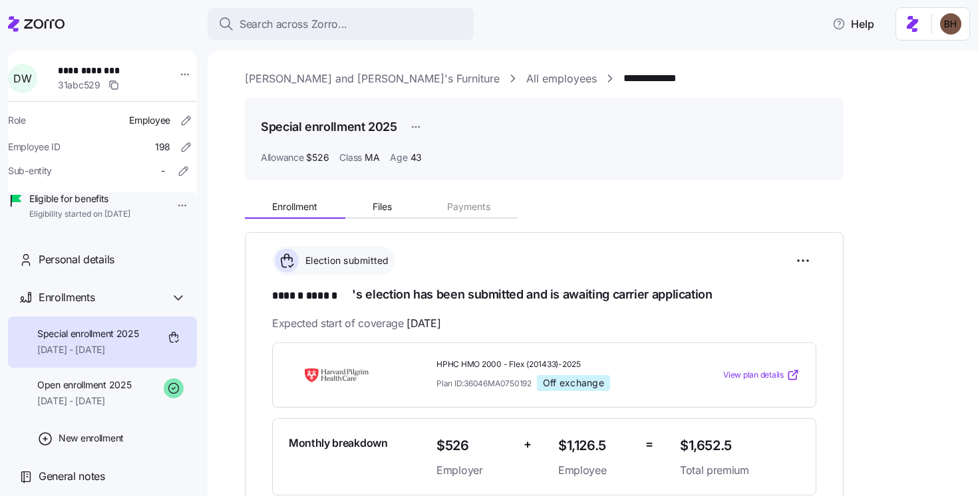
scroll to position [0, 0]
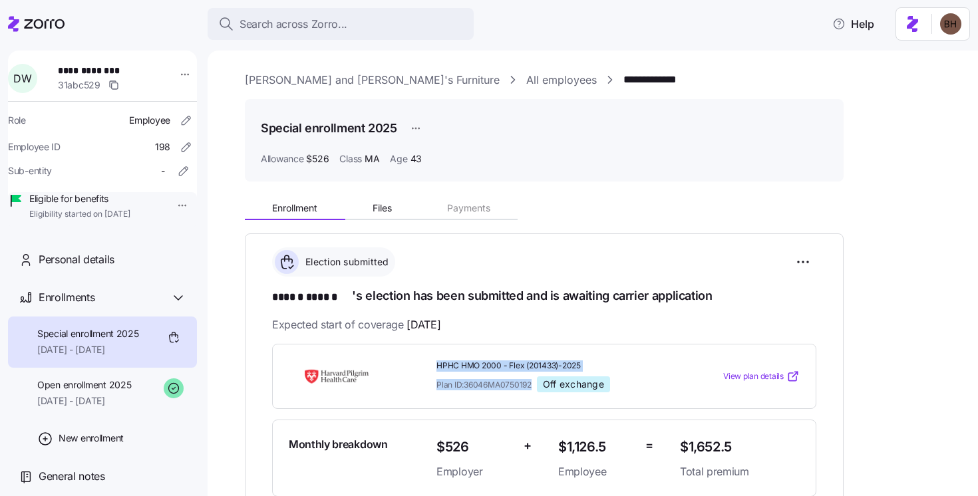
drag, startPoint x: 436, startPoint y: 361, endPoint x: 529, endPoint y: 390, distance: 96.8
click at [529, 390] on div "HPHC HMO 2000 - Flex (201433)-2025 Plan ID: 36046MA0750192 Off exchange" at bounding box center [552, 376] width 233 height 33
copy div "HPHC HMO 2000 - Flex (201433)-2025 Plan ID: 36046MA0750192"
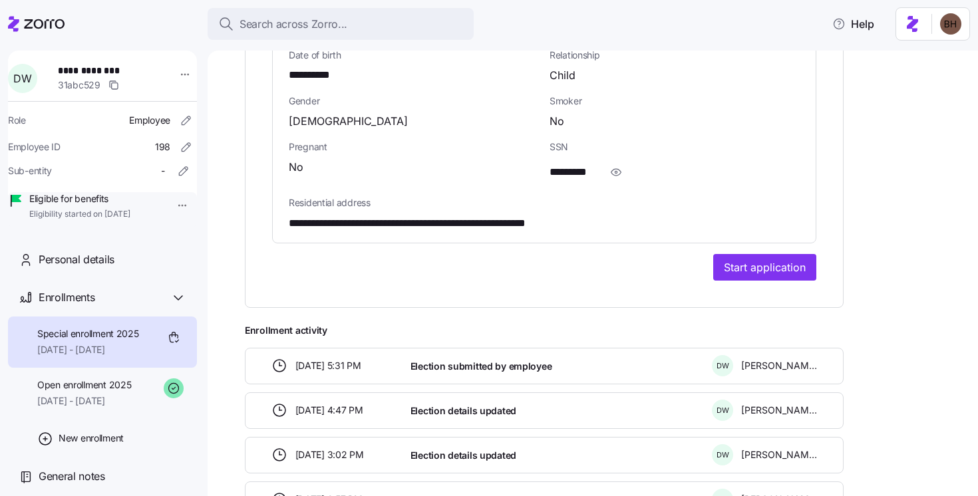
scroll to position [724, 0]
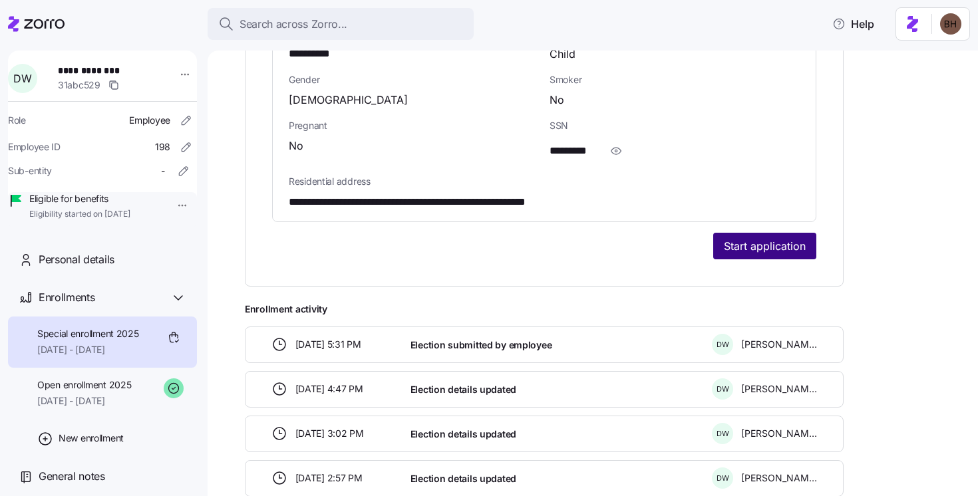
click at [739, 239] on span "Start application" at bounding box center [765, 246] width 82 height 16
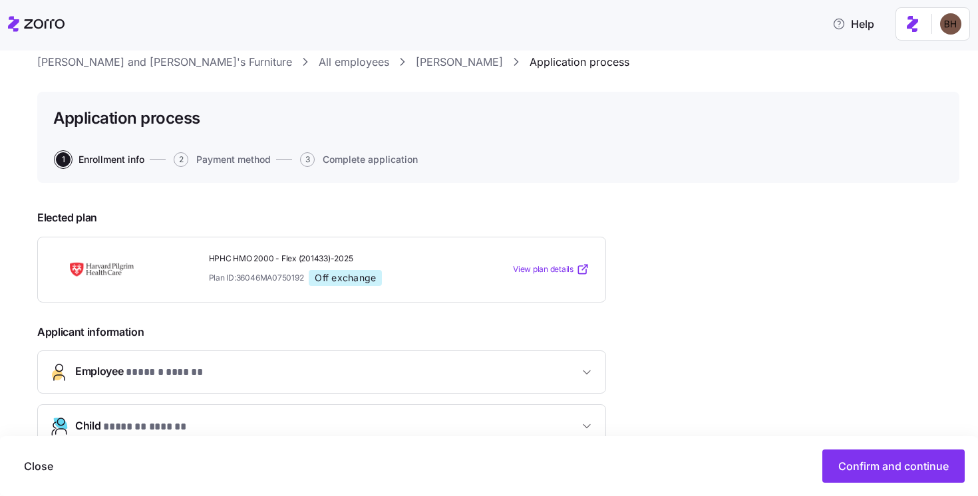
scroll to position [232, 0]
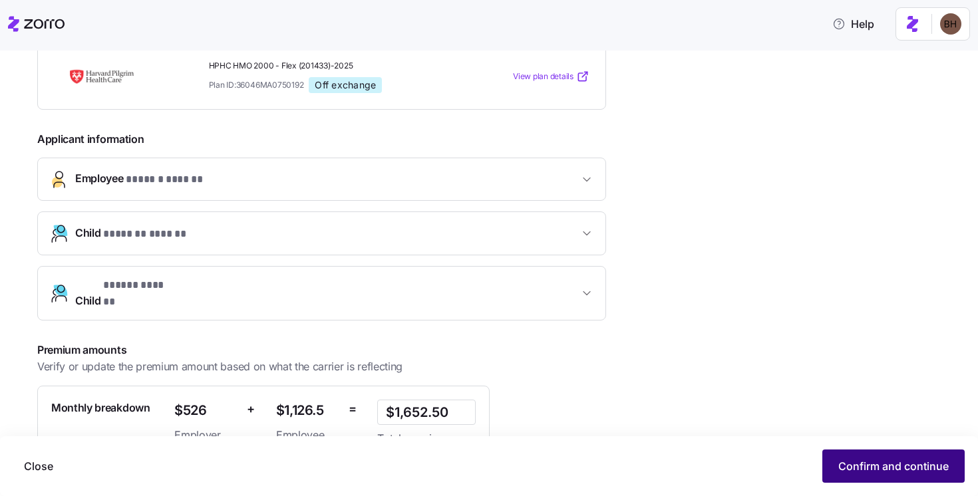
click at [866, 463] on span "Confirm and continue" at bounding box center [893, 466] width 110 height 16
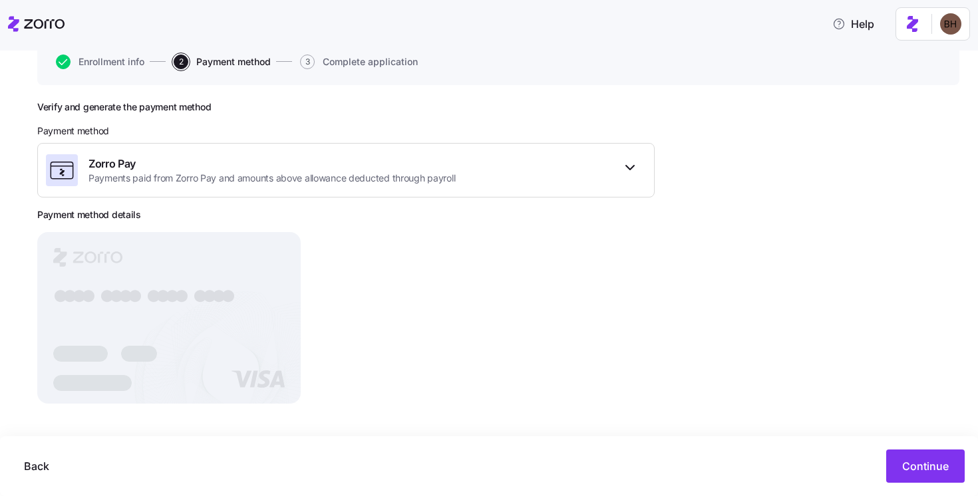
scroll to position [138, 0]
click at [907, 460] on span "Continue" at bounding box center [925, 466] width 47 height 16
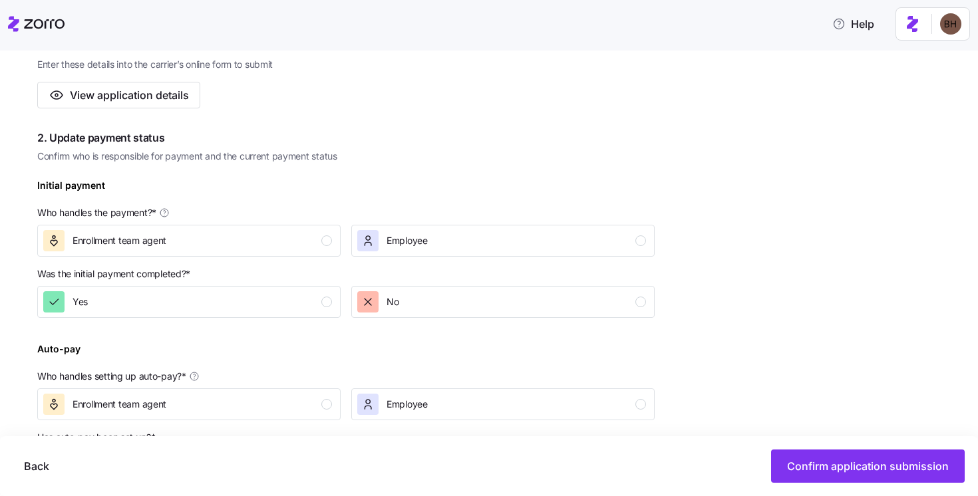
scroll to position [388, 0]
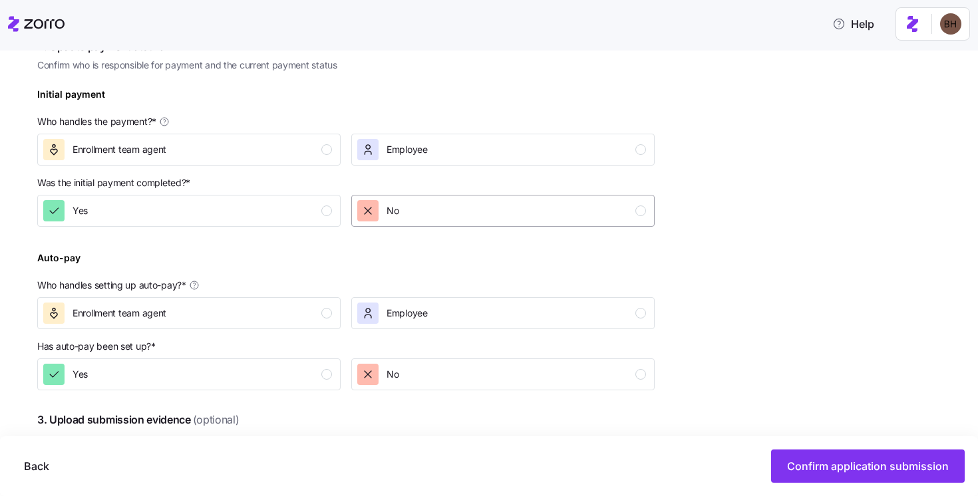
click at [413, 214] on div "No" at bounding box center [501, 210] width 289 height 21
click at [322, 146] on div "Enrollment team agent" at bounding box center [187, 149] width 289 height 21
click at [283, 311] on div "Enrollment team agent" at bounding box center [187, 313] width 289 height 21
click at [281, 366] on div "Yes" at bounding box center [187, 374] width 289 height 21
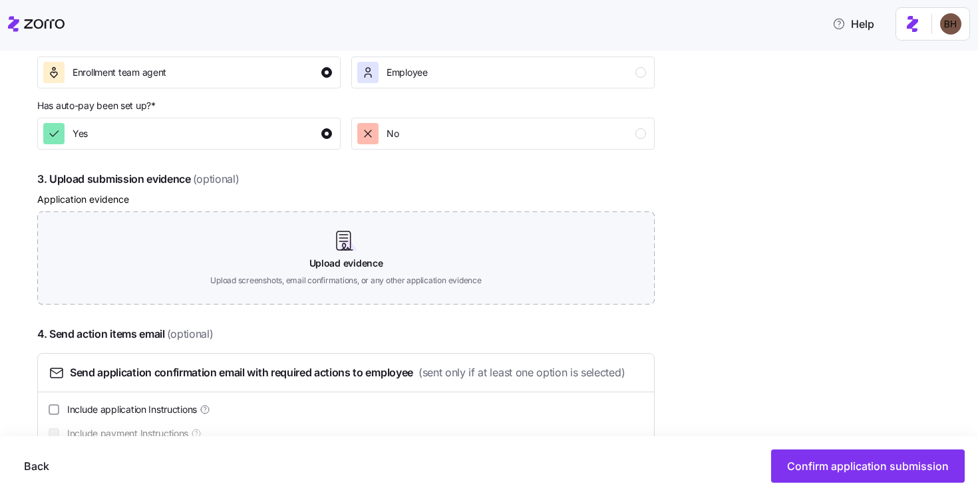
scroll to position [670, 0]
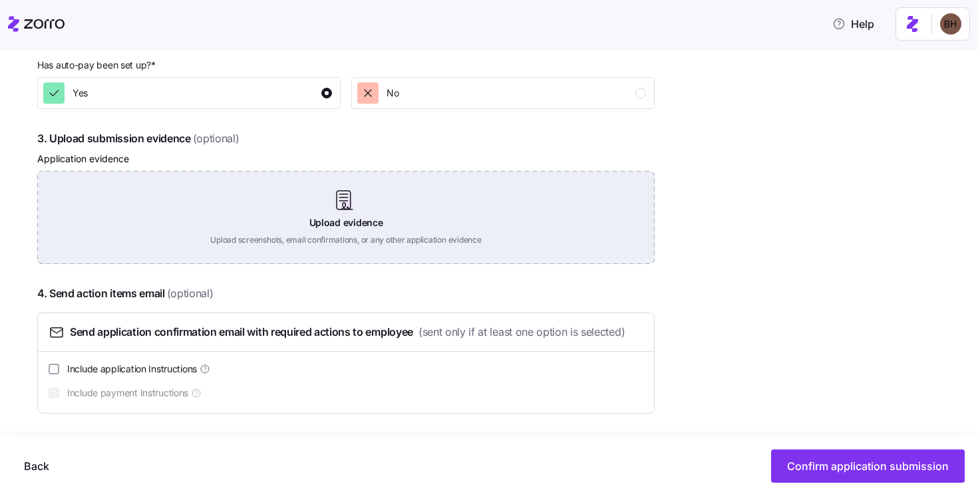
click at [362, 210] on div "Upload evidence Upload screenshots, email confirmations, or any other applicati…" at bounding box center [345, 217] width 617 height 93
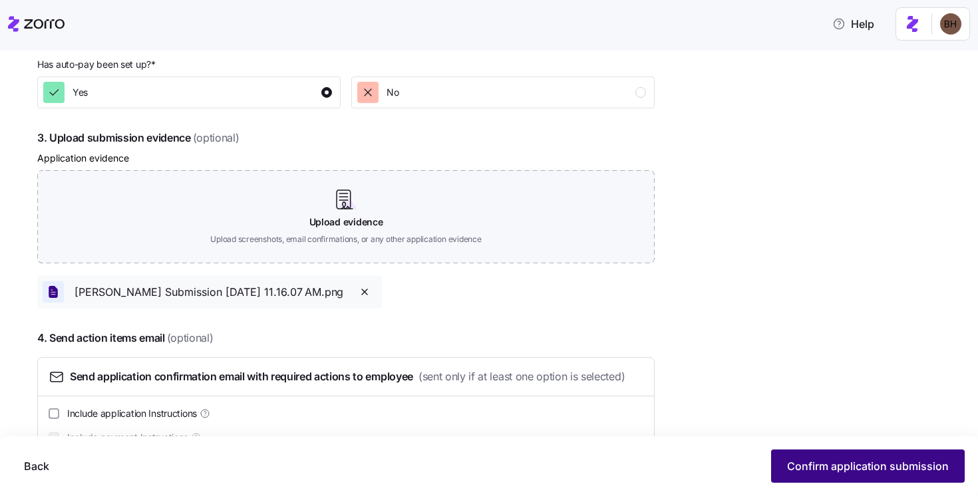
click at [869, 467] on span "Confirm application submission" at bounding box center [868, 466] width 162 height 16
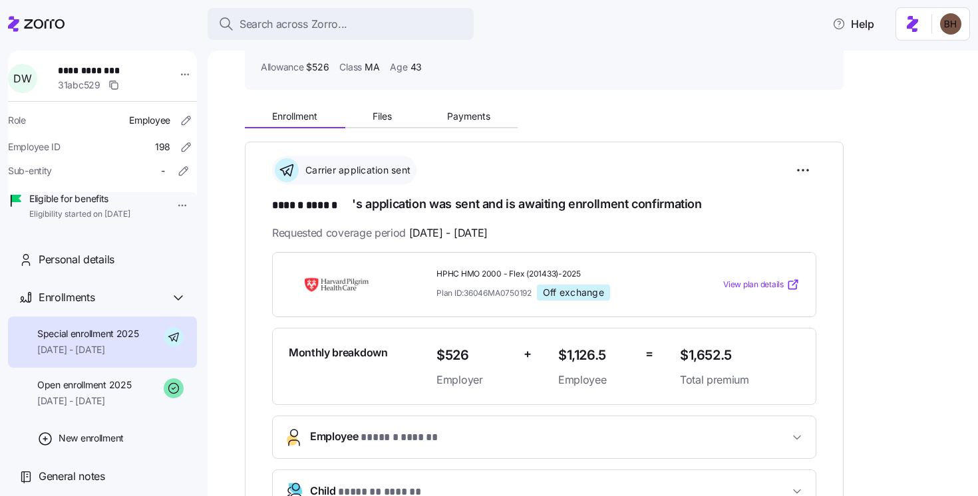
scroll to position [99, 0]
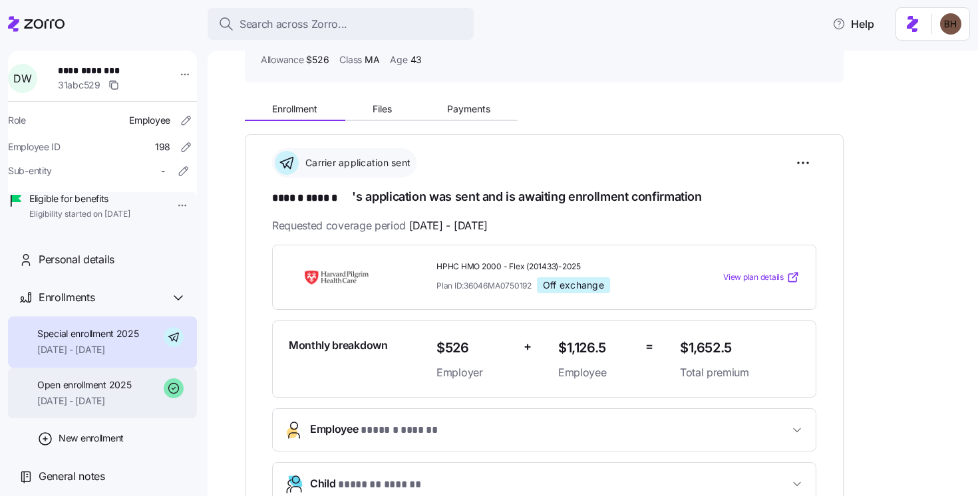
click at [106, 408] on span "08/01/2025 - 08/31/2025" at bounding box center [84, 400] width 94 height 13
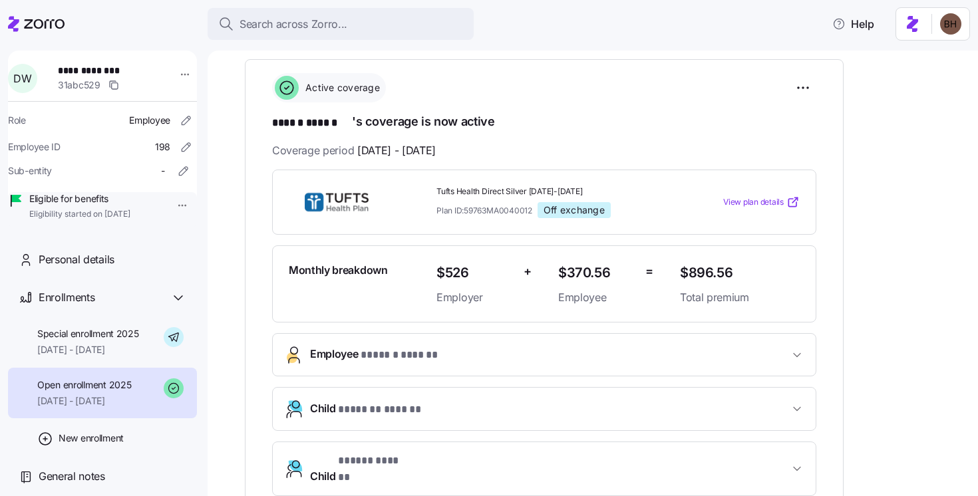
scroll to position [117, 0]
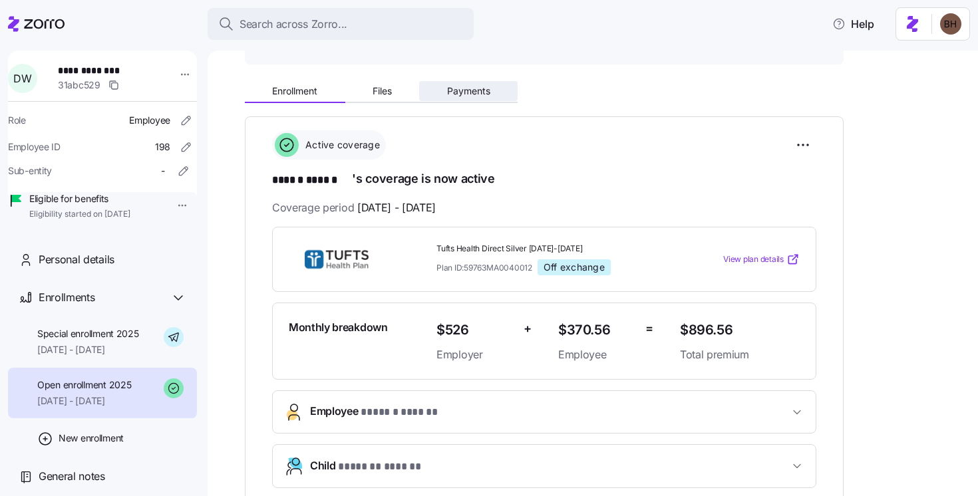
click at [490, 88] on span "Payments" at bounding box center [468, 90] width 43 height 9
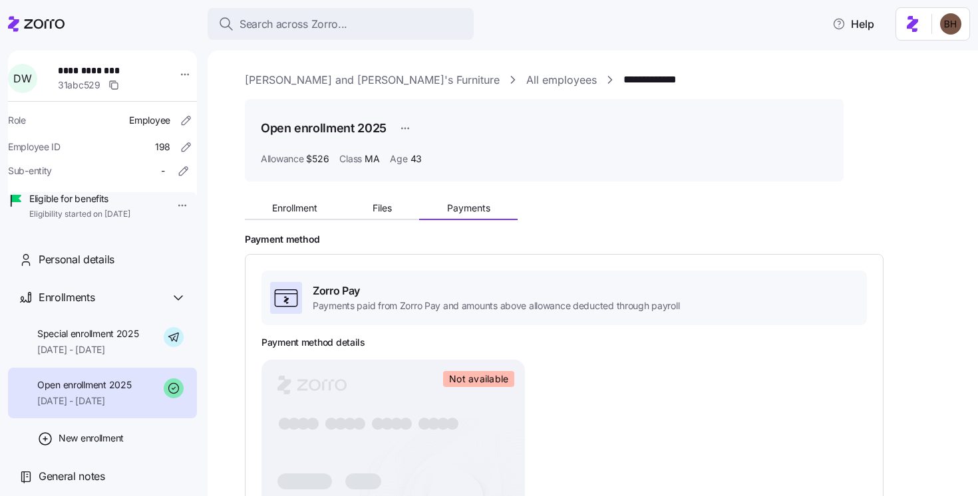
scroll to position [210, 0]
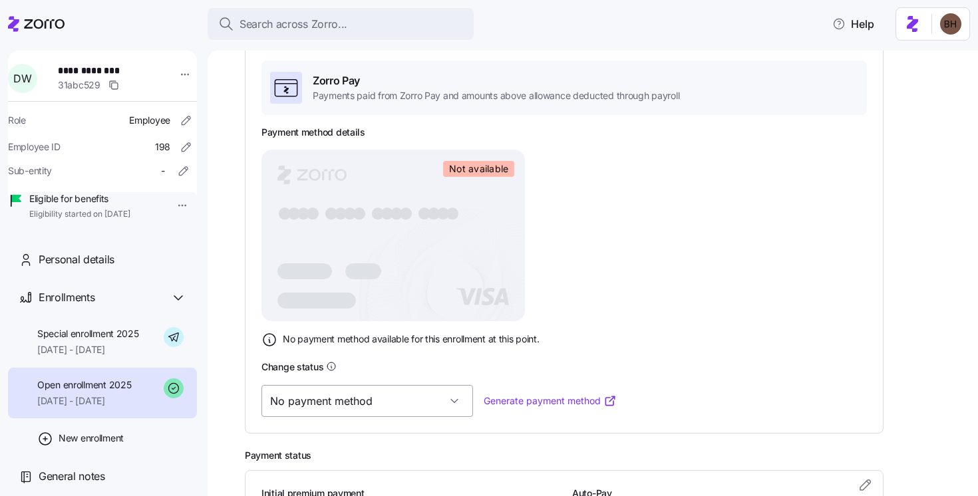
click at [330, 402] on input "No payment method" at bounding box center [367, 401] width 212 height 32
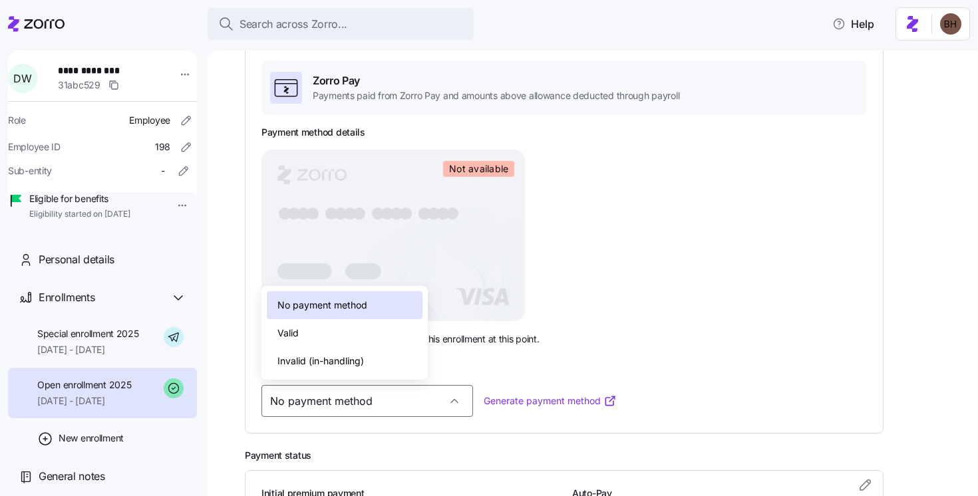
click at [305, 358] on span "Invalid (in-handling)" at bounding box center [320, 361] width 86 height 15
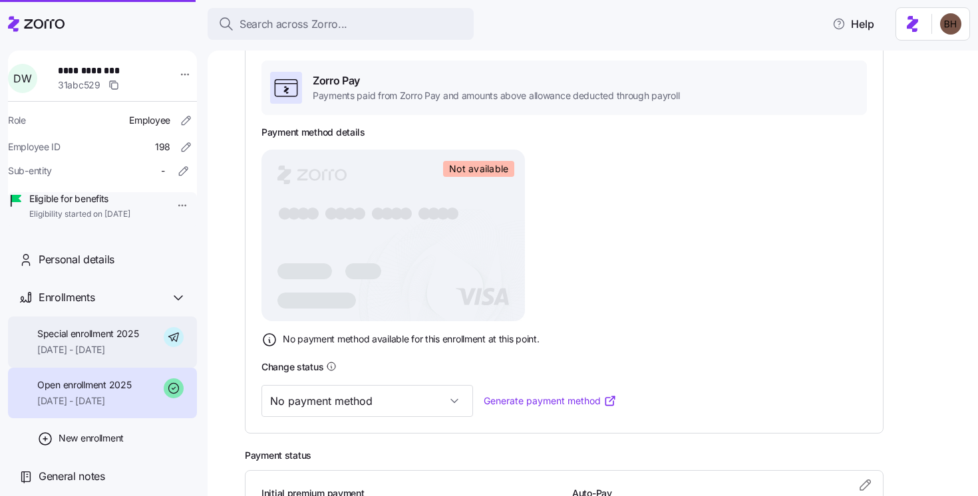
type input "Invalid (in-handling)"
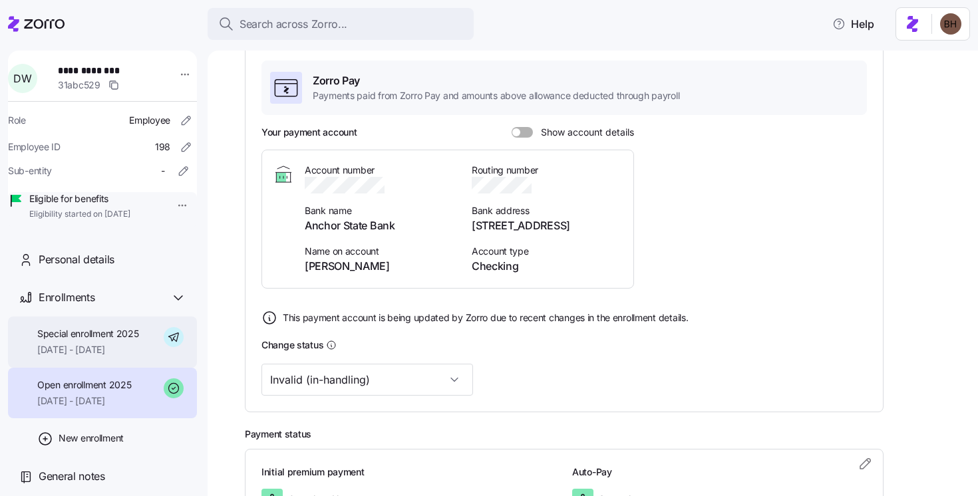
click at [90, 357] on span "09/01/2025 - 12/31/2025" at bounding box center [88, 349] width 102 height 13
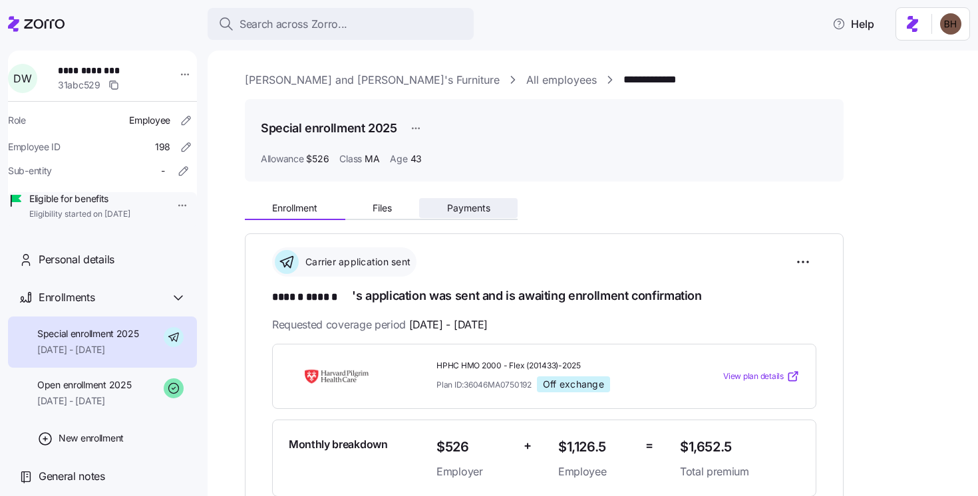
click at [466, 208] on span "Payments" at bounding box center [468, 208] width 43 height 9
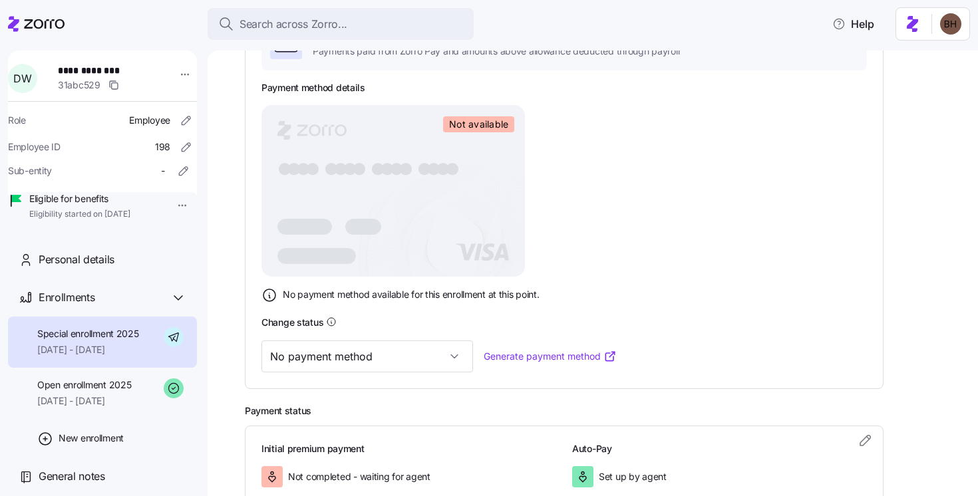
scroll to position [315, 0]
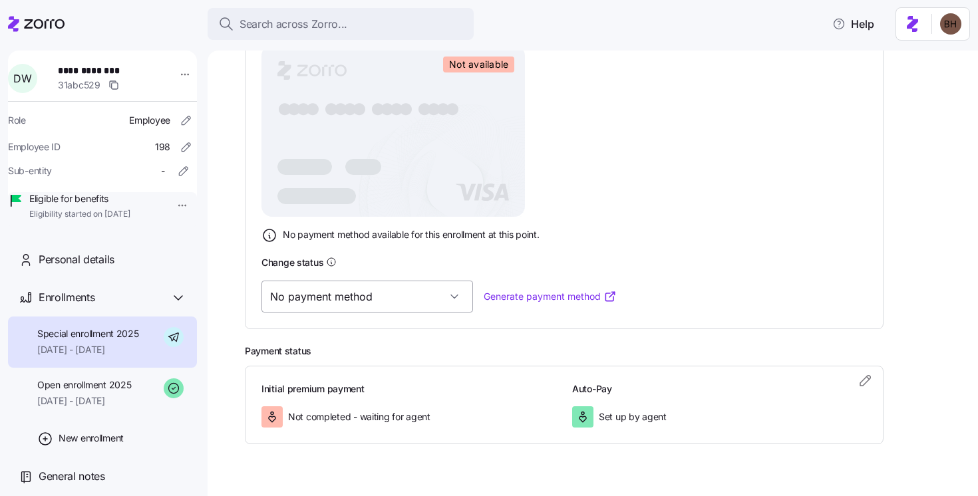
click at [321, 297] on input "No payment method" at bounding box center [367, 297] width 212 height 32
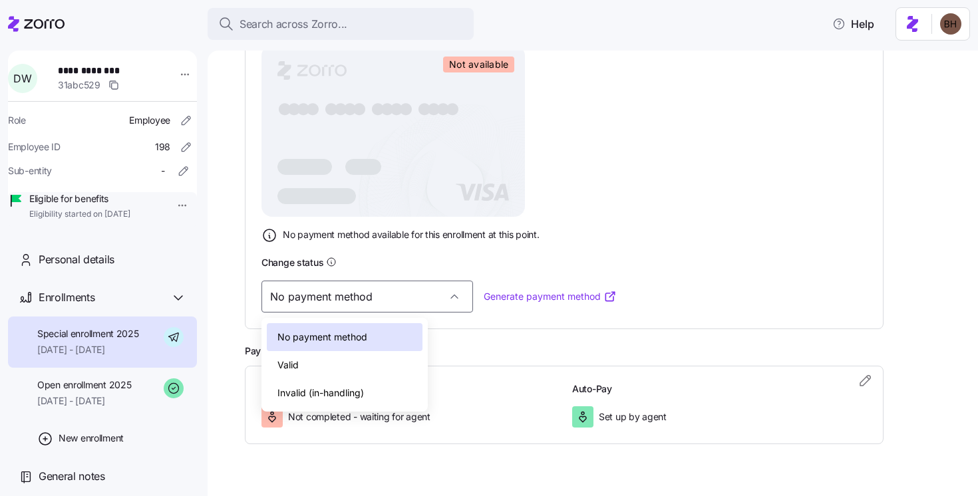
click at [304, 362] on div "Valid" at bounding box center [345, 365] width 156 height 28
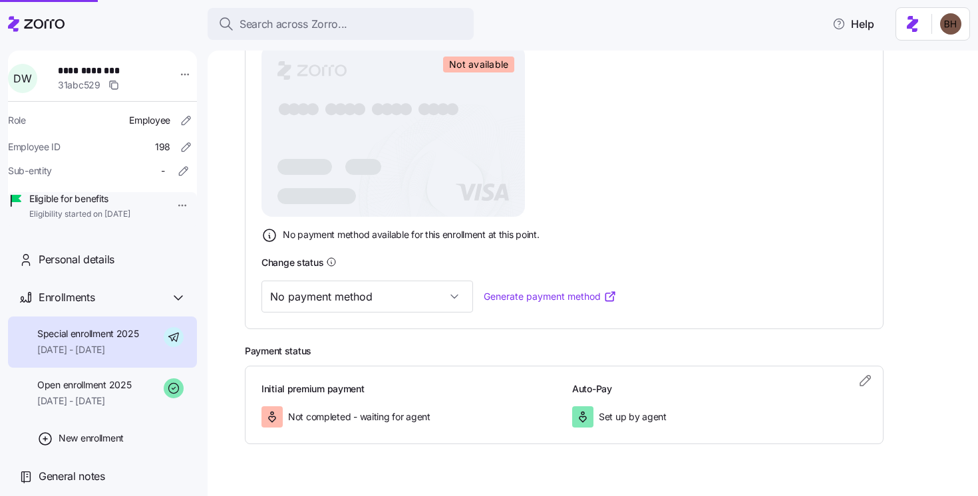
type input "Valid"
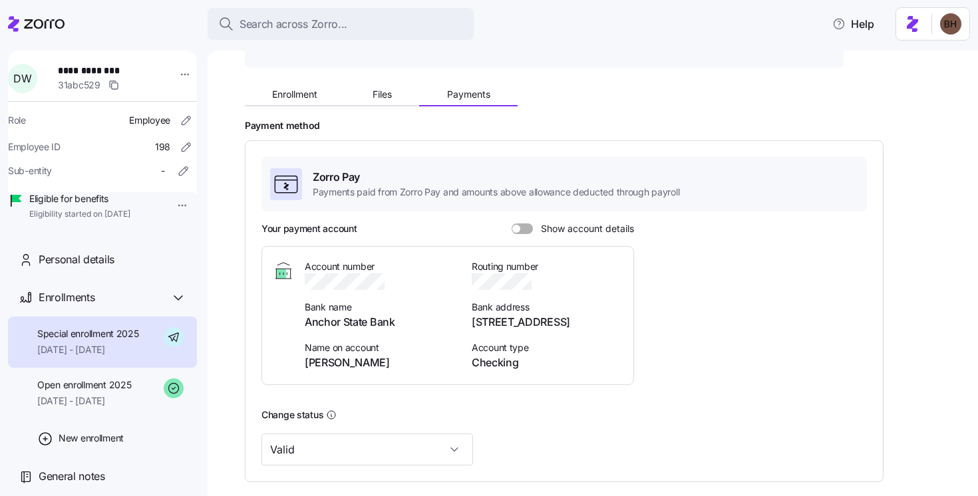
scroll to position [107, 0]
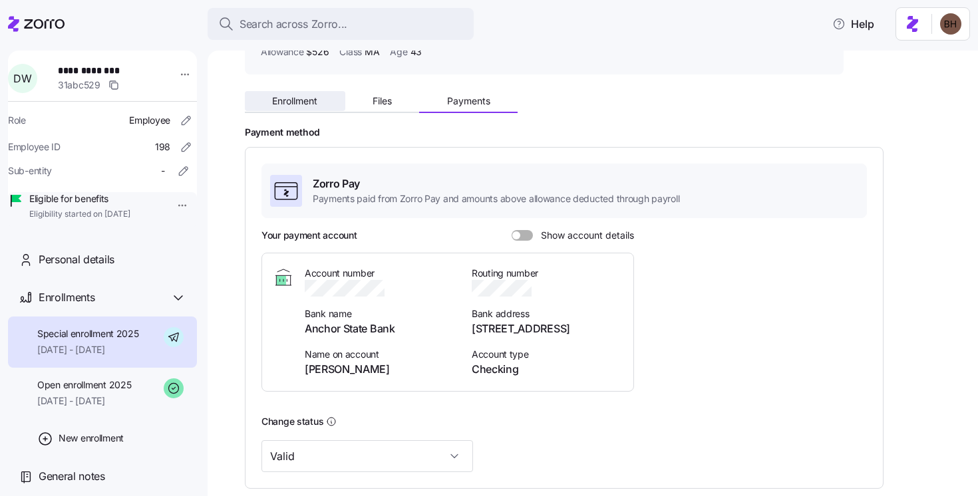
click at [319, 102] on button "Enrollment" at bounding box center [295, 101] width 100 height 20
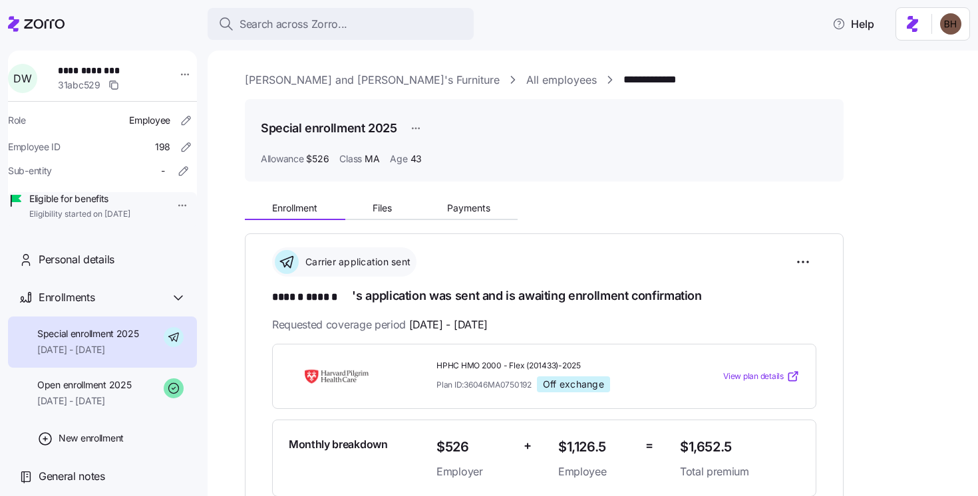
scroll to position [25, 0]
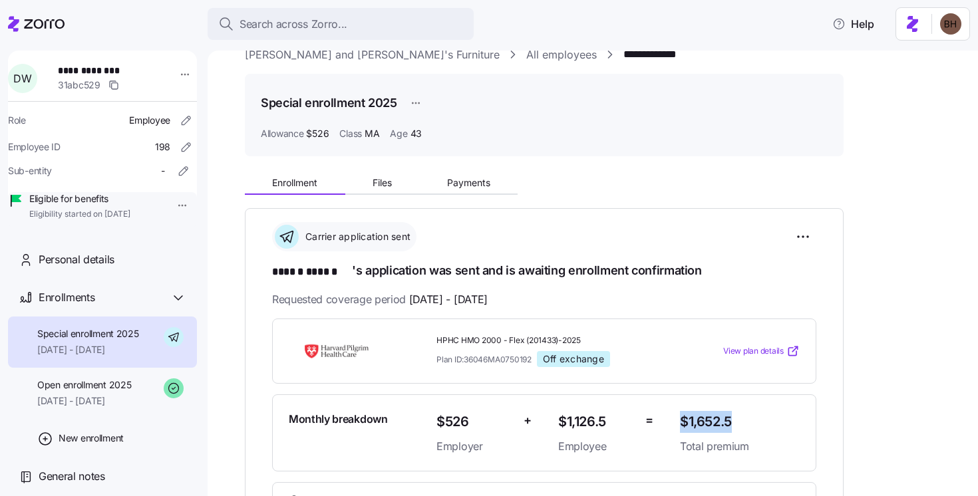
drag, startPoint x: 734, startPoint y: 419, endPoint x: 682, endPoint y: 419, distance: 51.9
click at [682, 419] on span "$1,652.5" at bounding box center [740, 422] width 120 height 22
copy span "$1,652.5"
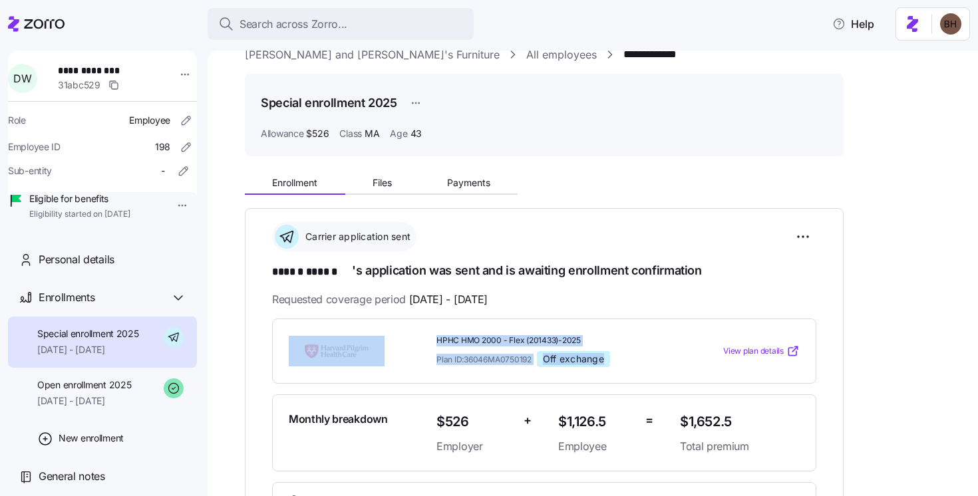
drag, startPoint x: 430, startPoint y: 335, endPoint x: 611, endPoint y: 363, distance: 182.4
click at [611, 363] on div "HPHC HMO 2000 - Flex (201433)-2025 Plan ID: 36046MA0750192 Off exchange View pl…" at bounding box center [543, 351] width 521 height 43
copy div "HPHC HMO 2000 - Flex (201433)-2025 Plan ID: 36046MA0750192 Off exchange"
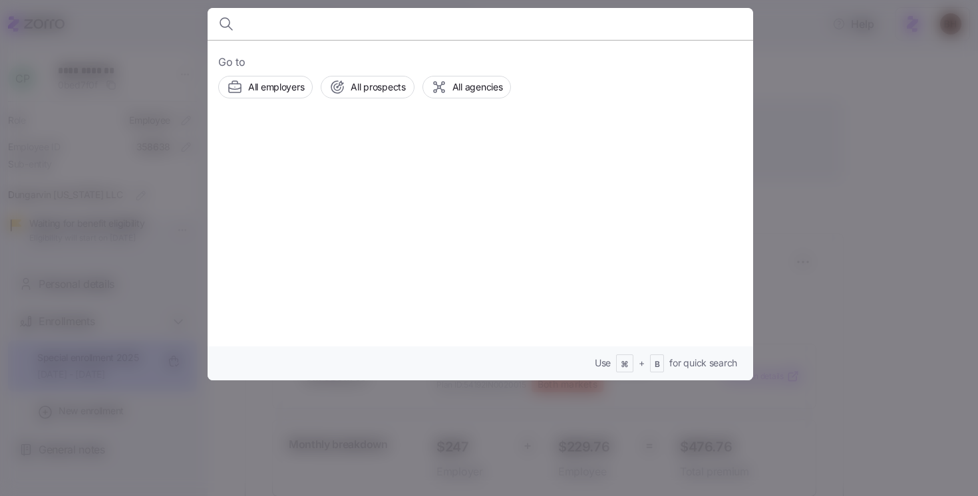
scroll to position [162, 0]
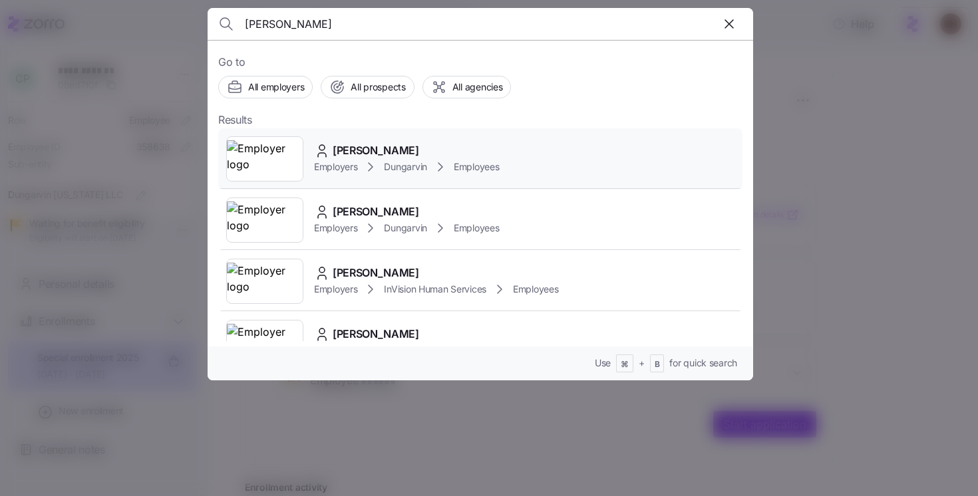
type input "[PERSON_NAME]"
click at [384, 153] on span "[PERSON_NAME]" at bounding box center [376, 150] width 86 height 17
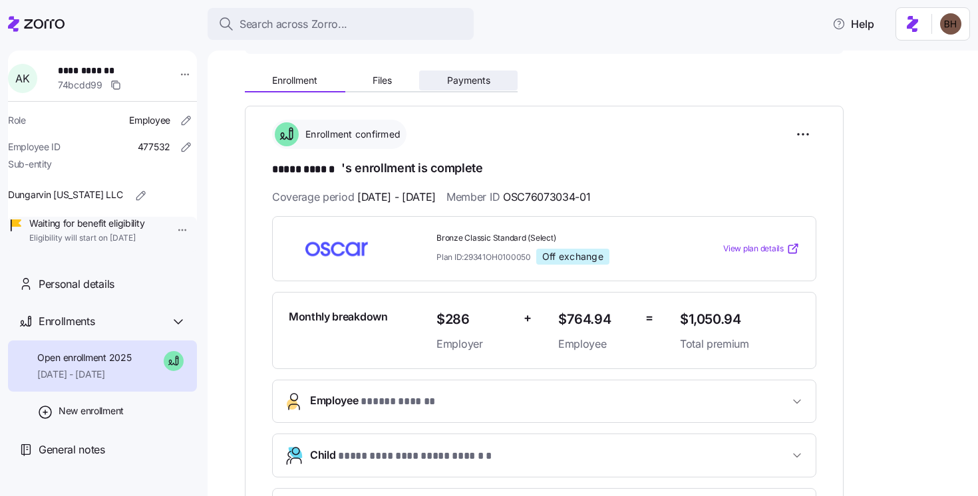
scroll to position [128, 0]
click at [476, 72] on button "Payments" at bounding box center [468, 81] width 98 height 20
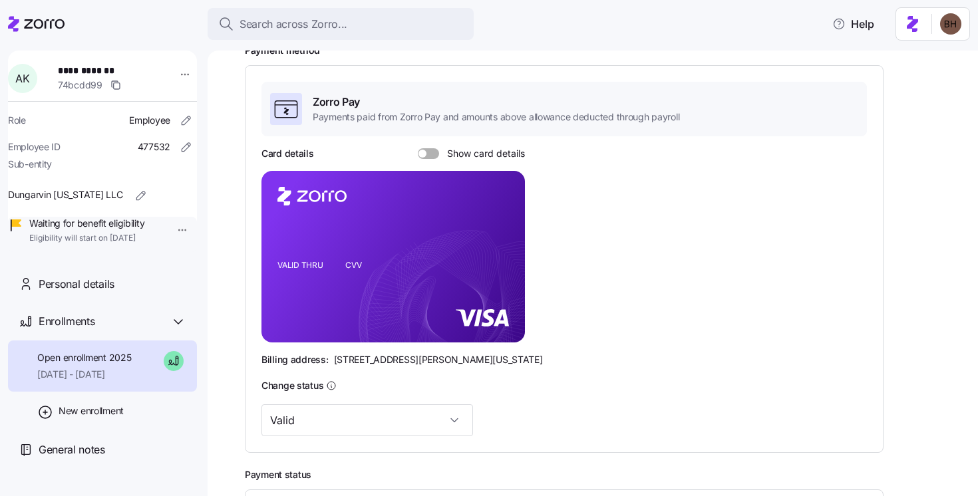
scroll to position [80, 0]
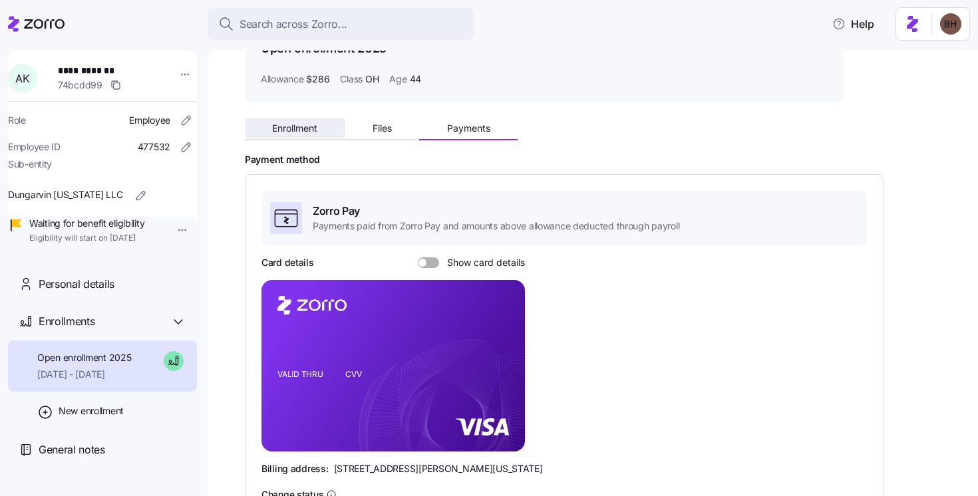
click at [274, 128] on span "Enrollment" at bounding box center [294, 128] width 45 height 9
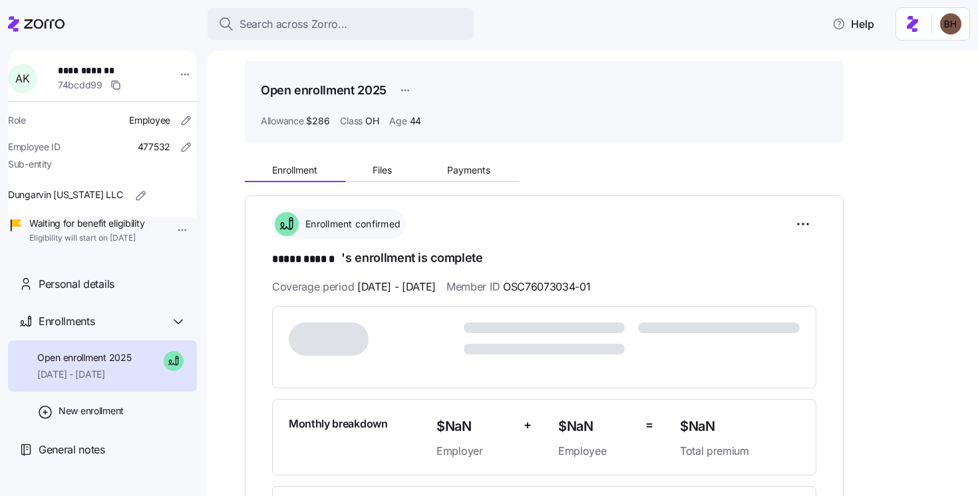
scroll to position [408, 0]
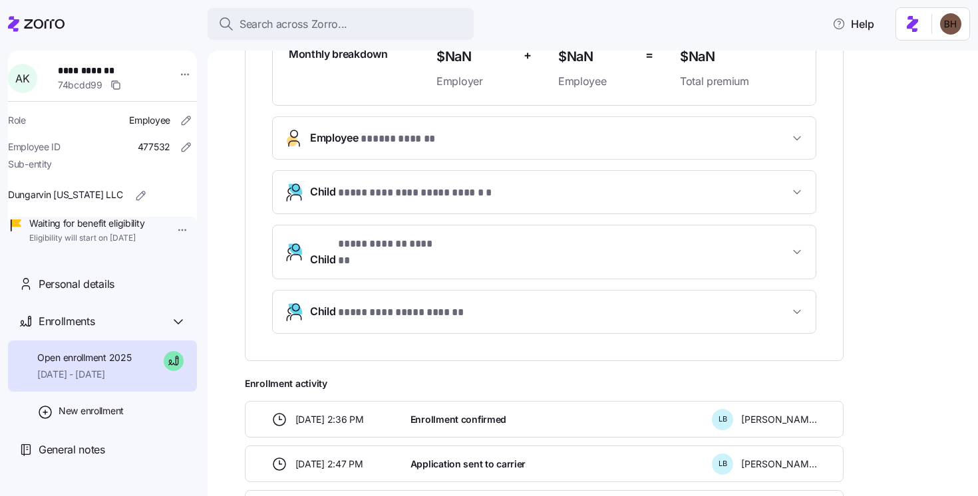
click at [788, 139] on span "Employee * ***** ****** *" at bounding box center [549, 139] width 479 height 18
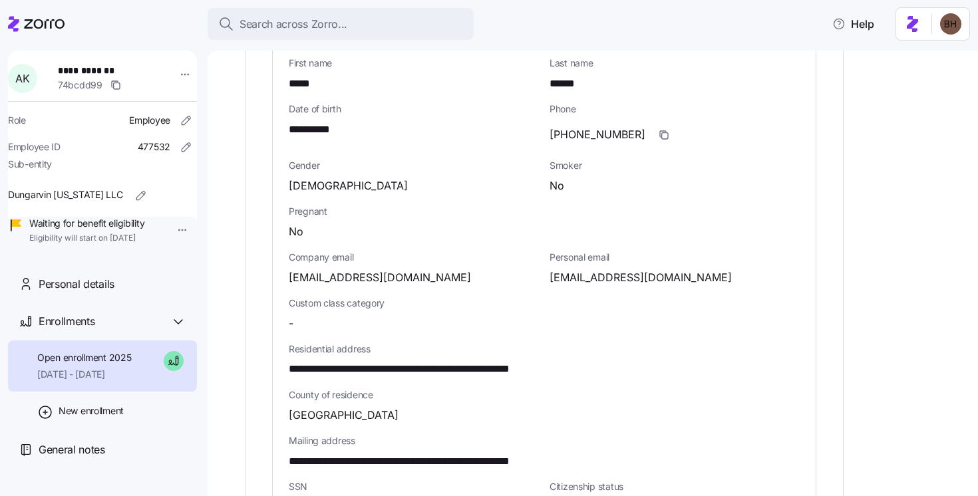
scroll to position [529, 0]
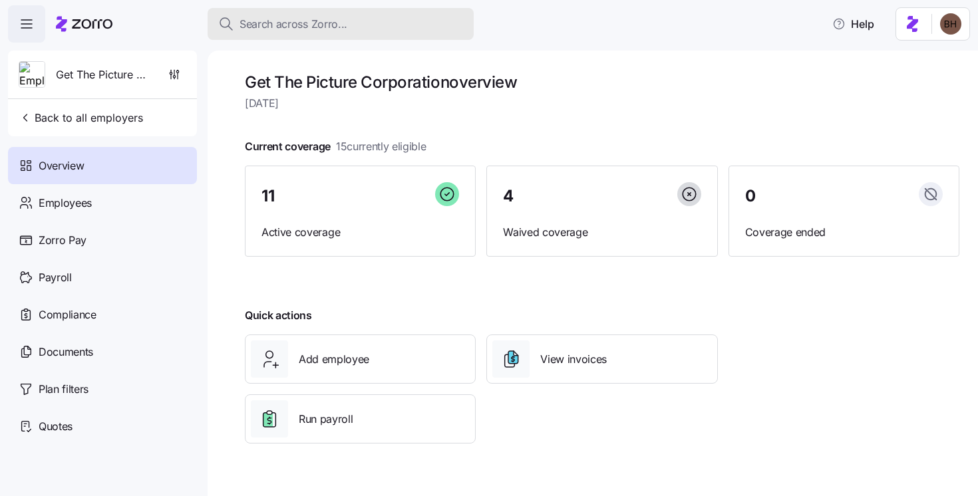
click at [284, 23] on span "Search across Zorro..." at bounding box center [293, 24] width 108 height 17
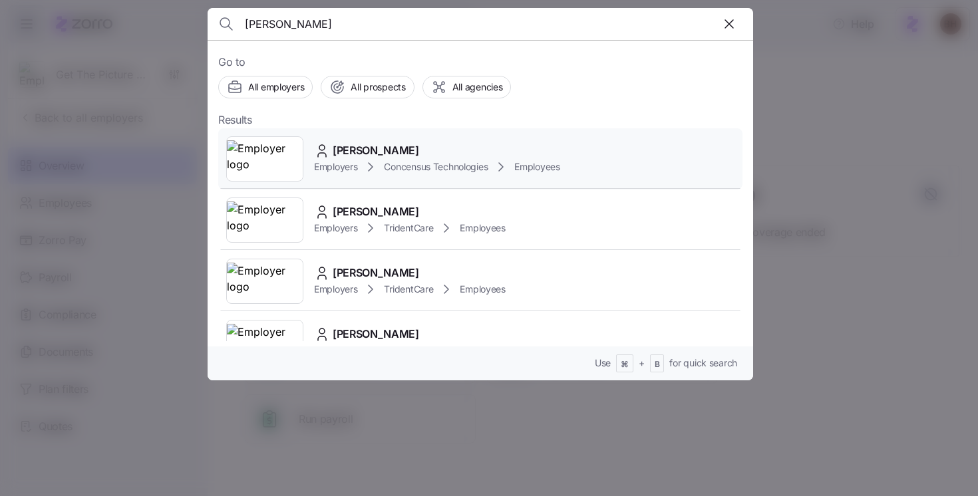
type input "[PERSON_NAME]"
click at [375, 146] on span "[PERSON_NAME]" at bounding box center [376, 150] width 86 height 17
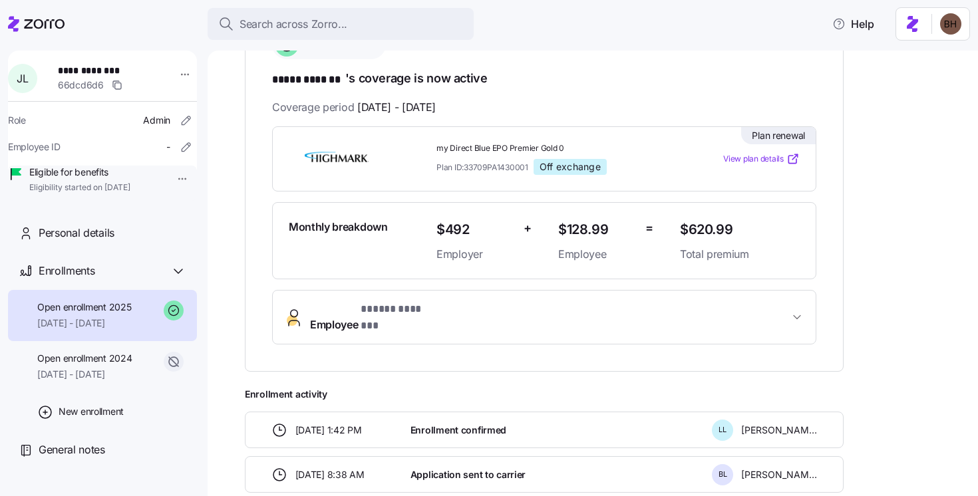
scroll to position [178, 0]
